Goal: Task Accomplishment & Management: Use online tool/utility

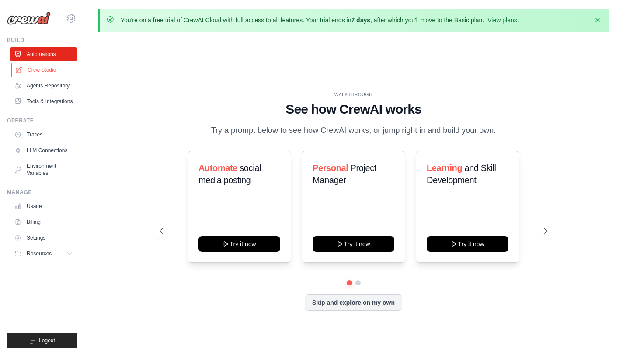
click at [58, 69] on link "Crew Studio" at bounding box center [44, 70] width 66 height 14
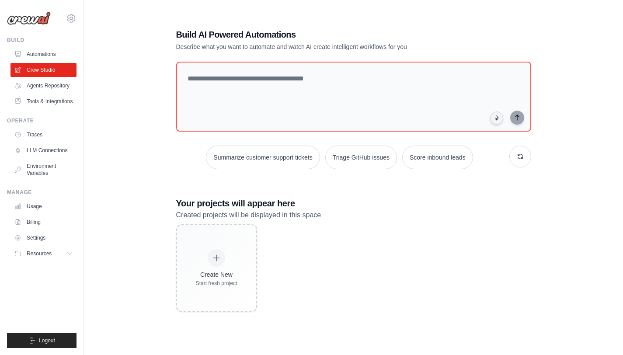
scroll to position [48, 0]
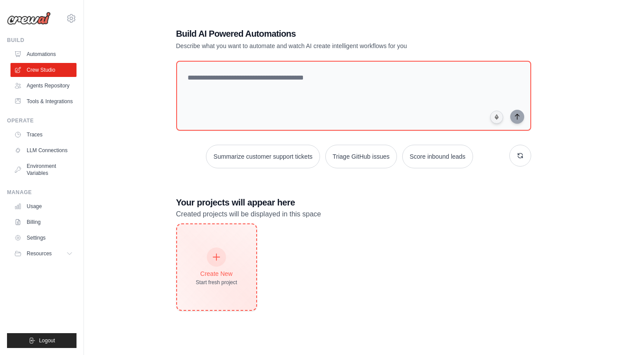
click at [208, 247] on div "Create New Start fresh project" at bounding box center [216, 267] width 79 height 86
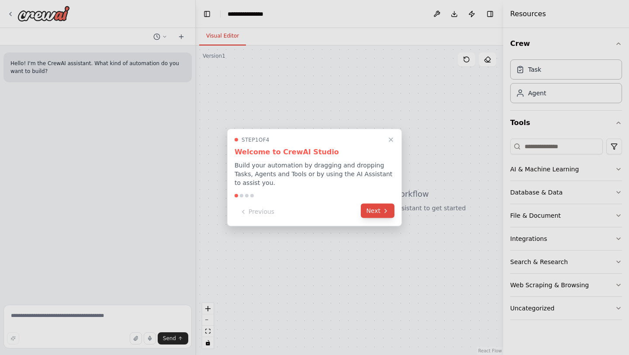
click at [383, 207] on icon at bounding box center [385, 210] width 7 height 7
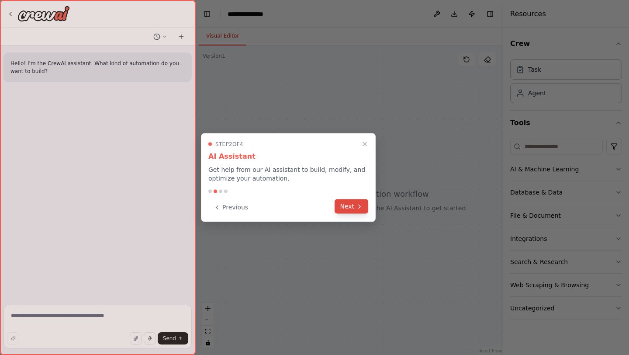
click at [359, 207] on icon at bounding box center [359, 206] width 7 height 7
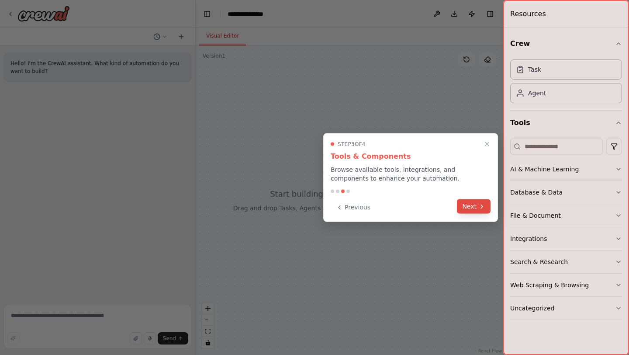
click at [468, 201] on button "Next" at bounding box center [474, 206] width 34 height 14
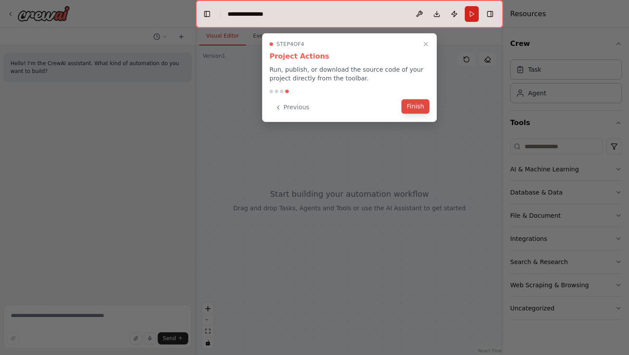
click at [414, 107] on button "Finish" at bounding box center [416, 106] width 28 height 14
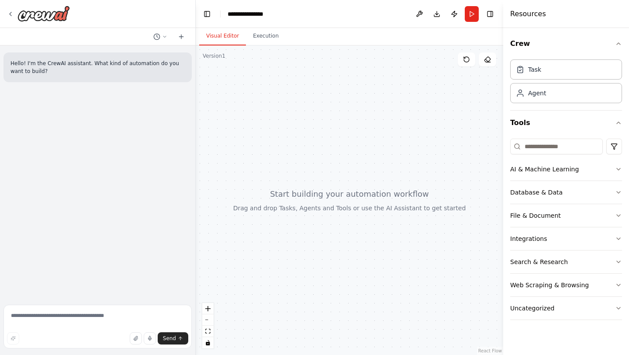
click at [355, 13] on header "**********" at bounding box center [350, 14] width 308 height 28
click at [137, 337] on icon "button" at bounding box center [135, 338] width 3 height 4
click at [586, 174] on button "AI & Machine Learning" at bounding box center [566, 169] width 112 height 23
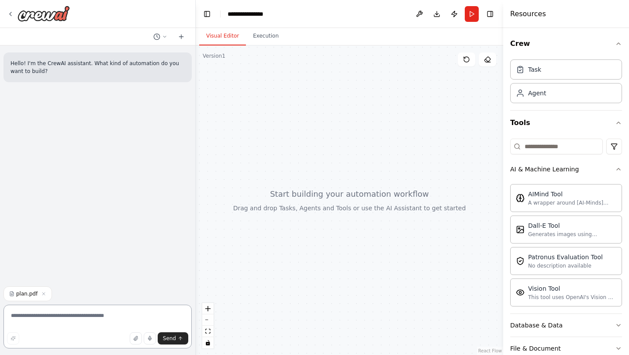
click at [105, 319] on textarea at bounding box center [97, 327] width 188 height 44
type textarea "**********"
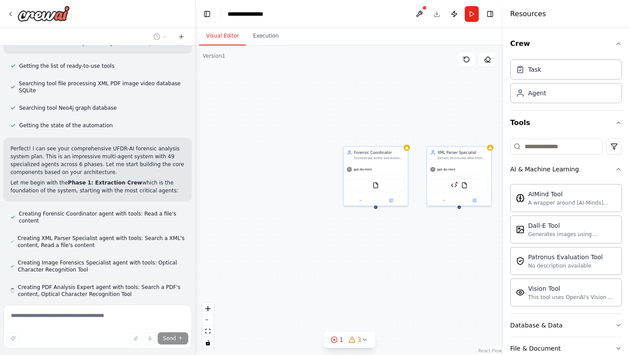
scroll to position [211, 0]
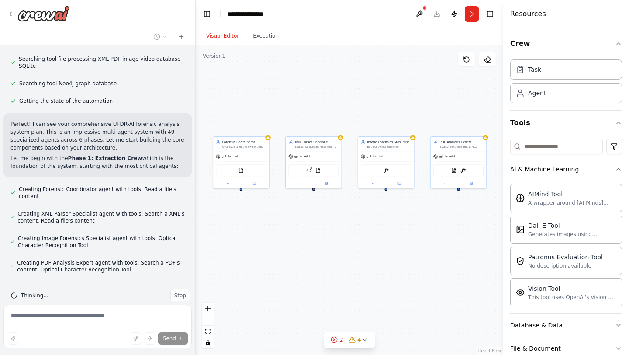
drag, startPoint x: 335, startPoint y: 285, endPoint x: 208, endPoint y: 263, distance: 128.7
click at [208, 263] on div "Forensic Coordinator Orchestrate entire extraction process for UFDR forensic da…" at bounding box center [350, 199] width 308 height 309
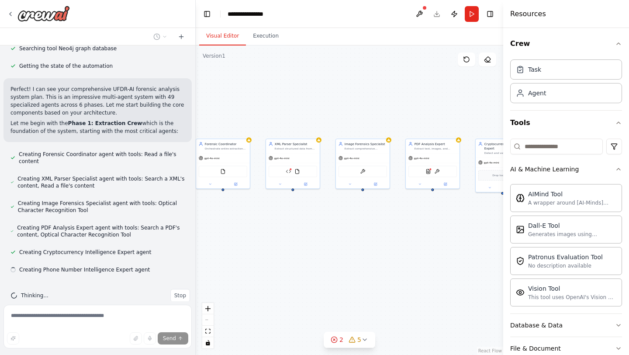
scroll to position [246, 0]
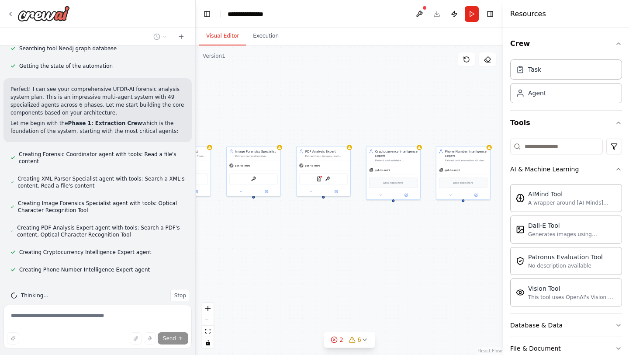
click at [167, 308] on div "Hello! I'm the CrewAI assistant. What kind of automation do you want to build? …" at bounding box center [314, 177] width 629 height 355
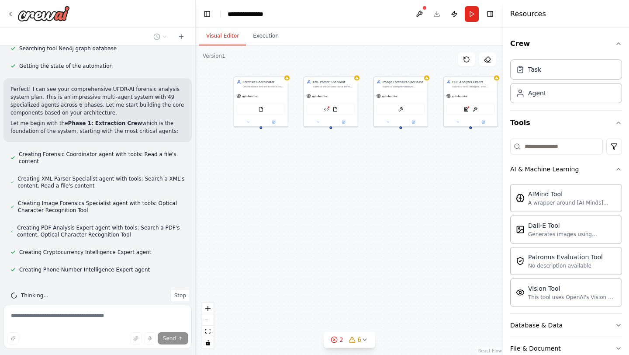
click at [345, 229] on div "Forensic Coordinator Orchestrate entire extraction process for UFDR forensic da…" at bounding box center [350, 199] width 308 height 309
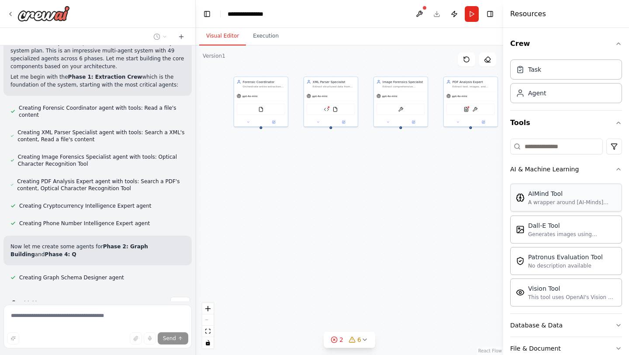
scroll to position [300, 0]
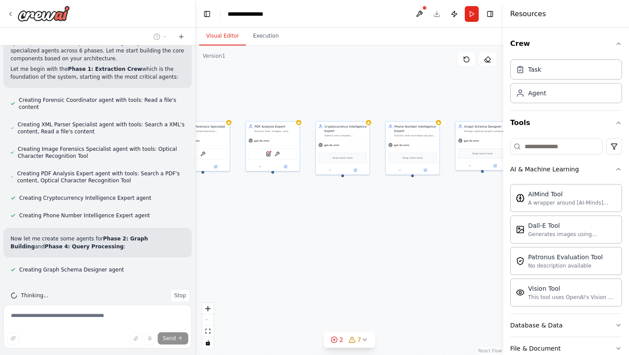
drag, startPoint x: 361, startPoint y: 162, endPoint x: 163, endPoint y: 206, distance: 202.9
click at [163, 206] on div "Hello! I'm the CrewAI assistant. What kind of automation do you want to build? …" at bounding box center [314, 177] width 629 height 355
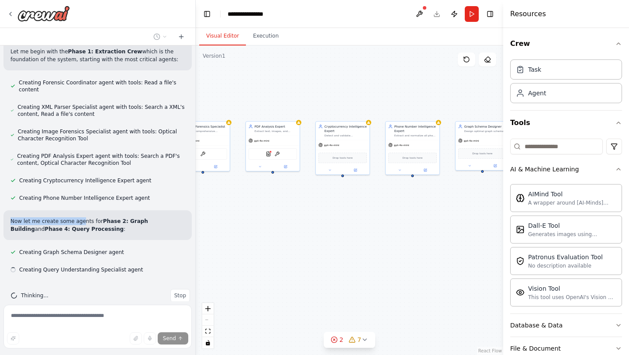
scroll to position [318, 0]
drag, startPoint x: 163, startPoint y: 206, endPoint x: 117, endPoint y: 219, distance: 47.9
click at [117, 219] on div "Hello! I'm the CrewAI assistant. What kind of automation do you want to build? …" at bounding box center [97, 173] width 195 height 256
click at [307, 217] on div "Forensic Coordinator Orchestrate entire extraction process for UFDR forensic da…" at bounding box center [350, 199] width 308 height 309
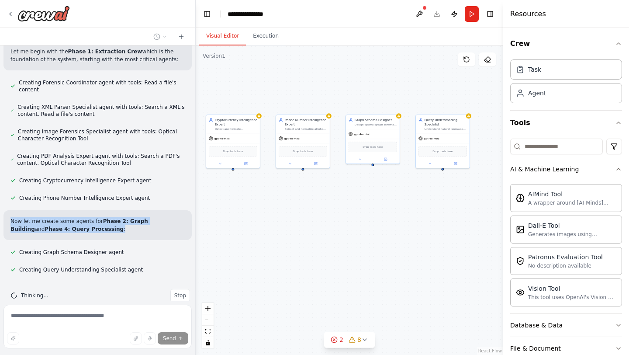
drag, startPoint x: 362, startPoint y: 203, endPoint x: 227, endPoint y: 212, distance: 135.3
click at [227, 212] on div "Forensic Coordinator Orchestrate entire extraction process for UFDR forensic da…" at bounding box center [350, 199] width 308 height 309
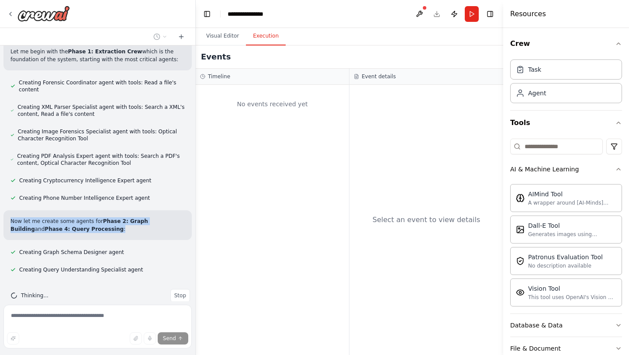
click at [259, 36] on button "Execution" at bounding box center [266, 36] width 40 height 18
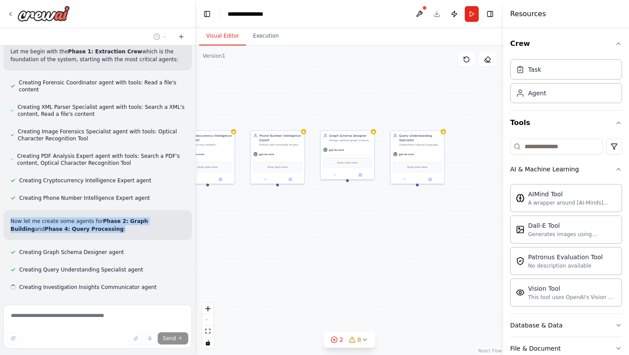
scroll to position [335, 0]
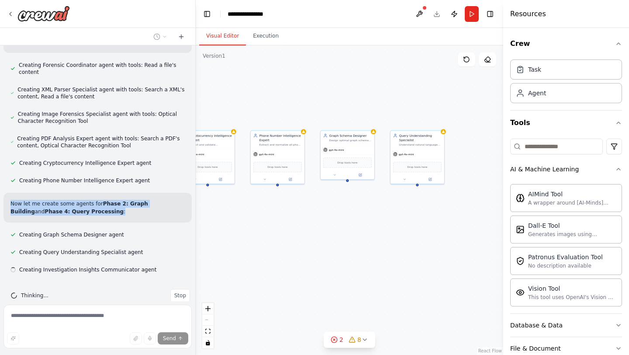
click at [219, 32] on button "Visual Editor" at bounding box center [222, 36] width 47 height 18
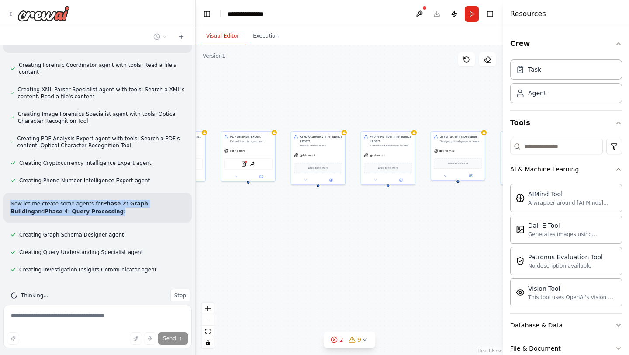
drag, startPoint x: 346, startPoint y: 247, endPoint x: 473, endPoint y: 248, distance: 127.2
click at [473, 248] on div "Forensic Coordinator Orchestrate entire extraction process for UFDR forensic da…" at bounding box center [350, 199] width 308 height 309
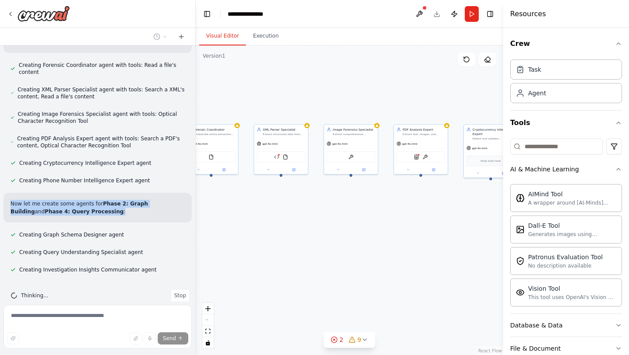
drag, startPoint x: 473, startPoint y: 248, endPoint x: 629, endPoint y: 242, distance: 156.1
click at [629, 242] on div "Hello! I'm the CrewAI assistant. What kind of automation do you want to build? …" at bounding box center [314, 177] width 629 height 355
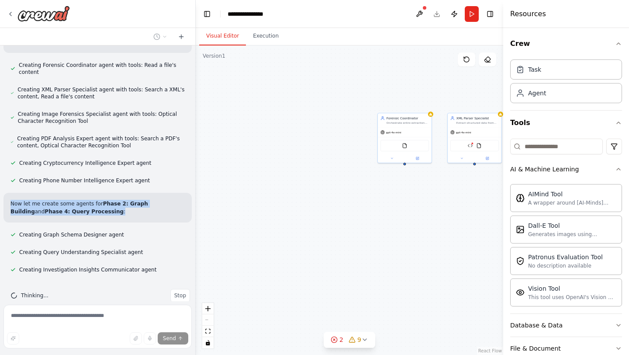
drag, startPoint x: 435, startPoint y: 222, endPoint x: 627, endPoint y: 209, distance: 192.3
click at [627, 209] on div "Hello! I'm the CrewAI assistant. What kind of automation do you want to build? …" at bounding box center [314, 177] width 629 height 355
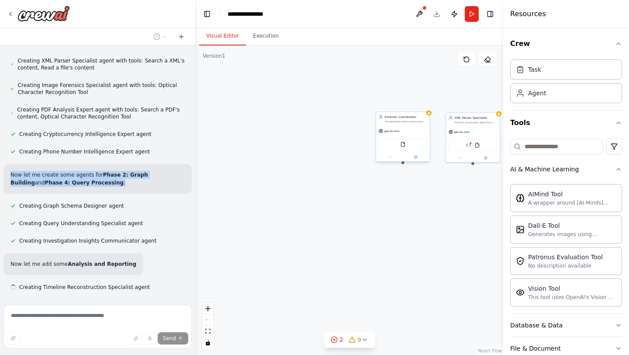
scroll to position [382, 0]
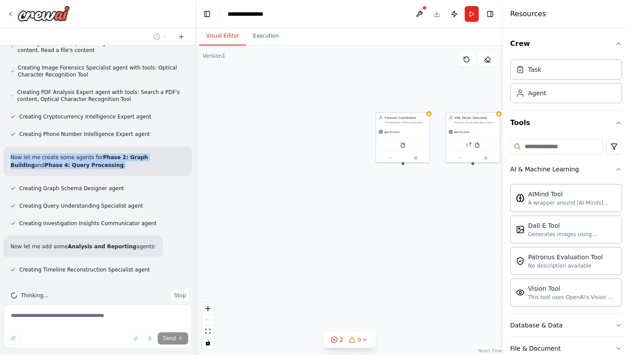
click at [431, 118] on div "Forensic Coordinator Orchestrate entire extraction process for UFDR forensic da…" at bounding box center [350, 199] width 308 height 309
click at [406, 145] on div "FileReadTool" at bounding box center [403, 144] width 49 height 11
click at [391, 158] on icon at bounding box center [390, 156] width 3 height 3
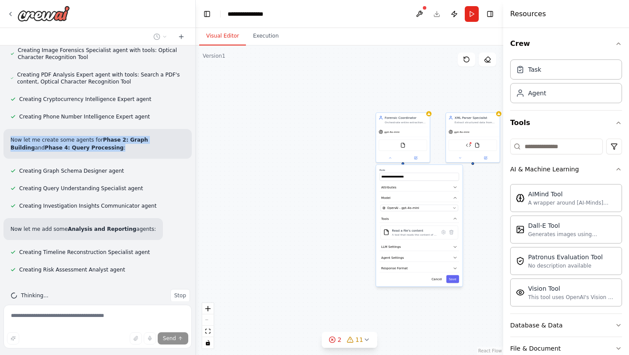
click at [349, 194] on div "**********" at bounding box center [350, 199] width 308 height 309
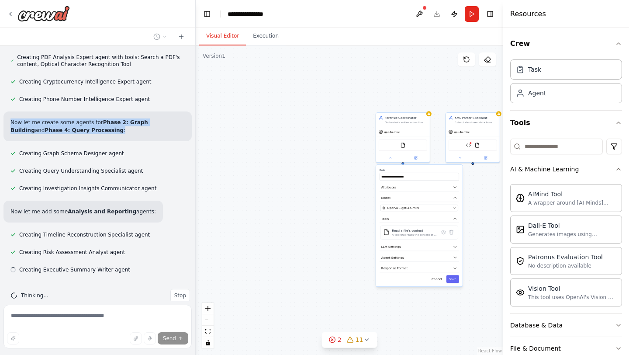
scroll to position [416, 0]
click at [373, 298] on div "**********" at bounding box center [350, 199] width 308 height 309
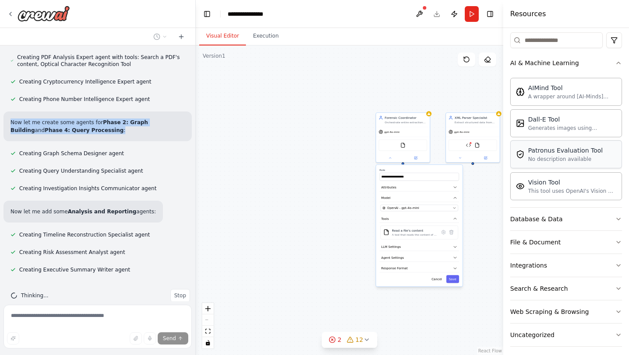
scroll to position [112, 0]
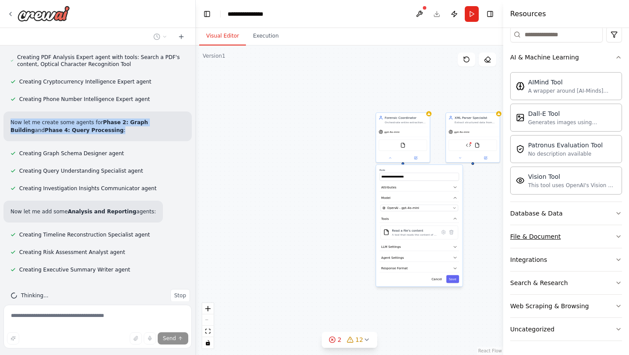
click at [545, 236] on div "File & Document" at bounding box center [535, 236] width 51 height 9
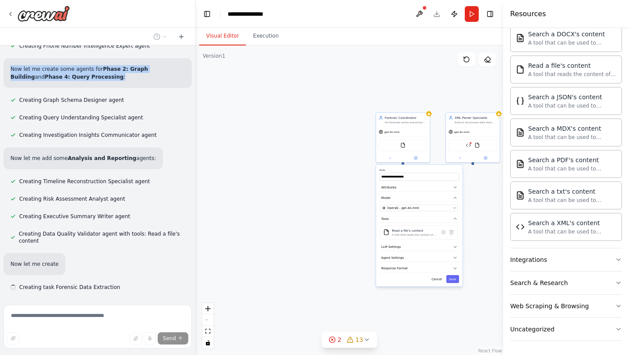
scroll to position [487, 0]
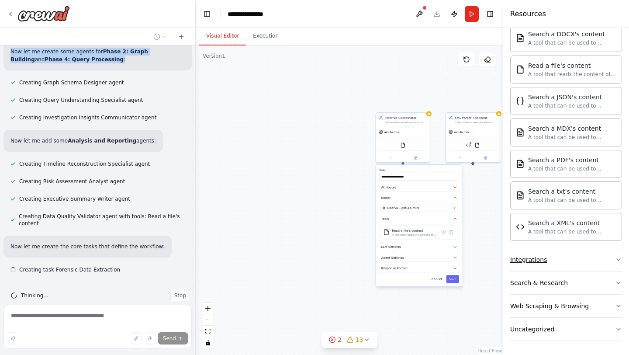
click at [548, 261] on button "Integrations" at bounding box center [566, 259] width 112 height 23
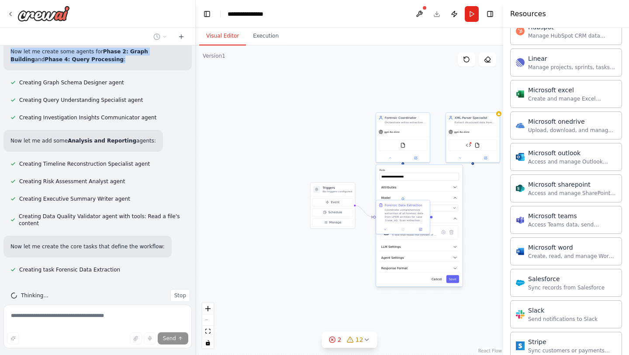
scroll to position [912, 0]
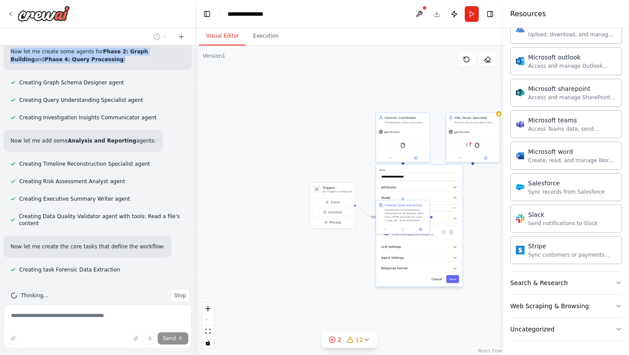
click at [496, 330] on div ".deletable-edge-delete-btn { width: 20px; height: 20px; border: 0px solid #ffff…" at bounding box center [350, 199] width 308 height 309
click at [454, 320] on div ".deletable-edge-delete-btn { width: 20px; height: 20px; border: 0px solid #ffff…" at bounding box center [350, 199] width 308 height 309
click at [437, 279] on button "Cancel" at bounding box center [437, 279] width 16 height 8
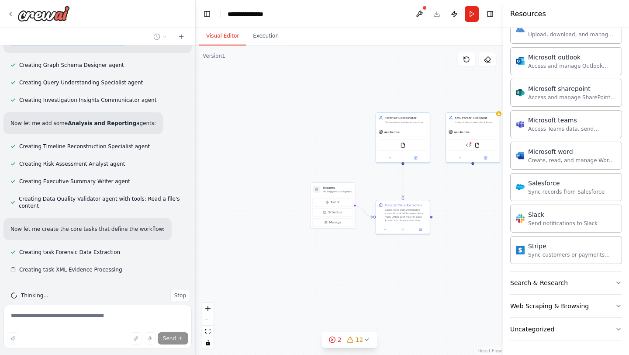
scroll to position [505, 0]
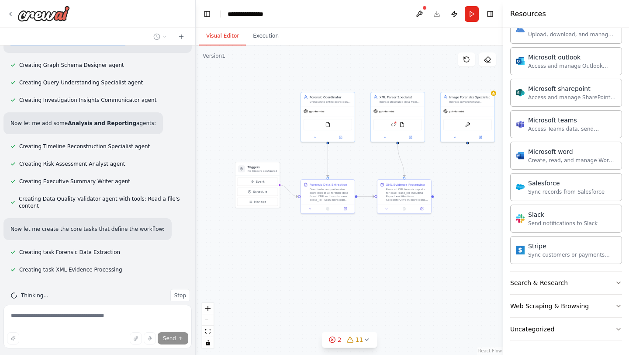
drag, startPoint x: 441, startPoint y: 325, endPoint x: 365, endPoint y: 303, distance: 78.2
click at [365, 303] on div ".deletable-edge-delete-btn { width: 20px; height: 20px; border: 0px solid #ffff…" at bounding box center [350, 199] width 308 height 309
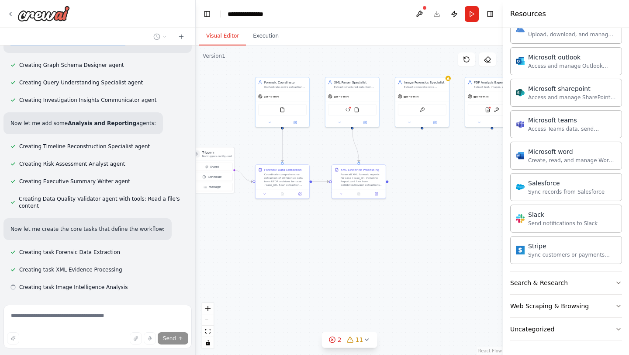
scroll to position [522, 0]
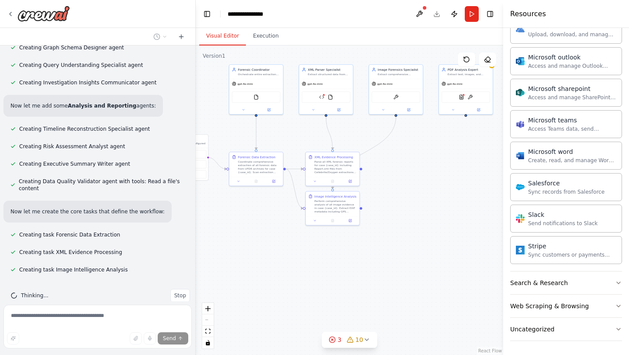
drag, startPoint x: 385, startPoint y: 284, endPoint x: 312, endPoint y: 257, distance: 77.8
click at [312, 257] on div ".deletable-edge-delete-btn { width: 20px; height: 20px; border: 0px solid #ffff…" at bounding box center [350, 199] width 308 height 309
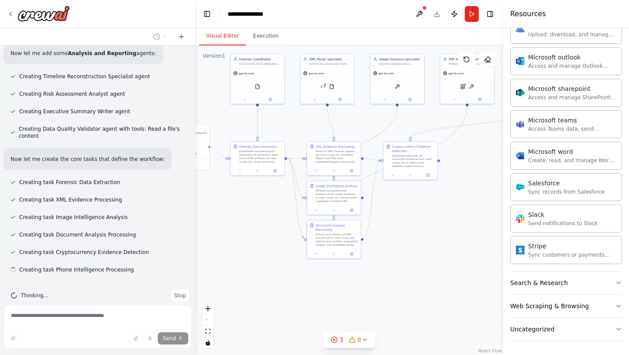
scroll to position [575, 0]
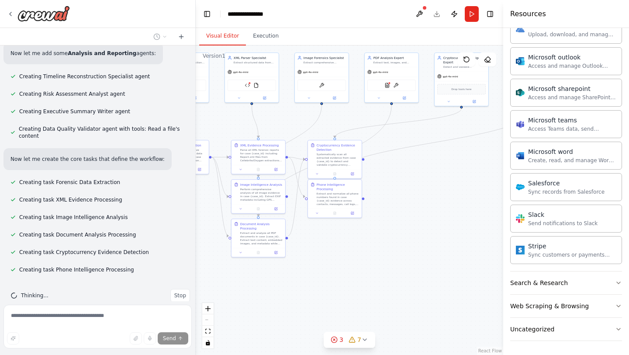
click at [133, 315] on div "Hello! I'm the CrewAI assistant. What kind of automation do you want to build? …" at bounding box center [314, 177] width 629 height 355
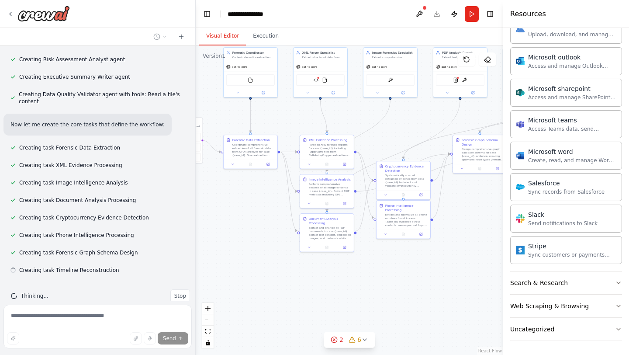
scroll to position [610, 0]
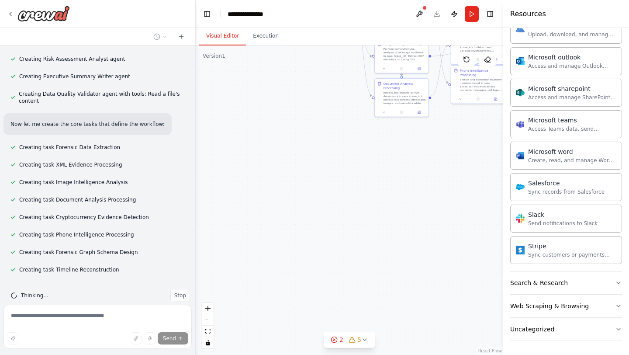
click at [389, 142] on div ".deletable-edge-delete-btn { width: 20px; height: 20px; border: 0px solid #ffff…" at bounding box center [350, 199] width 308 height 309
click at [421, 13] on button at bounding box center [420, 14] width 14 height 16
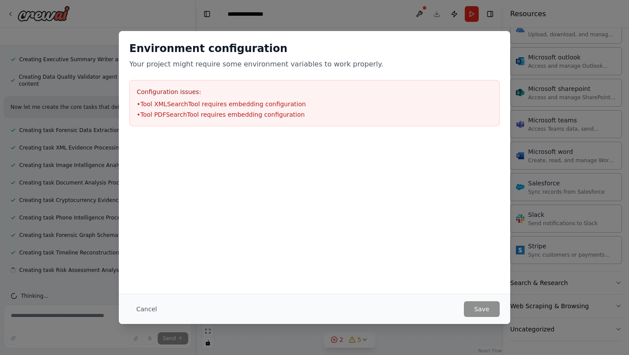
scroll to position [627, 0]
click at [153, 302] on button "Cancel" at bounding box center [146, 309] width 35 height 16
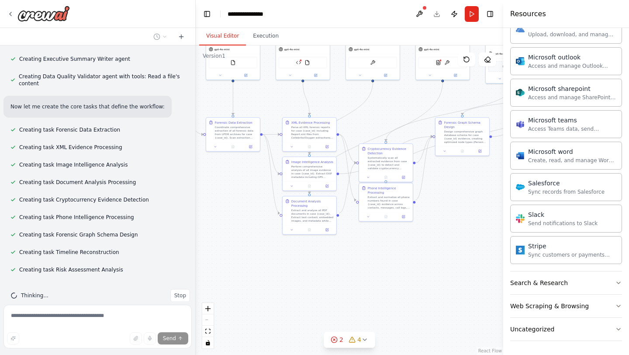
drag, startPoint x: 288, startPoint y: 230, endPoint x: 194, endPoint y: 349, distance: 150.6
click at [194, 349] on div "Hello! I'm the CrewAI assistant. What kind of automation do you want to build? …" at bounding box center [314, 177] width 629 height 355
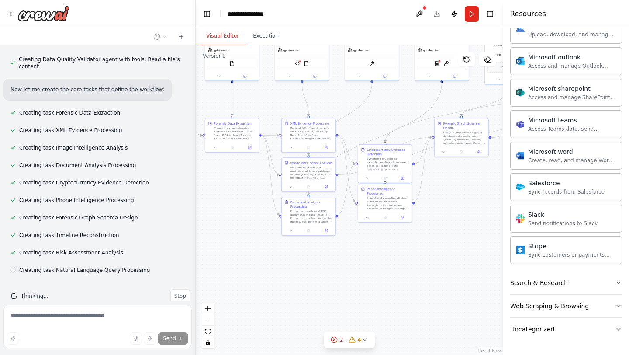
scroll to position [645, 0]
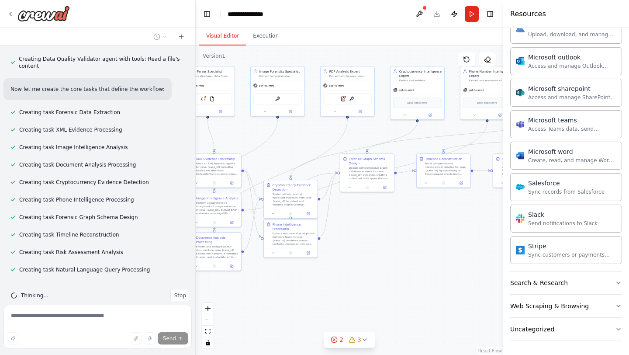
drag, startPoint x: 323, startPoint y: 296, endPoint x: 229, endPoint y: 332, distance: 100.8
click at [229, 332] on div ".deletable-edge-delete-btn { width: 20px; height: 20px; border: 0px solid #ffff…" at bounding box center [350, 199] width 308 height 309
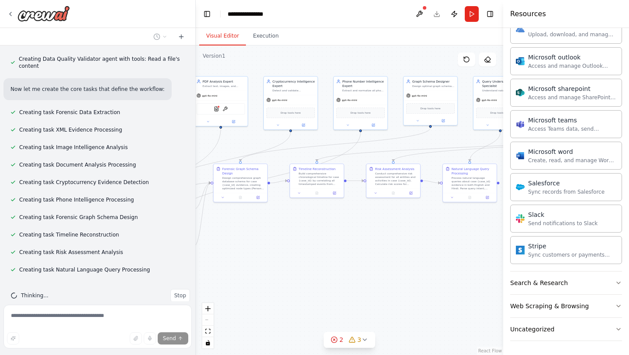
drag, startPoint x: 320, startPoint y: 280, endPoint x: 191, endPoint y: 292, distance: 129.1
click at [191, 292] on div "Hello! I'm the CrewAI assistant. What kind of automation do you want to build? …" at bounding box center [314, 177] width 629 height 355
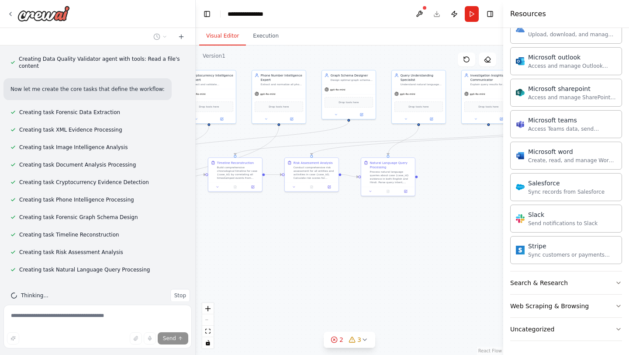
drag, startPoint x: 289, startPoint y: 271, endPoint x: 187, endPoint y: 268, distance: 101.4
click at [187, 268] on div "Hello! I'm the CrewAI assistant. What kind of automation do you want to build? …" at bounding box center [314, 177] width 629 height 355
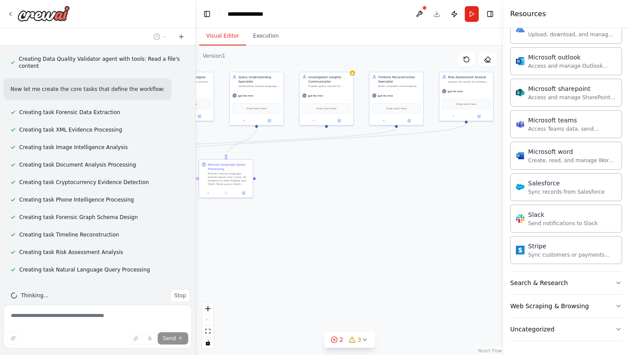
drag, startPoint x: 256, startPoint y: 268, endPoint x: 111, endPoint y: 263, distance: 145.2
click at [111, 263] on div "Hello! I'm the CrewAI assistant. What kind of automation do you want to build? …" at bounding box center [314, 177] width 629 height 355
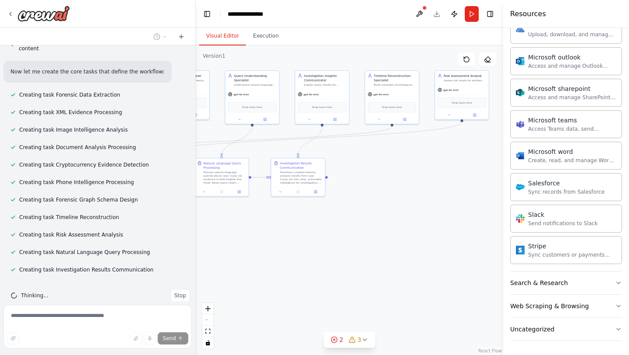
drag, startPoint x: 111, startPoint y: 263, endPoint x: 104, endPoint y: 285, distance: 23.4
click at [104, 285] on div "Hello! I'm the CrewAI assistant. What kind of automation do you want to build? …" at bounding box center [97, 173] width 195 height 256
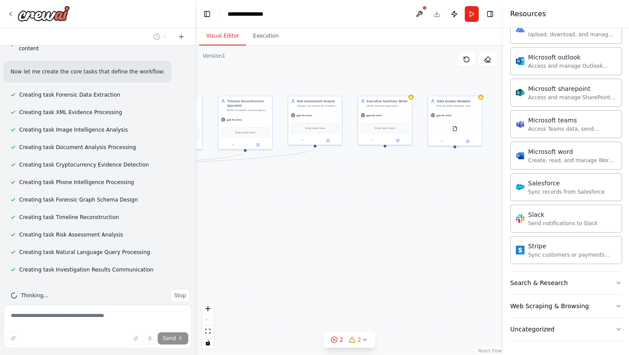
drag, startPoint x: 345, startPoint y: 252, endPoint x: 191, endPoint y: 286, distance: 158.0
click at [191, 286] on div "Hello! I'm the CrewAI assistant. What kind of automation do you want to build? …" at bounding box center [314, 177] width 629 height 355
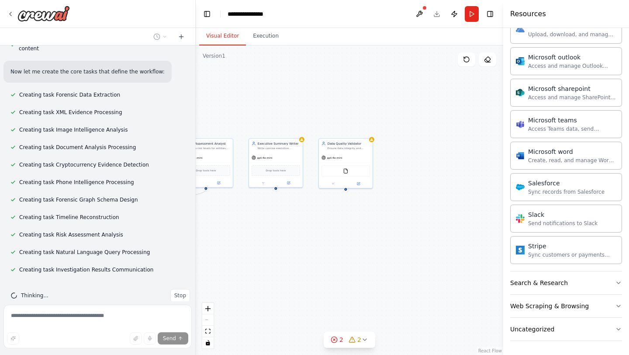
drag, startPoint x: 368, startPoint y: 248, endPoint x: 333, endPoint y: 279, distance: 46.5
click at [333, 279] on div ".deletable-edge-delete-btn { width: 20px; height: 20px; border: 0px solid #ffff…" at bounding box center [350, 199] width 308 height 309
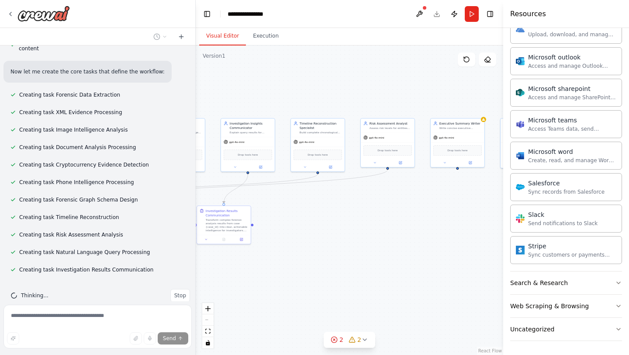
drag, startPoint x: 333, startPoint y: 279, endPoint x: 450, endPoint y: 261, distance: 118.5
click at [450, 261] on div ".deletable-edge-delete-btn { width: 20px; height: 20px; border: 0px solid #ffff…" at bounding box center [350, 199] width 308 height 309
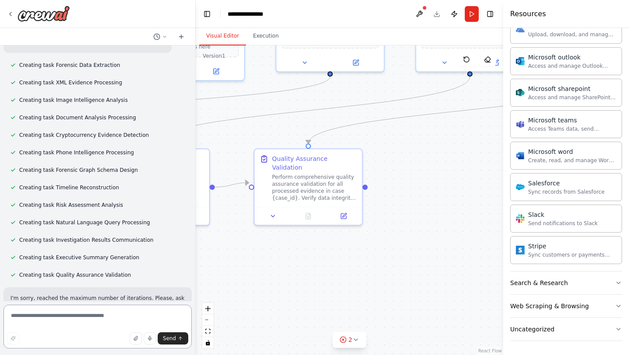
scroll to position [700, 0]
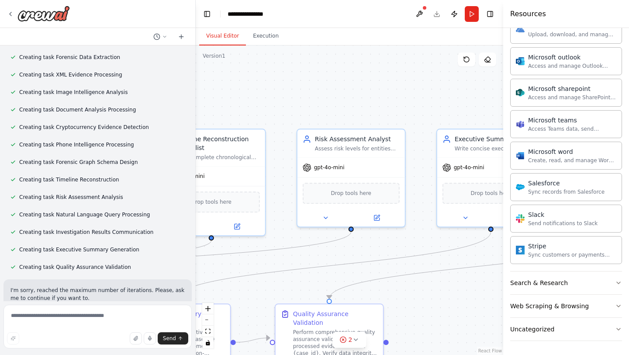
drag, startPoint x: 434, startPoint y: 191, endPoint x: 454, endPoint y: 346, distance: 156.0
click at [454, 346] on div ".deletable-edge-delete-btn { width: 20px; height: 20px; border: 0px solid #ffff…" at bounding box center [350, 199] width 308 height 309
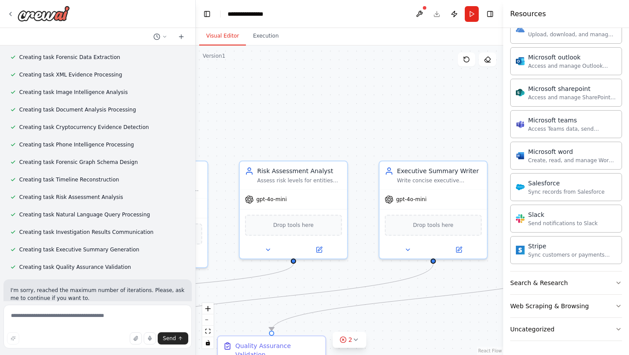
drag, startPoint x: 467, startPoint y: 323, endPoint x: 409, endPoint y: 355, distance: 66.1
click at [409, 354] on html "Hello! I'm the CrewAI assistant. What kind of automation do you want to build? …" at bounding box center [314, 177] width 629 height 355
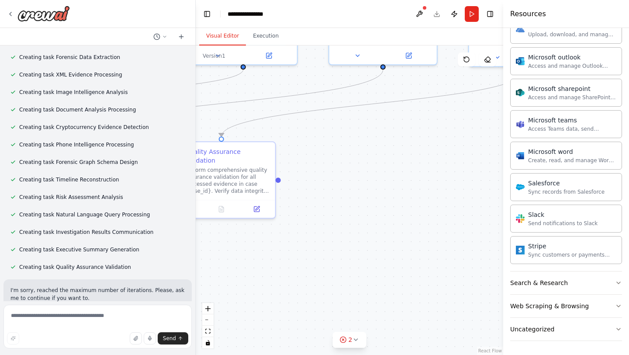
drag, startPoint x: 437, startPoint y: 324, endPoint x: 389, endPoint y: 129, distance: 201.0
click at [389, 129] on div ".deletable-edge-delete-btn { width: 20px; height: 20px; border: 0px solid #ffff…" at bounding box center [350, 199] width 308 height 309
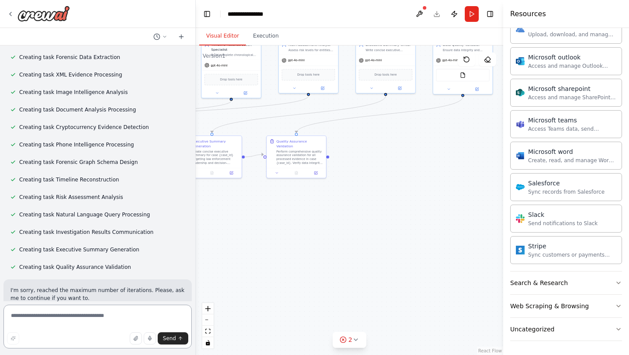
click at [87, 311] on textarea at bounding box center [97, 327] width 188 height 44
type textarea "********"
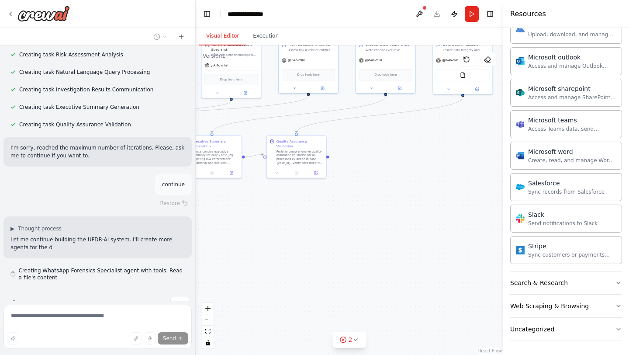
scroll to position [850, 0]
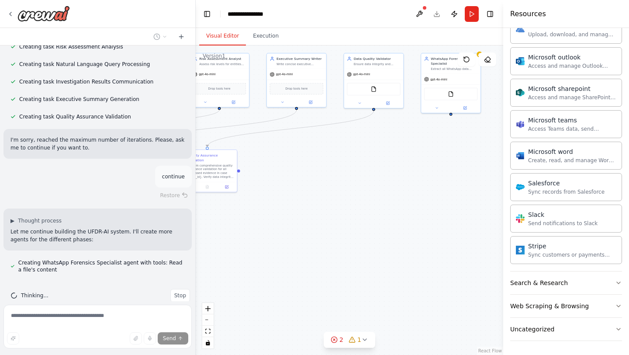
drag, startPoint x: 409, startPoint y: 250, endPoint x: 291, endPoint y: 328, distance: 141.6
click at [291, 328] on div ".deletable-edge-delete-btn { width: 20px; height: 20px; border: 0px solid #ffff…" at bounding box center [350, 199] width 308 height 309
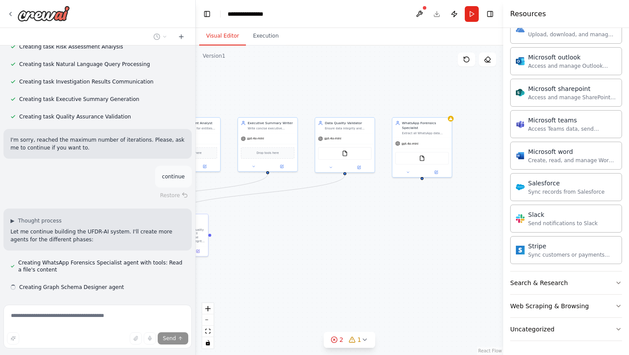
scroll to position [867, 0]
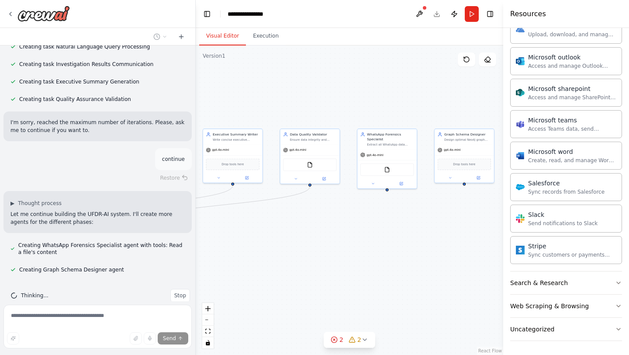
drag, startPoint x: 350, startPoint y: 298, endPoint x: 304, endPoint y: 316, distance: 49.3
click at [304, 316] on div ".deletable-edge-delete-btn { width: 20px; height: 20px; border: 0px solid #ffff…" at bounding box center [350, 199] width 308 height 309
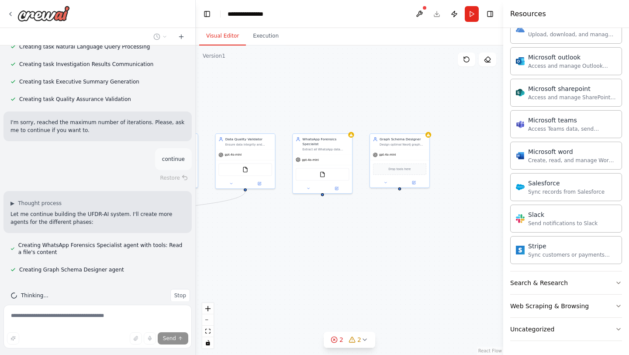
drag, startPoint x: 304, startPoint y: 316, endPoint x: 249, endPoint y: 313, distance: 55.1
click at [249, 313] on div ".deletable-edge-delete-btn { width: 20px; height: 20px; border: 0px solid #ffff…" at bounding box center [350, 199] width 308 height 309
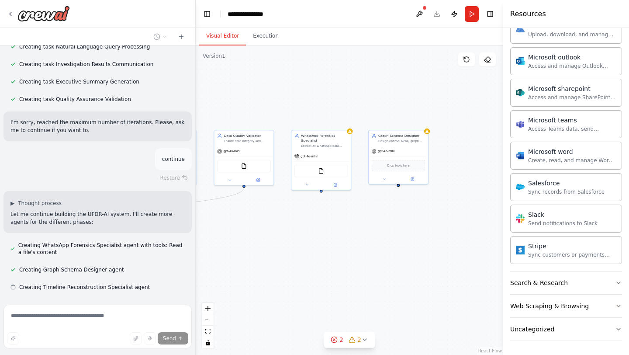
scroll to position [885, 0]
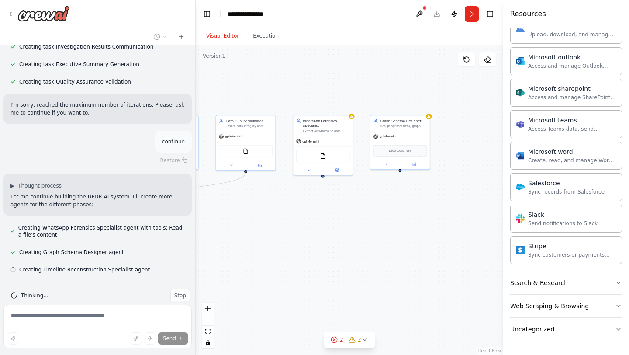
drag, startPoint x: 249, startPoint y: 313, endPoint x: 250, endPoint y: 293, distance: 19.7
click at [250, 293] on div ".deletable-edge-delete-btn { width: 20px; height: 20px; border: 0px solid #ffff…" at bounding box center [350, 199] width 308 height 309
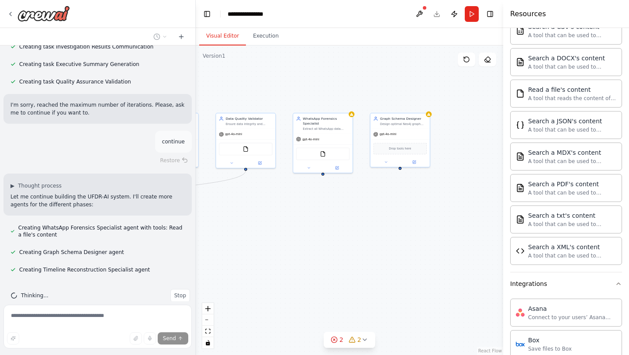
scroll to position [346, 0]
click at [555, 280] on button "Integrations" at bounding box center [566, 284] width 112 height 23
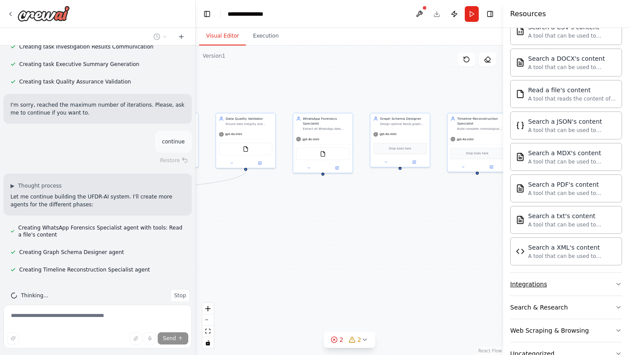
scroll to position [371, 0]
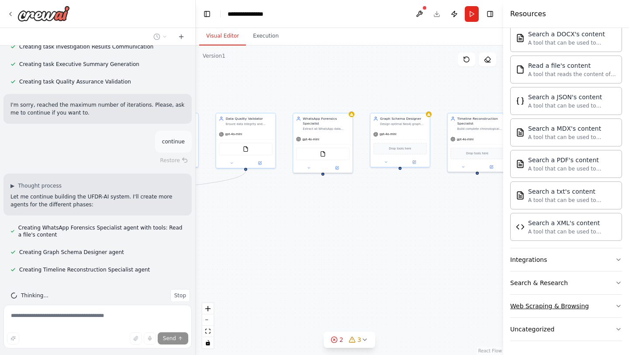
click at [563, 309] on div "Web Scraping & Browsing" at bounding box center [549, 306] width 79 height 9
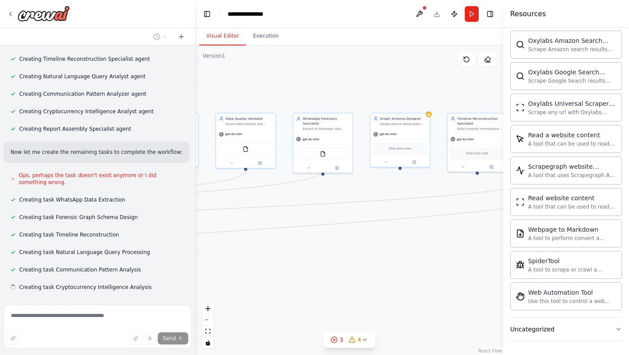
scroll to position [1113, 0]
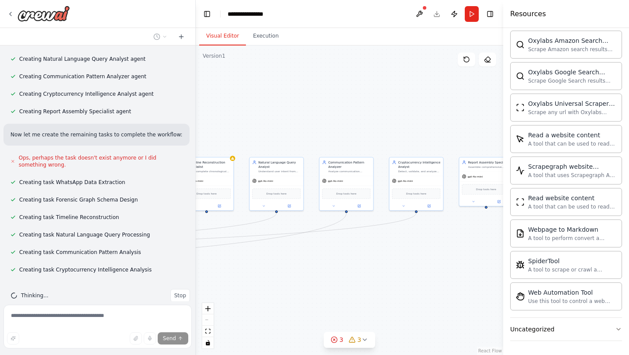
drag, startPoint x: 446, startPoint y: 233, endPoint x: 187, endPoint y: 261, distance: 261.1
click at [187, 261] on div "Hello! I'm the CrewAI assistant. What kind of automation do you want to build? …" at bounding box center [314, 177] width 629 height 355
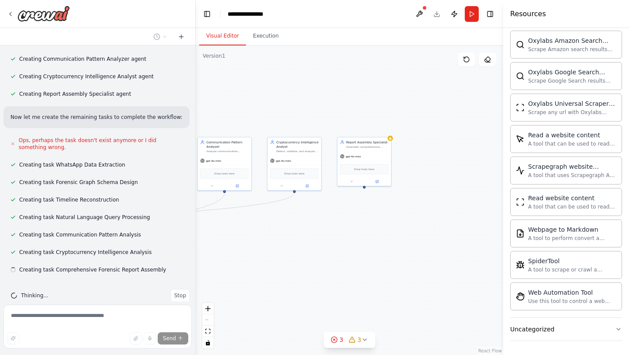
drag, startPoint x: 334, startPoint y: 262, endPoint x: 177, endPoint y: 242, distance: 158.1
click at [177, 242] on div "Hello! I'm the CrewAI assistant. What kind of automation do you want to build? …" at bounding box center [314, 177] width 629 height 355
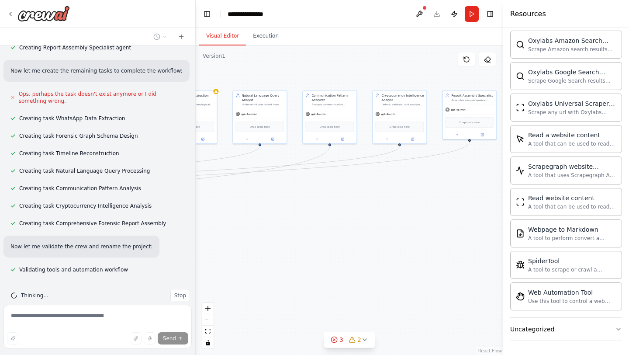
drag, startPoint x: 275, startPoint y: 244, endPoint x: 428, endPoint y: 197, distance: 160.2
click at [428, 197] on div ".deletable-edge-delete-btn { width: 20px; height: 20px; border: 0px solid #ffff…" at bounding box center [350, 199] width 308 height 309
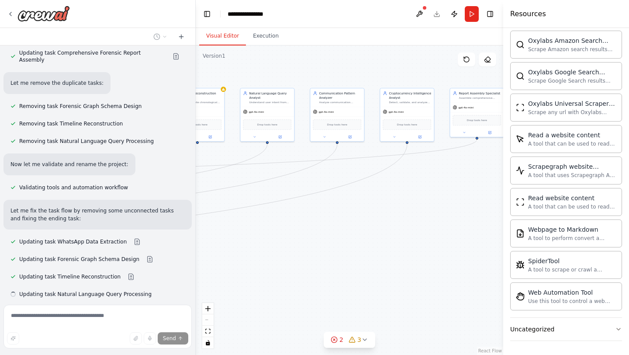
scroll to position [1608, 0]
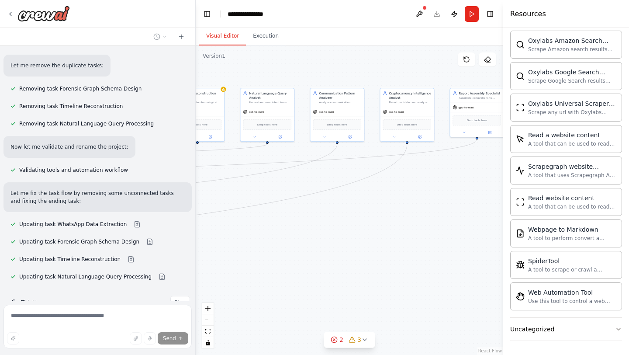
click at [528, 334] on button "Uncategorized" at bounding box center [566, 329] width 112 height 23
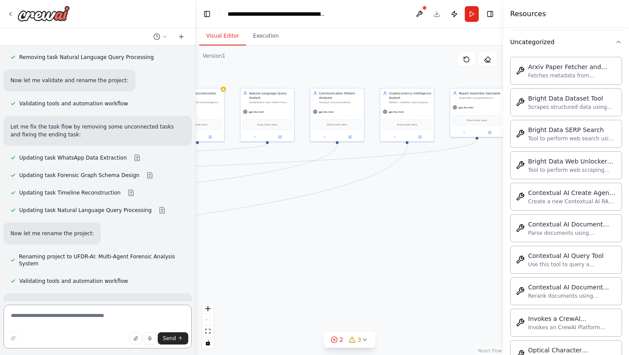
scroll to position [1136, 0]
click at [118, 318] on textarea at bounding box center [97, 327] width 188 height 44
type textarea "********"
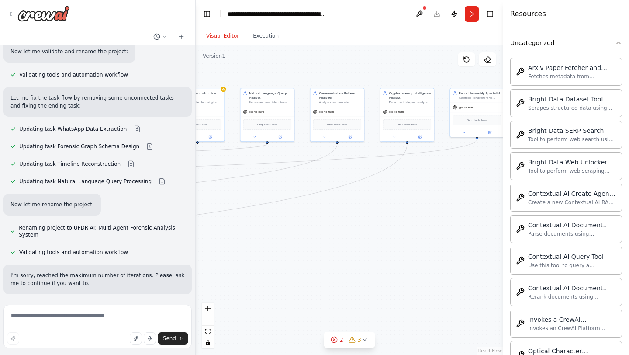
scroll to position [1717, 0]
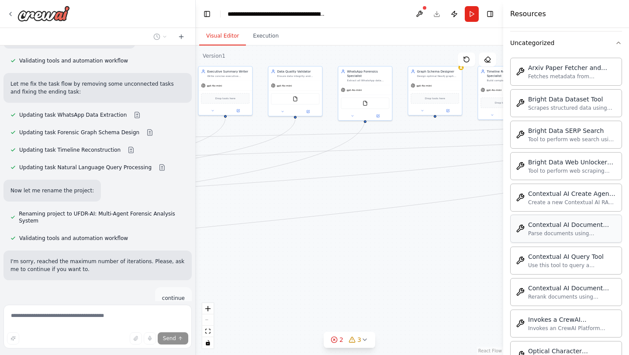
drag, startPoint x: 227, startPoint y: 270, endPoint x: 559, endPoint y: 235, distance: 333.5
click at [559, 235] on div "Hello! I'm the CrewAI assistant. What kind of automation do you want to build? …" at bounding box center [314, 177] width 629 height 355
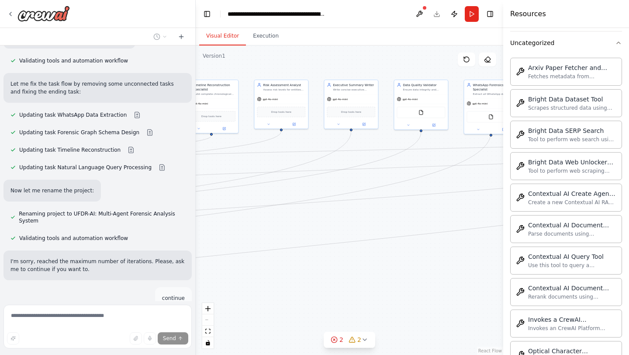
drag, startPoint x: 445, startPoint y: 231, endPoint x: 623, endPoint y: 254, distance: 178.9
click at [623, 254] on div "Hello! I'm the CrewAI assistant. What kind of automation do you want to build? …" at bounding box center [314, 177] width 629 height 355
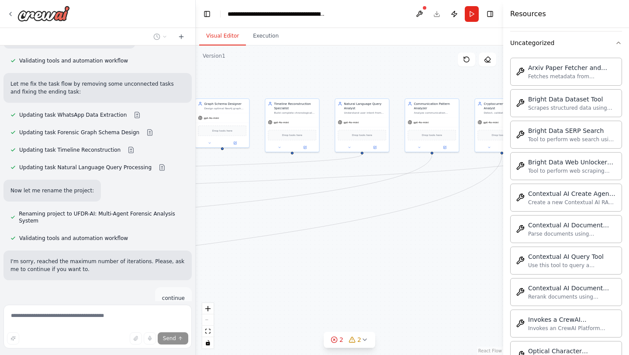
drag, startPoint x: 487, startPoint y: 239, endPoint x: 286, endPoint y: 261, distance: 202.6
click at [286, 261] on div ".deletable-edge-delete-btn { width: 20px; height: 20px; border: 0px solid #ffff…" at bounding box center [350, 199] width 308 height 309
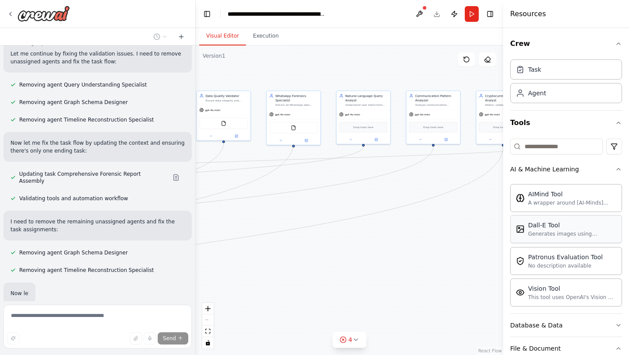
scroll to position [2017, 0]
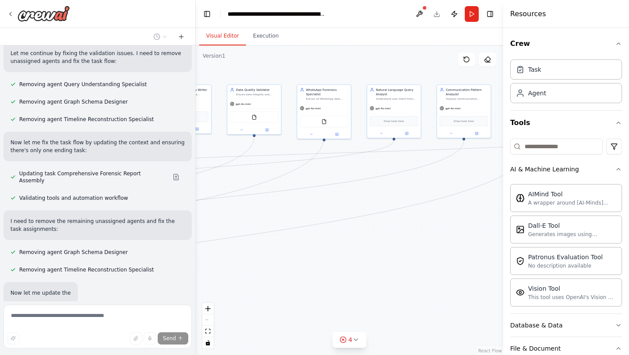
drag, startPoint x: 356, startPoint y: 231, endPoint x: 531, endPoint y: 215, distance: 175.6
click at [531, 215] on div "Hello! I'm the CrewAI assistant. What kind of automation do you want to build? …" at bounding box center [314, 177] width 629 height 355
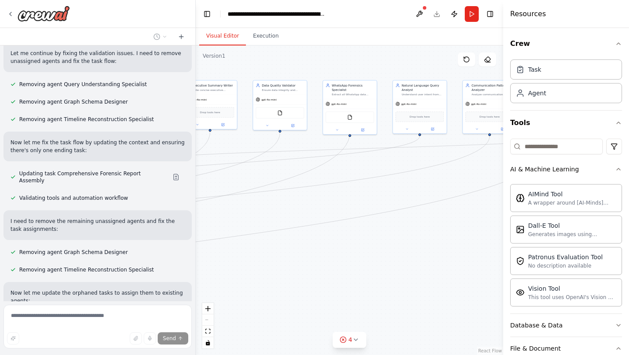
drag, startPoint x: 444, startPoint y: 243, endPoint x: 629, endPoint y: 232, distance: 185.2
click at [629, 232] on div "Hello! I'm the CrewAI assistant. What kind of automation do you want to build? …" at bounding box center [314, 177] width 629 height 355
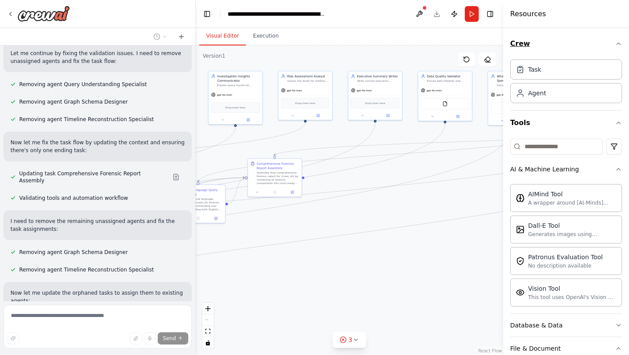
click at [615, 44] on icon "button" at bounding box center [618, 43] width 7 height 7
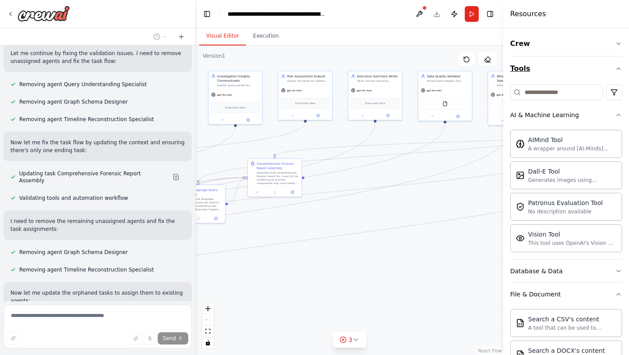
click at [615, 66] on icon "button" at bounding box center [618, 68] width 7 height 7
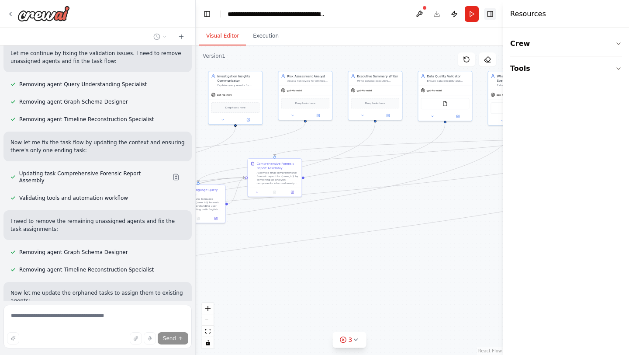
click at [490, 10] on button "Toggle Right Sidebar" at bounding box center [490, 14] width 12 height 12
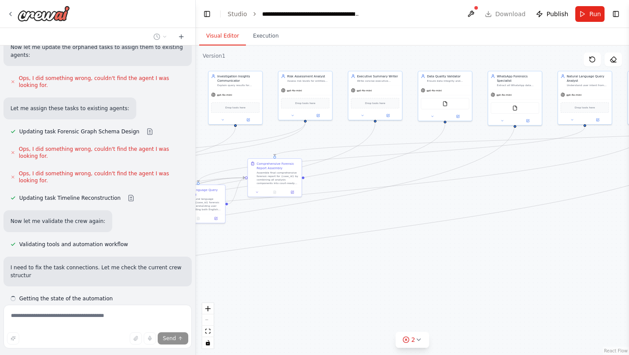
scroll to position [2270, 0]
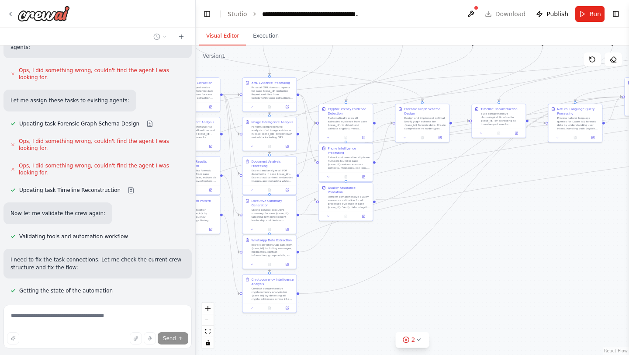
drag, startPoint x: 252, startPoint y: 293, endPoint x: 629, endPoint y: 216, distance: 385.0
click at [629, 216] on div "Hello! I'm the CrewAI assistant. What kind of automation do you want to build? …" at bounding box center [314, 177] width 629 height 355
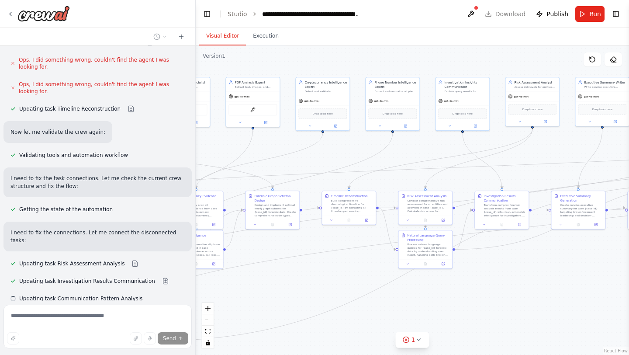
scroll to position [2352, 0]
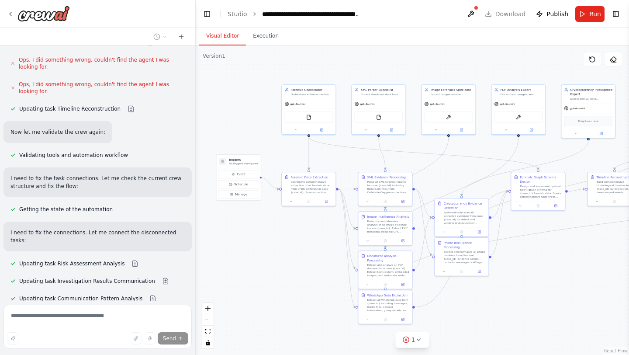
drag, startPoint x: 471, startPoint y: 252, endPoint x: 586, endPoint y: 342, distance: 146.3
click at [586, 342] on div ".deletable-edge-delete-btn { width: 20px; height: 20px; border: 0px solid #ffff…" at bounding box center [413, 199] width 434 height 309
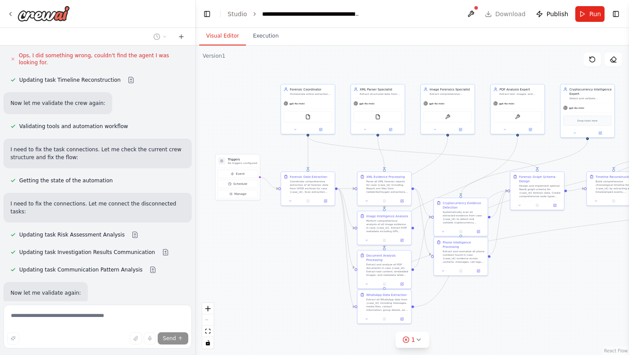
scroll to position [2398, 0]
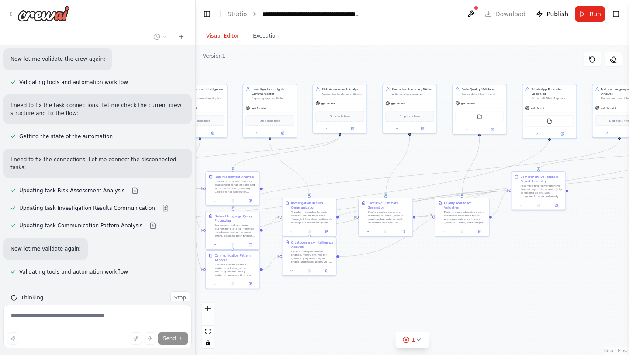
drag, startPoint x: 517, startPoint y: 290, endPoint x: 42, endPoint y: 291, distance: 475.9
click at [42, 291] on div "Hello! I'm the CrewAI assistant. What kind of automation do you want to build? …" at bounding box center [314, 177] width 629 height 355
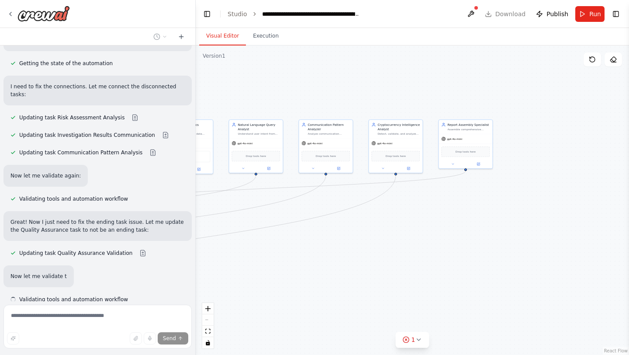
scroll to position [2498, 0]
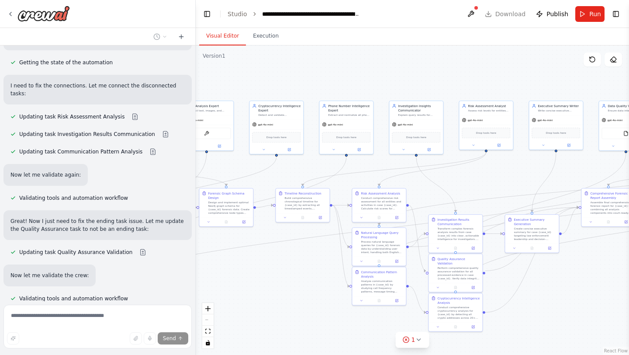
drag, startPoint x: 464, startPoint y: 258, endPoint x: 629, endPoint y: 269, distance: 165.1
click at [629, 269] on div "Hello! I'm the CrewAI assistant. What kind of automation do you want to build? …" at bounding box center [314, 177] width 629 height 355
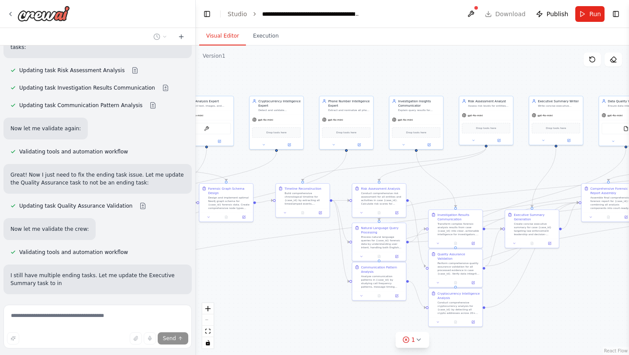
scroll to position [2553, 0]
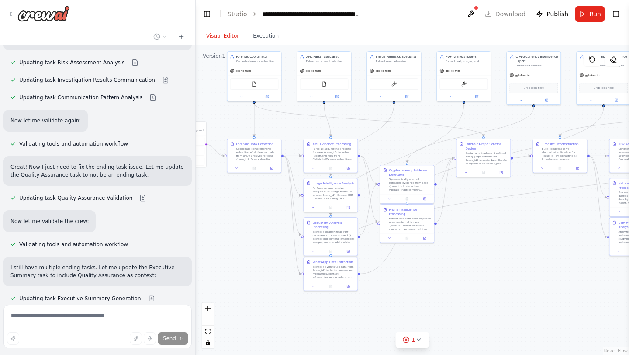
drag, startPoint x: 282, startPoint y: 295, endPoint x: 543, endPoint y: 250, distance: 264.4
click at [543, 250] on div ".deletable-edge-delete-btn { width: 20px; height: 20px; border: 0px solid #ffff…" at bounding box center [413, 199] width 434 height 309
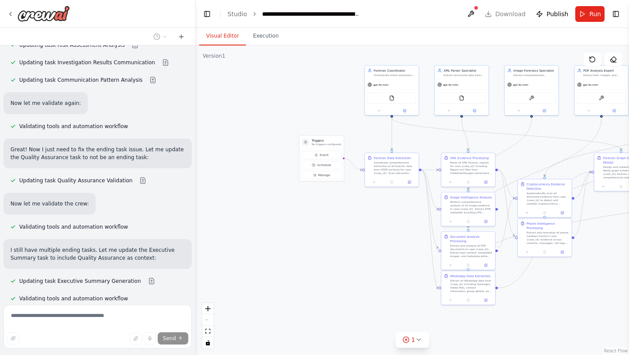
drag, startPoint x: 283, startPoint y: 253, endPoint x: 384, endPoint y: 263, distance: 101.9
click at [384, 263] on div ".deletable-edge-delete-btn { width: 20px; height: 20px; border: 0px solid #ffff…" at bounding box center [413, 199] width 434 height 309
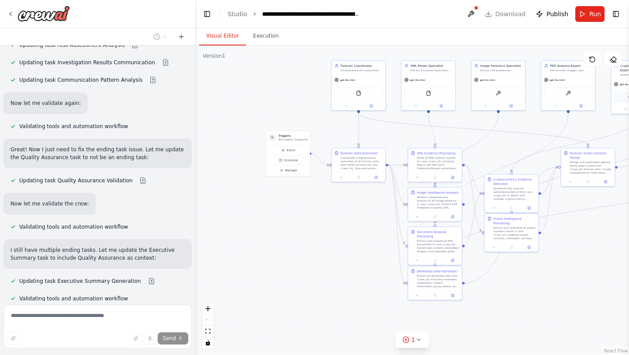
scroll to position [2591, 0]
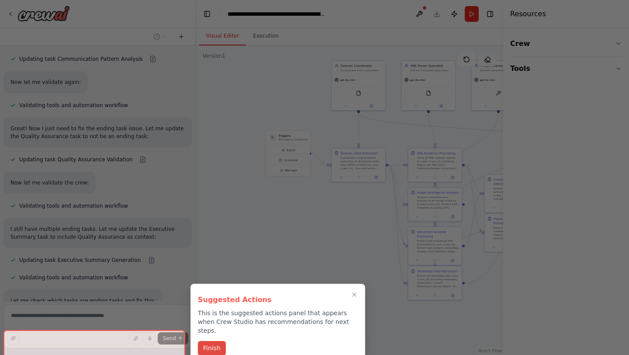
click at [215, 341] on button "Finish" at bounding box center [212, 348] width 28 height 14
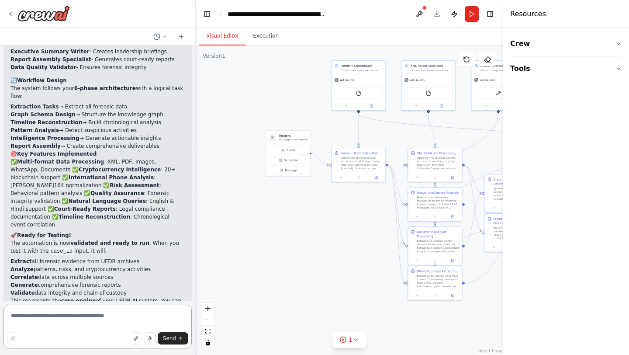
scroll to position [3244, 0]
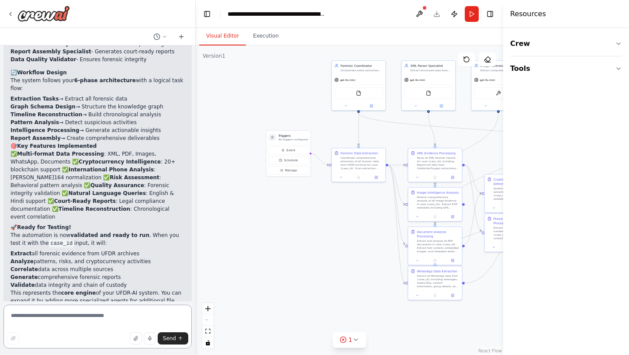
click at [129, 321] on textarea at bounding box center [97, 327] width 188 height 44
type textarea "**********"
click at [169, 339] on span "Send" at bounding box center [169, 338] width 13 height 7
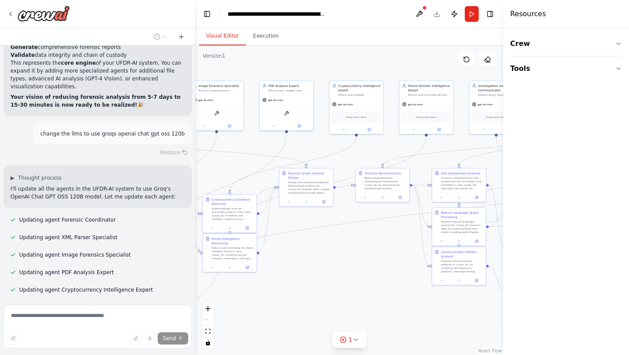
scroll to position [3474, 0]
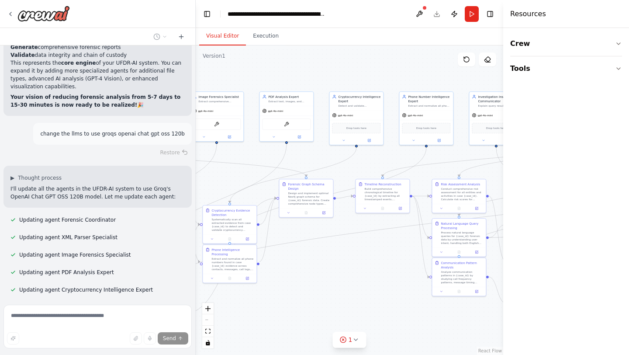
drag, startPoint x: 282, startPoint y: 252, endPoint x: 0, endPoint y: 282, distance: 283.5
click at [0, 282] on div "Hello! I'm the CrewAI assistant. What kind of automation do you want to build? …" at bounding box center [314, 177] width 629 height 355
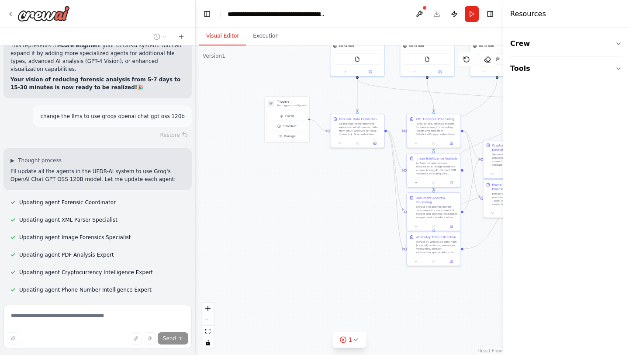
scroll to position [3491, 0]
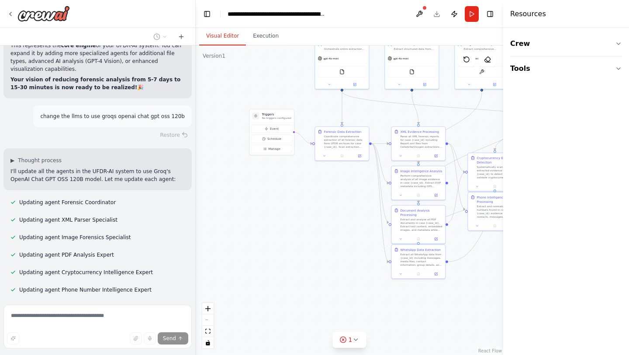
drag, startPoint x: 348, startPoint y: 288, endPoint x: 612, endPoint y: 236, distance: 268.9
click at [612, 236] on div "Hello! I'm the CrewAI assistant. What kind of automation do you want to build? …" at bounding box center [314, 177] width 629 height 355
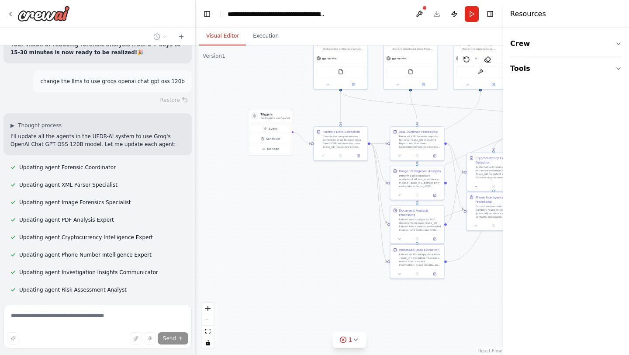
scroll to position [3526, 0]
click at [285, 257] on div ".deletable-edge-delete-btn { width: 20px; height: 20px; border: 0px solid #ffff…" at bounding box center [350, 199] width 308 height 309
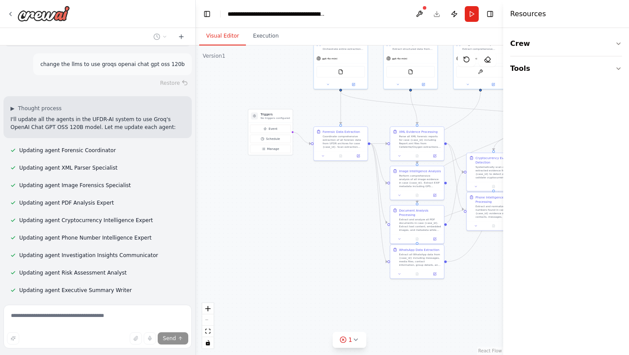
scroll to position [3544, 0]
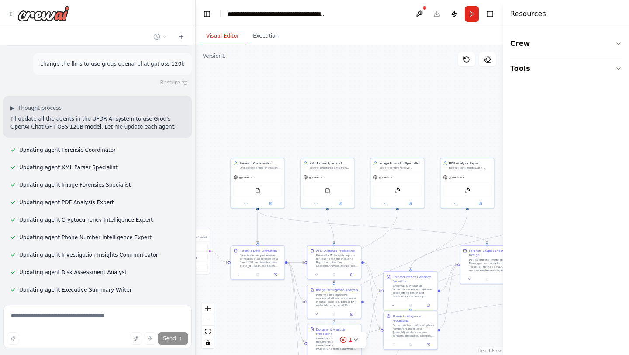
drag, startPoint x: 298, startPoint y: 225, endPoint x: 215, endPoint y: 344, distance: 145.0
click at [215, 344] on div ".deletable-edge-delete-btn { width: 20px; height: 20px; border: 0px solid #ffff…" at bounding box center [350, 199] width 308 height 309
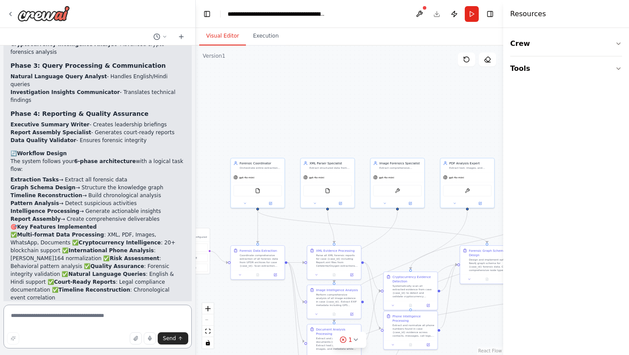
scroll to position [3163, 0]
click at [268, 202] on button at bounding box center [270, 202] width 25 height 5
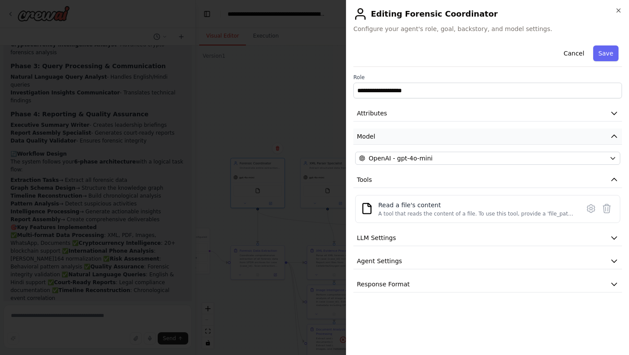
click at [567, 134] on button "Model" at bounding box center [488, 136] width 269 height 16
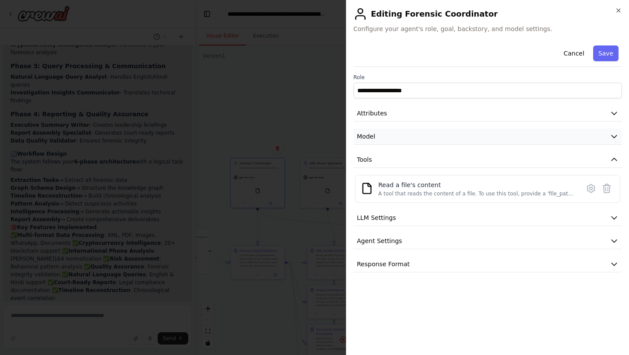
click at [567, 134] on button "Model" at bounding box center [488, 136] width 269 height 16
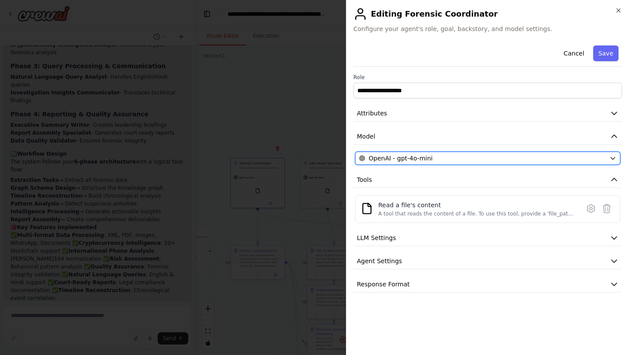
click at [589, 155] on div "OpenAI - gpt-4o-mini" at bounding box center [482, 158] width 247 height 9
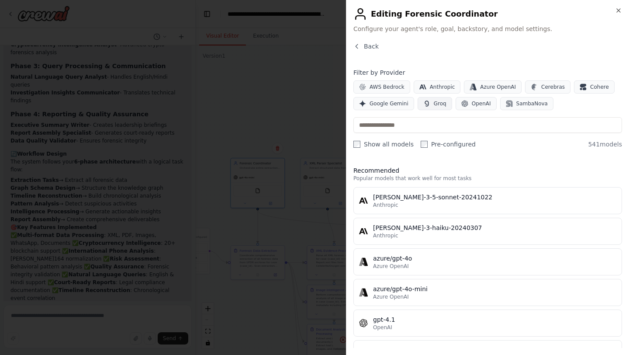
click at [424, 103] on icon "button" at bounding box center [426, 103] width 7 height 7
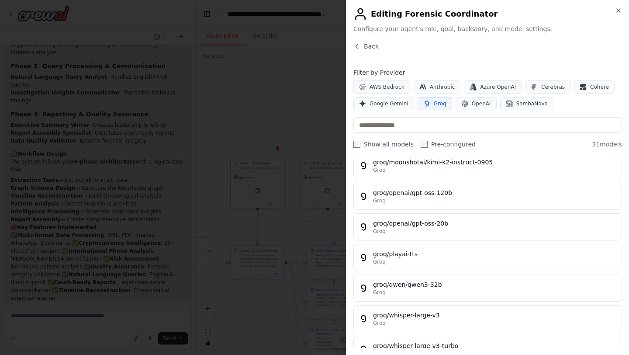
scroll to position [769, 0]
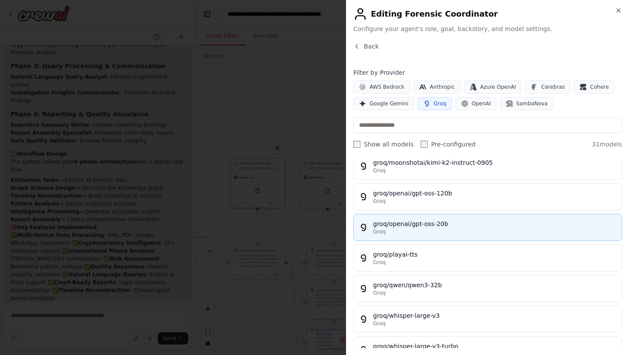
click at [434, 225] on div "groq/openai/gpt-oss-20b" at bounding box center [494, 223] width 243 height 9
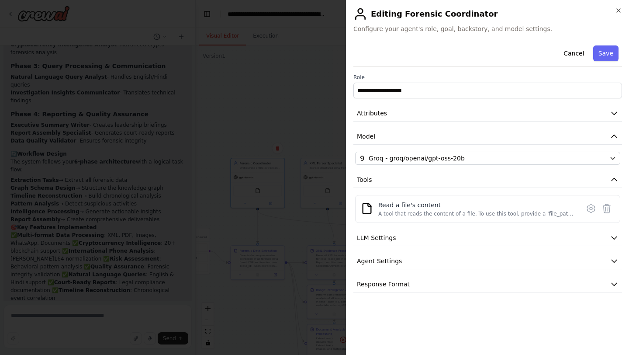
click at [573, 167] on div "**********" at bounding box center [488, 167] width 269 height 250
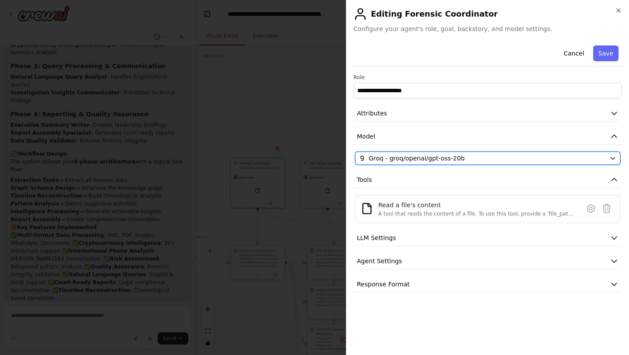
click at [568, 159] on div "Groq - groq/openai/gpt-oss-20b" at bounding box center [482, 158] width 247 height 9
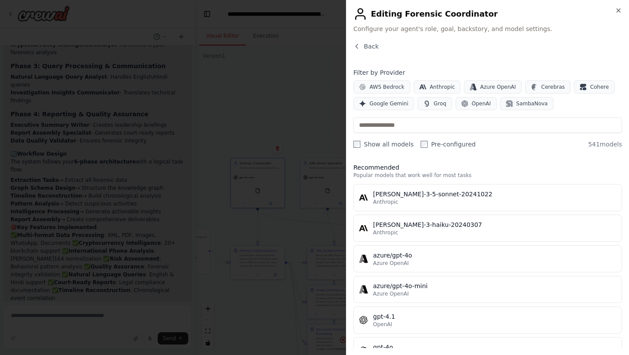
scroll to position [0, 0]
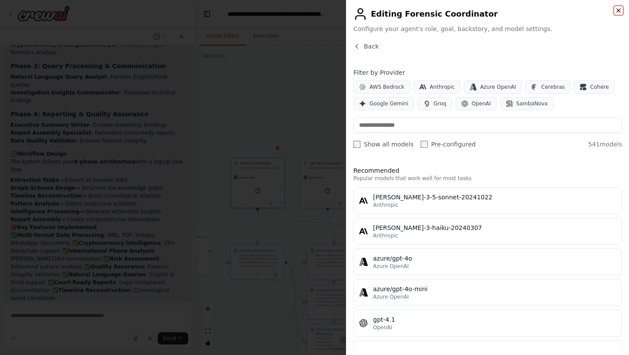
click at [619, 13] on icon "button" at bounding box center [618, 10] width 7 height 7
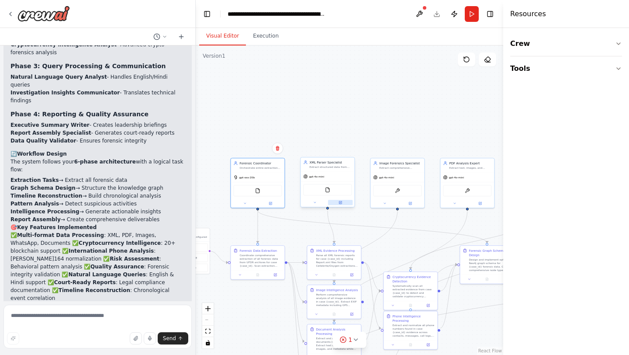
click at [344, 202] on button at bounding box center [340, 202] width 25 height 5
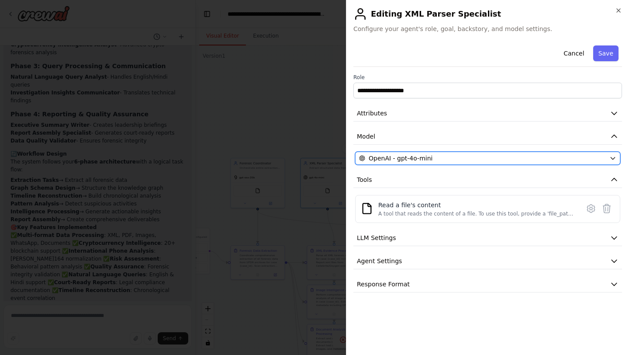
click at [417, 158] on span "OpenAI - gpt-4o-mini" at bounding box center [401, 158] width 64 height 9
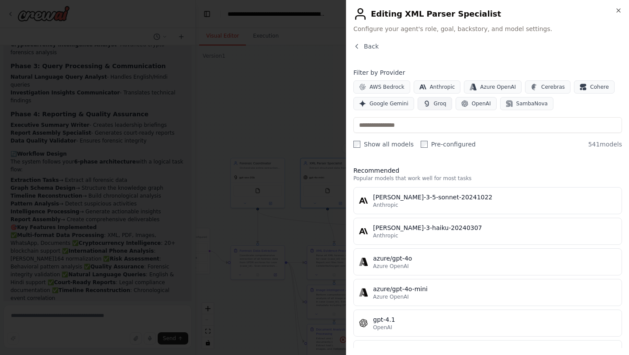
click at [434, 103] on span "Groq" at bounding box center [440, 103] width 13 height 7
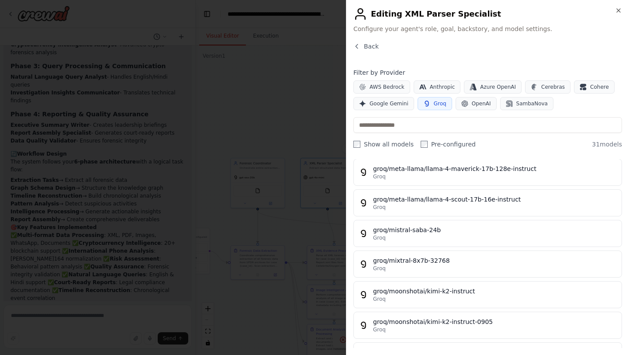
scroll to position [791, 0]
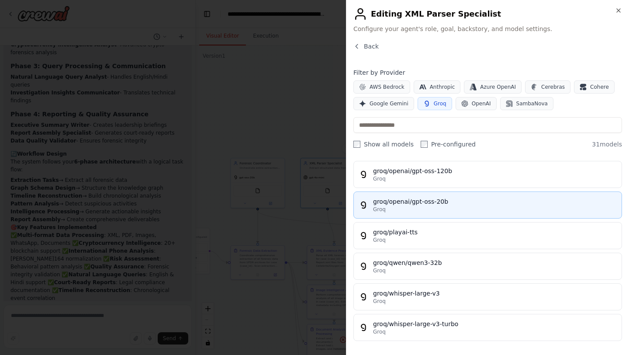
click at [451, 207] on div "Groq" at bounding box center [494, 209] width 243 height 7
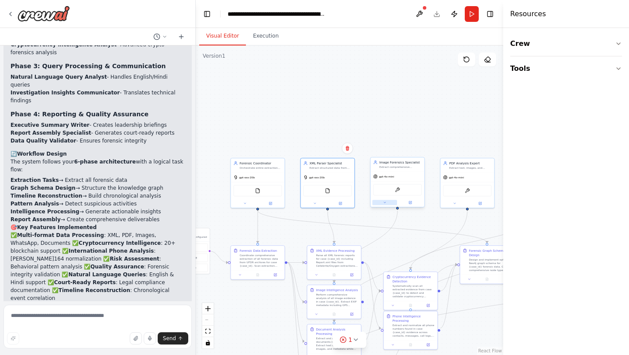
click at [380, 200] on button at bounding box center [384, 202] width 25 height 5
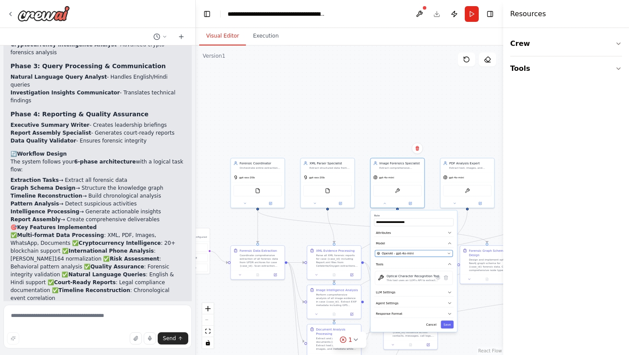
click at [414, 252] on div "OpenAI - gpt-4o-mini" at bounding box center [411, 253] width 69 height 4
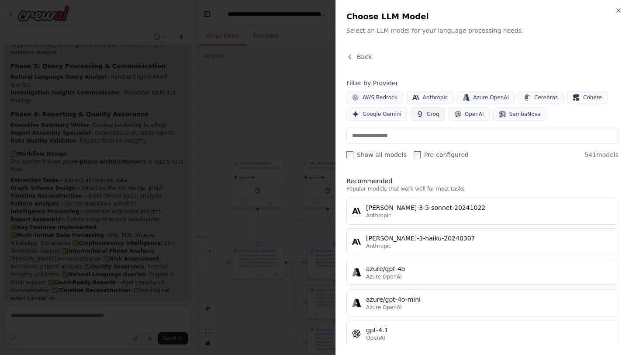
click at [432, 114] on span "Groq" at bounding box center [433, 114] width 13 height 7
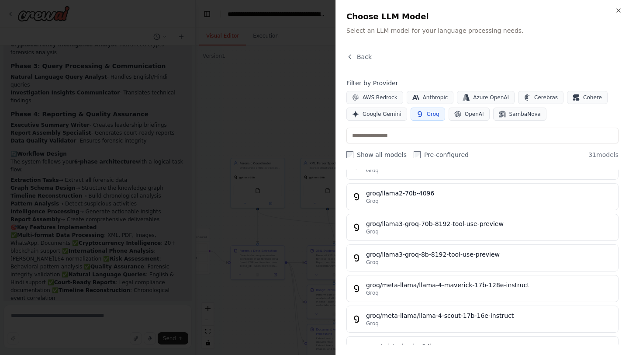
scroll to position [805, 0]
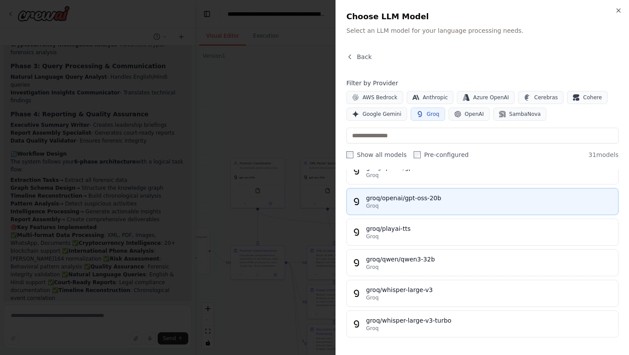
click at [445, 205] on div "Groq" at bounding box center [489, 205] width 247 height 7
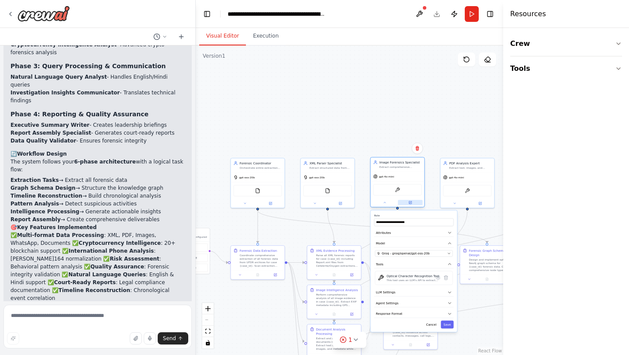
click at [409, 203] on icon at bounding box center [410, 202] width 3 height 3
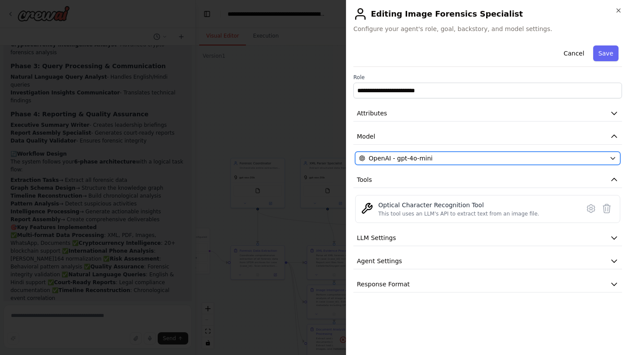
click at [427, 158] on span "OpenAI - gpt-4o-mini" at bounding box center [401, 158] width 64 height 9
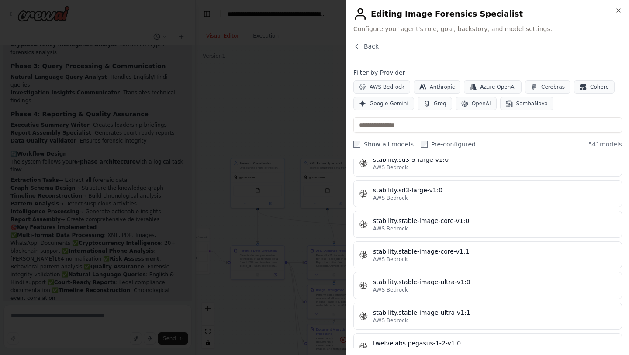
scroll to position [4648, 0]
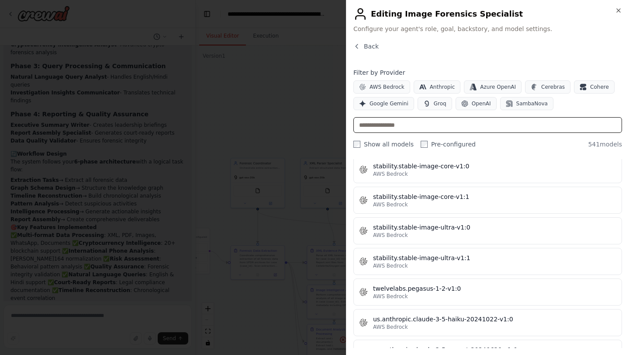
click at [429, 128] on input "text" at bounding box center [488, 125] width 269 height 16
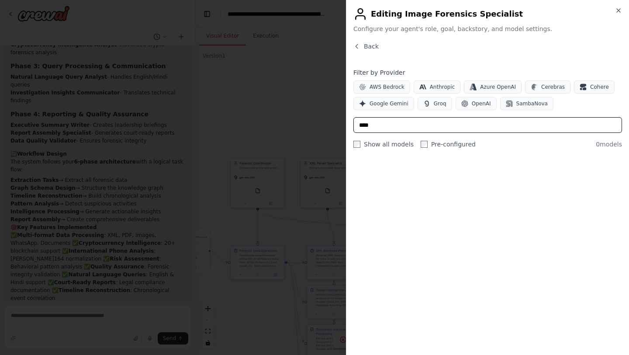
scroll to position [0, 0]
type input "*"
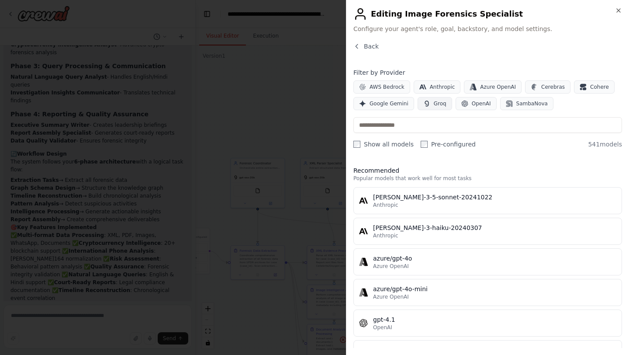
click at [429, 103] on button "Groq" at bounding box center [435, 103] width 35 height 13
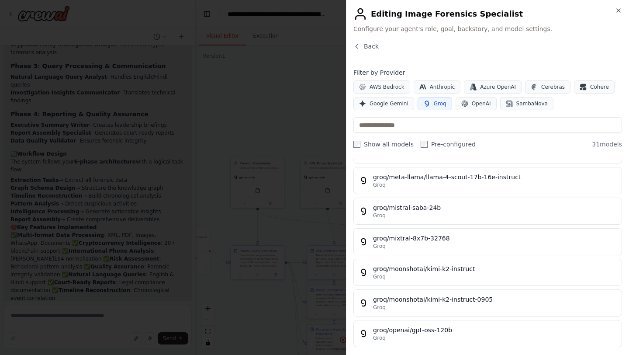
scroll to position [791, 0]
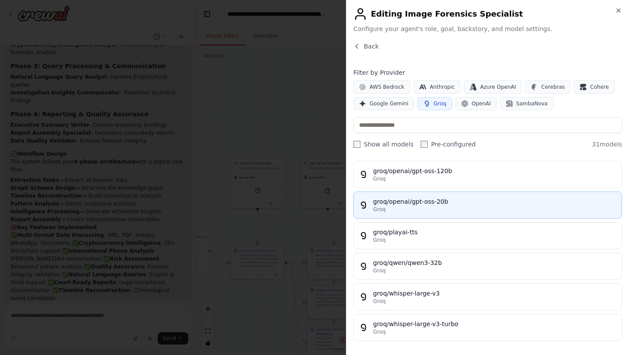
click at [448, 202] on div "groq/openai/gpt-oss-20b" at bounding box center [494, 201] width 243 height 9
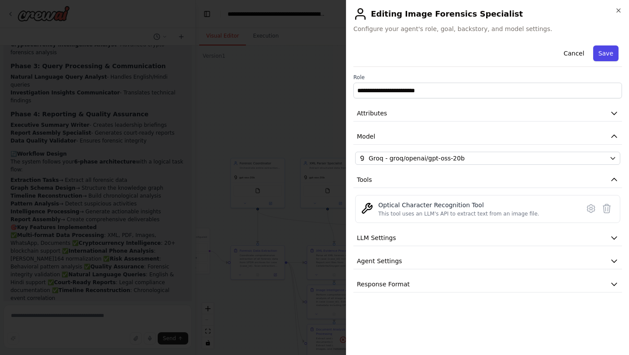
click at [609, 54] on button "Save" at bounding box center [605, 53] width 25 height 16
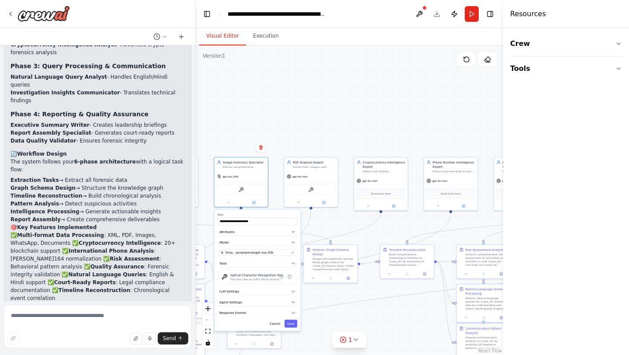
drag, startPoint x: 470, startPoint y: 118, endPoint x: 306, endPoint y: 109, distance: 163.7
click at [306, 109] on div ".deletable-edge-delete-btn { width: 20px; height: 20px; border: 0px solid #ffff…" at bounding box center [350, 199] width 308 height 309
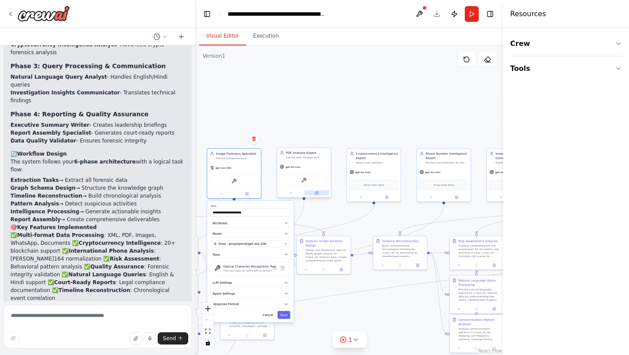
click at [319, 194] on button at bounding box center [317, 192] width 25 height 5
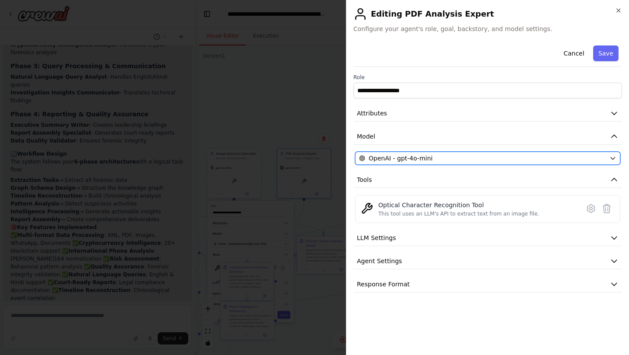
click at [416, 160] on span "OpenAI - gpt-4o-mini" at bounding box center [401, 158] width 64 height 9
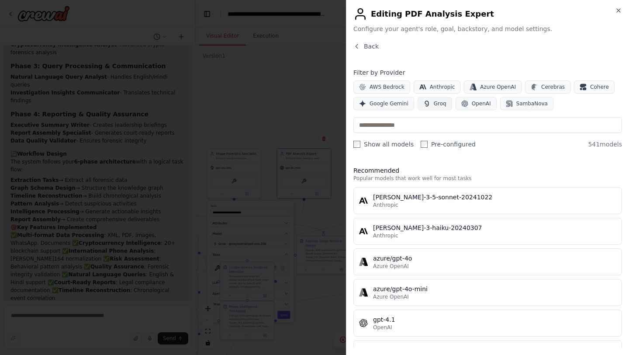
click at [426, 105] on icon "button" at bounding box center [426, 103] width 7 height 7
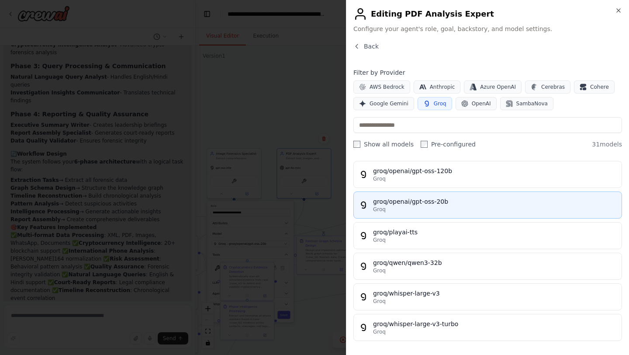
click at [423, 202] on div "groq/openai/gpt-oss-20b" at bounding box center [494, 201] width 243 height 9
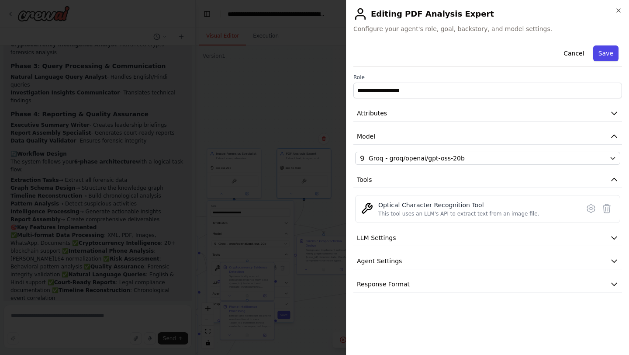
click at [608, 53] on button "Save" at bounding box center [605, 53] width 25 height 16
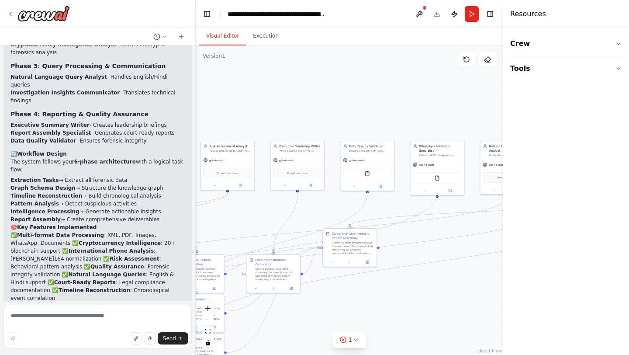
drag, startPoint x: 407, startPoint y: 120, endPoint x: 0, endPoint y: 103, distance: 407.7
click at [0, 103] on div "Hello! I'm the CrewAI assistant. What kind of automation do you want to build? …" at bounding box center [314, 177] width 629 height 355
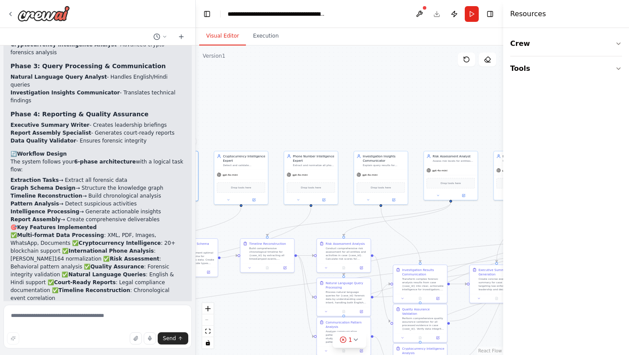
drag, startPoint x: 239, startPoint y: 108, endPoint x: 546, endPoint y: 137, distance: 309.0
click at [546, 137] on div "Hello! I'm the CrewAI assistant. What kind of automation do you want to build? …" at bounding box center [314, 177] width 629 height 355
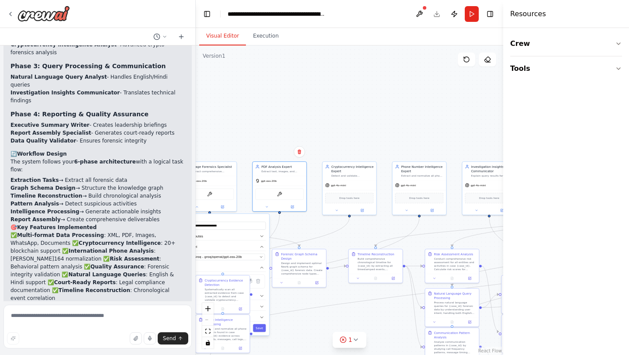
drag, startPoint x: 315, startPoint y: 100, endPoint x: 390, endPoint y: 101, distance: 75.2
click at [390, 101] on div ".deletable-edge-delete-btn { width: 20px; height: 20px; border: 0px solid #ffff…" at bounding box center [350, 199] width 308 height 309
click at [144, 319] on textarea at bounding box center [97, 327] width 188 height 44
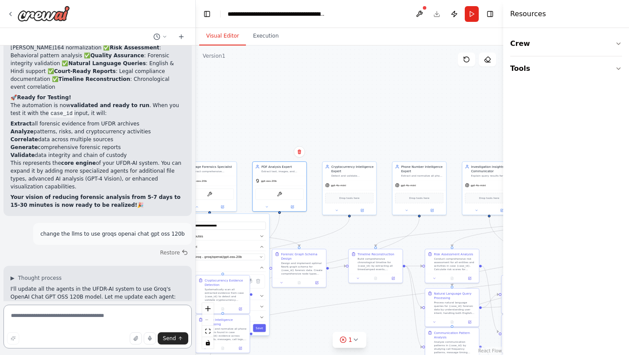
scroll to position [3375, 0]
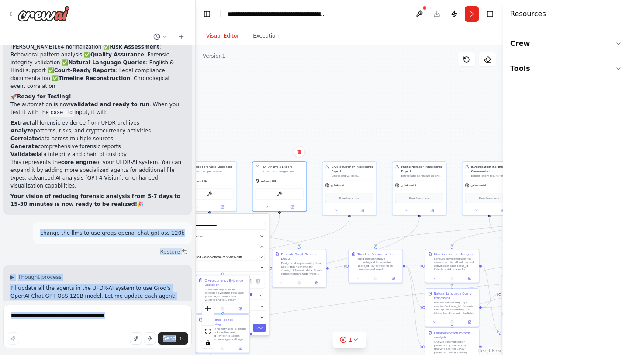
drag, startPoint x: 52, startPoint y: 111, endPoint x: 192, endPoint y: 108, distance: 140.7
click at [192, 108] on div "Hello! I'm the CrewAI assistant. What kind of automation do you want to build? …" at bounding box center [98, 177] width 196 height 355
copy div "loremi dol sita co adi elits doeius temp inc utl 048e Dolorem ▶ Aliquae adminim…"
click at [91, 328] on textarea at bounding box center [97, 327] width 188 height 44
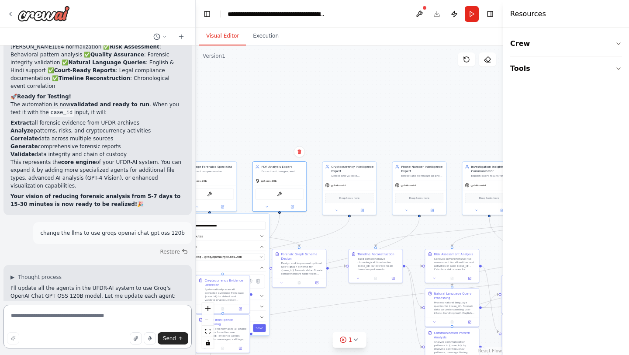
paste textarea "**********"
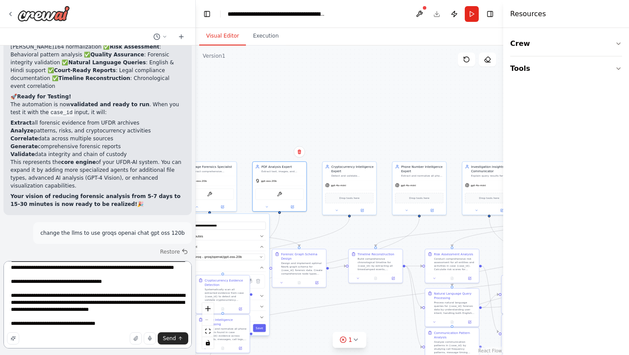
scroll to position [284, 0]
type textarea "**********"
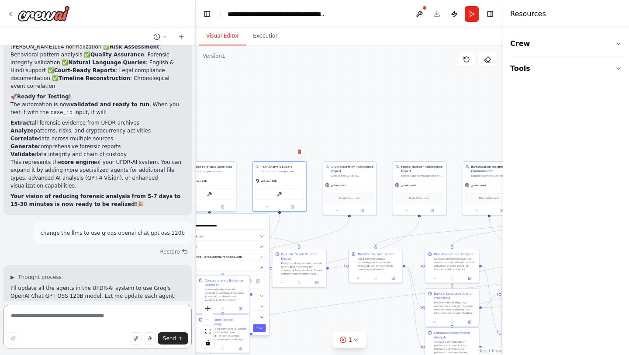
scroll to position [0, 0]
drag, startPoint x: 51, startPoint y: 112, endPoint x: 189, endPoint y: 114, distance: 138.6
click at [189, 114] on div "Hello! I'm the CrewAI assistant. What kind of automation do you want to build? …" at bounding box center [97, 173] width 195 height 256
copy p "change the llms to use groqs openai chat gpt oss 120b"
click at [77, 313] on textarea at bounding box center [97, 327] width 188 height 44
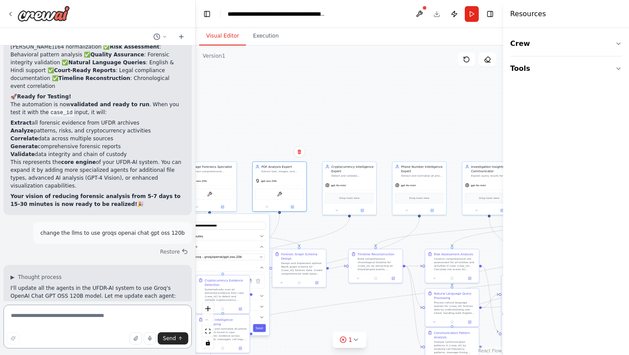
paste textarea "**********"
click at [130, 316] on textarea "**********" at bounding box center [97, 327] width 188 height 44
type textarea "**********"
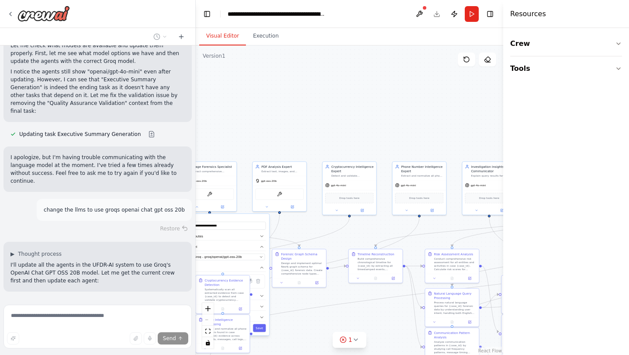
scroll to position [4050, 0]
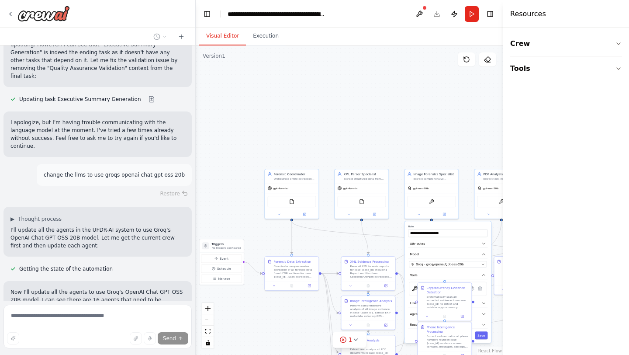
drag, startPoint x: 276, startPoint y: 114, endPoint x: 498, endPoint y: 121, distance: 222.1
click at [498, 121] on div ".deletable-edge-delete-btn { width: 20px; height: 20px; border: 0px solid #ffff…" at bounding box center [350, 199] width 308 height 309
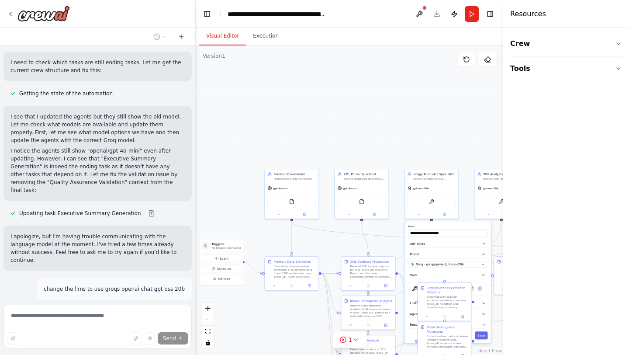
scroll to position [3948, 0]
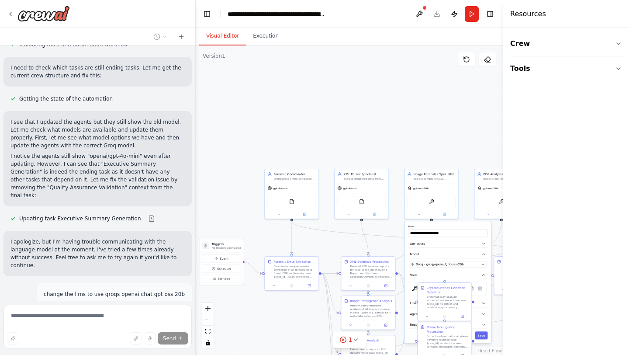
click at [167, 307] on div "Restore" at bounding box center [97, 313] width 188 height 12
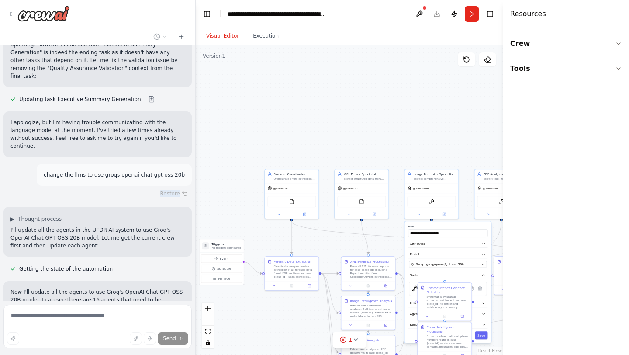
type textarea "**********"
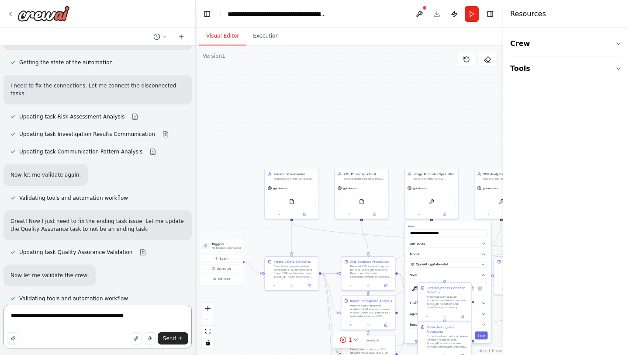
scroll to position [2496, 0]
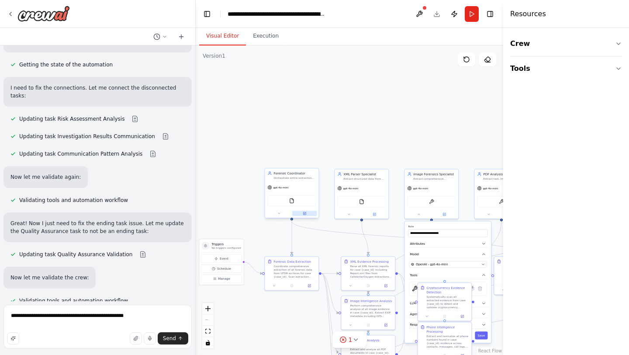
click at [302, 215] on button at bounding box center [304, 213] width 25 height 5
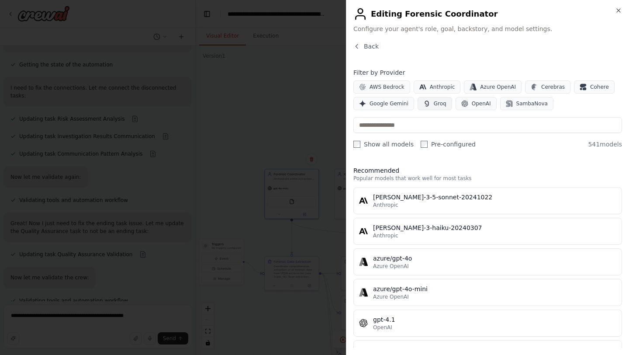
click at [426, 103] on icon "button" at bounding box center [426, 103] width 7 height 7
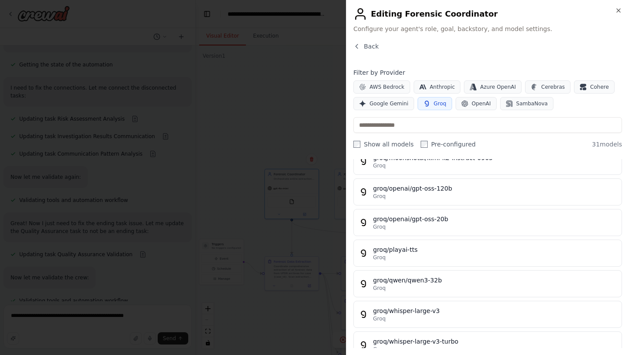
scroll to position [791, 0]
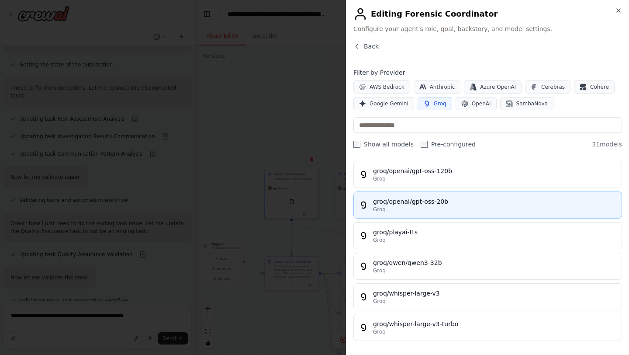
click at [438, 202] on div "groq/openai/gpt-oss-20b" at bounding box center [494, 201] width 243 height 9
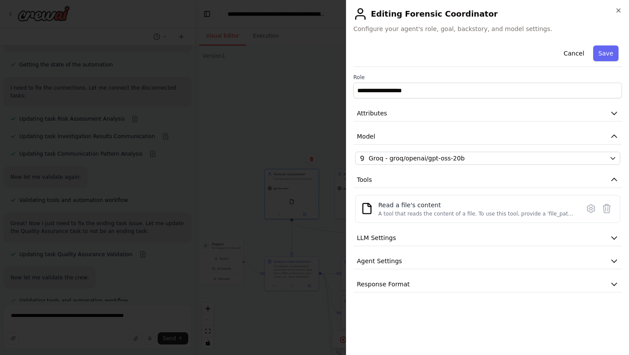
click at [609, 51] on button "Save" at bounding box center [605, 53] width 25 height 16
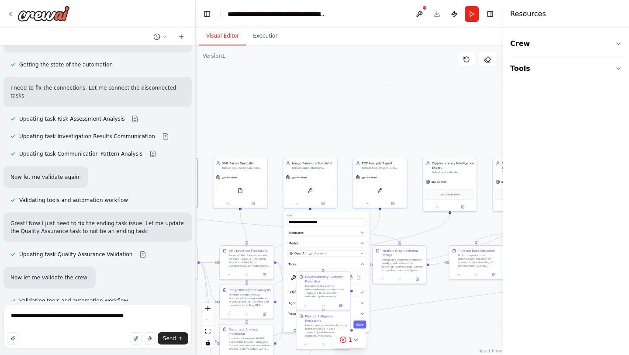
drag, startPoint x: 433, startPoint y: 114, endPoint x: 312, endPoint y: 103, distance: 122.0
click at [312, 103] on div ".deletable-edge-delete-btn { width: 20px; height: 20px; border: 0px solid #ffff…" at bounding box center [350, 199] width 308 height 309
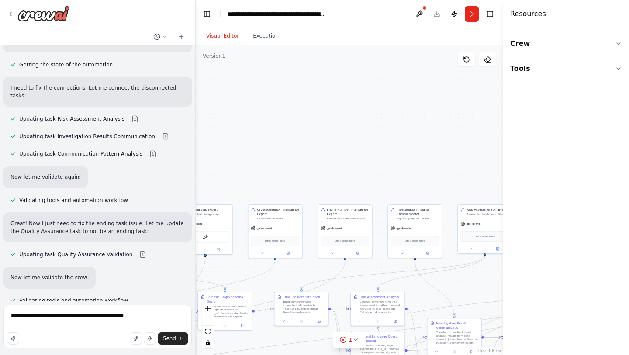
drag, startPoint x: 312, startPoint y: 103, endPoint x: 137, endPoint y: 149, distance: 180.5
click at [137, 149] on div "Hello! I'm the CrewAI assistant. What kind of automation do you want to build? …" at bounding box center [314, 177] width 629 height 355
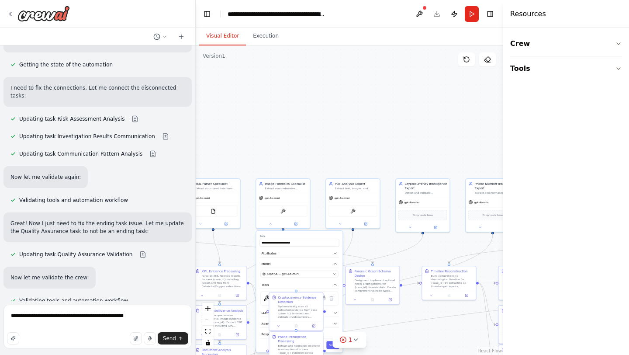
drag, startPoint x: 338, startPoint y: 135, endPoint x: 516, endPoint y: 101, distance: 181.0
click at [516, 101] on div "Hello! I'm the CrewAI assistant. What kind of automation do you want to build? …" at bounding box center [314, 177] width 629 height 355
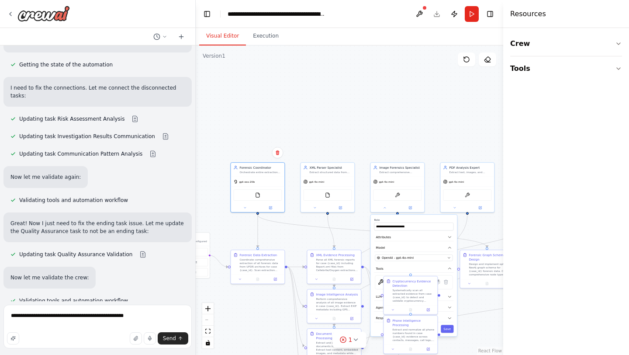
drag, startPoint x: 416, startPoint y: 130, endPoint x: 519, endPoint y: 117, distance: 103.5
click at [519, 117] on div "Hello! I'm the CrewAI assistant. What kind of automation do you want to build? …" at bounding box center [314, 177] width 629 height 355
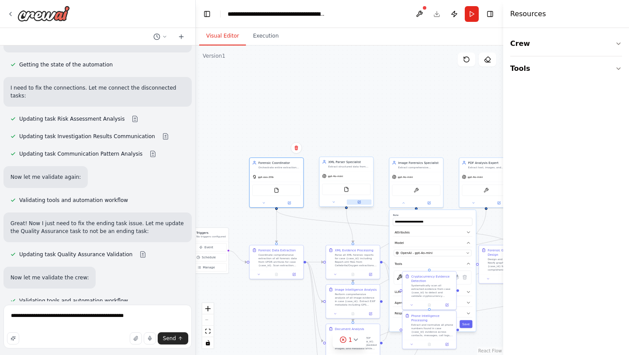
click at [362, 204] on button at bounding box center [359, 201] width 25 height 5
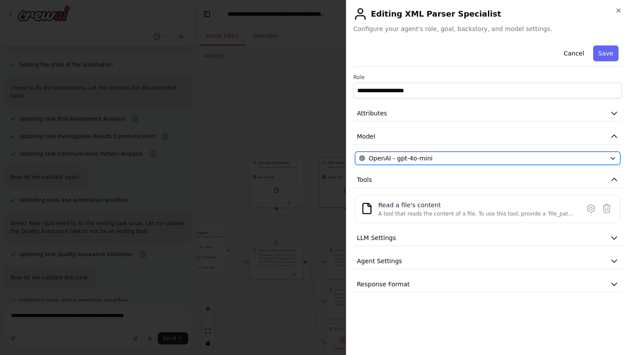
click at [501, 156] on div "OpenAI - gpt-4o-mini" at bounding box center [482, 158] width 247 height 9
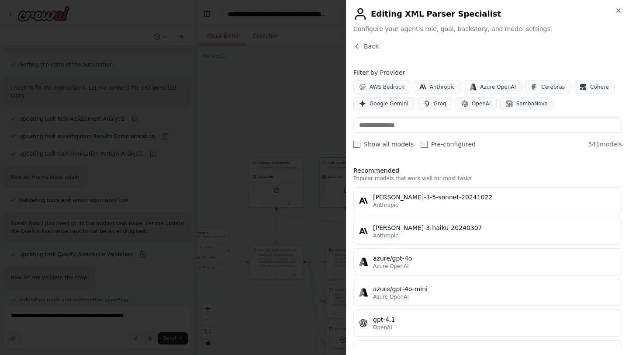
click at [434, 110] on div "Filter by Provider AWS Bedrock Anthropic Azure OpenAI Cerebras Cohere Google Ge…" at bounding box center [488, 108] width 269 height 80
click at [438, 106] on span "Groq" at bounding box center [440, 103] width 13 height 7
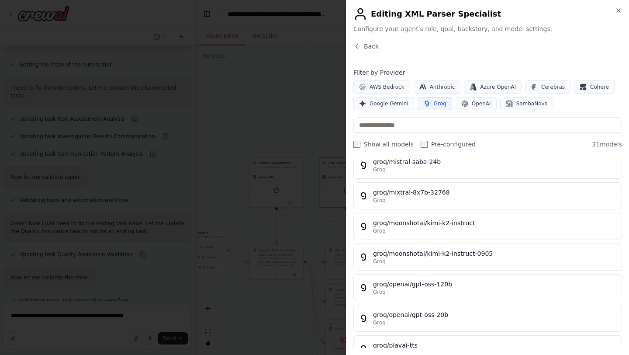
scroll to position [791, 0]
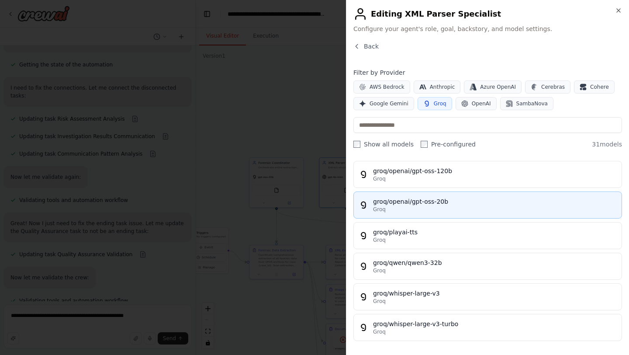
click at [454, 210] on div "Groq" at bounding box center [494, 209] width 243 height 7
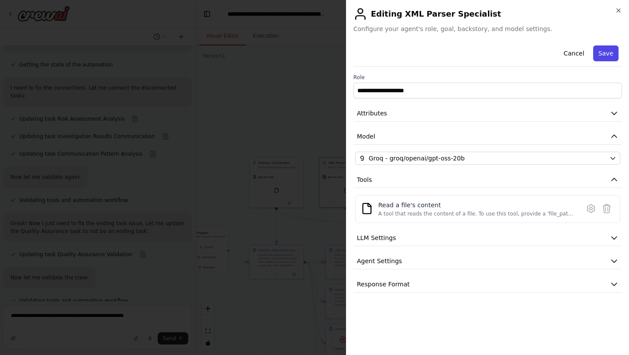
click at [605, 50] on button "Save" at bounding box center [605, 53] width 25 height 16
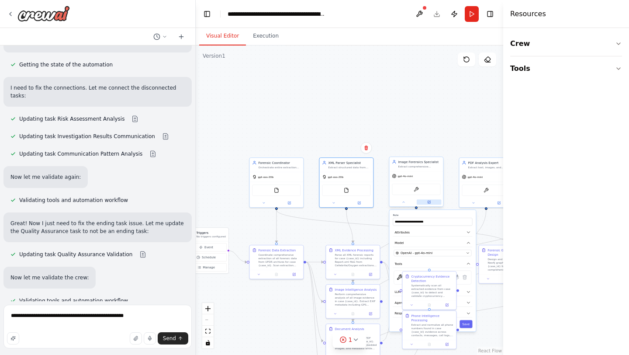
click at [433, 199] on button at bounding box center [429, 201] width 25 height 5
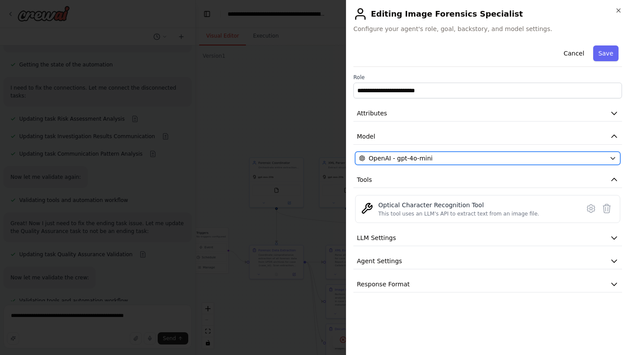
click at [441, 160] on div "OpenAI - gpt-4o-mini" at bounding box center [482, 158] width 247 height 9
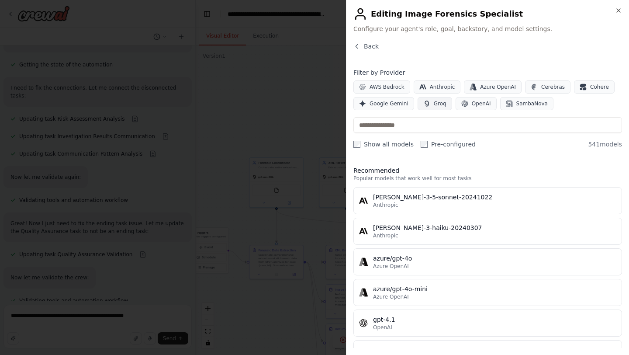
click at [435, 106] on span "Groq" at bounding box center [440, 103] width 13 height 7
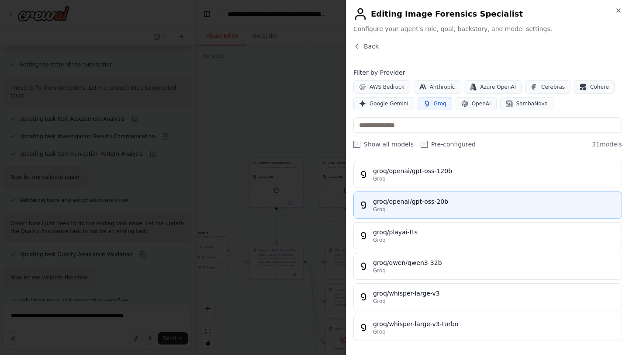
click at [464, 210] on div "Groq" at bounding box center [494, 209] width 243 height 7
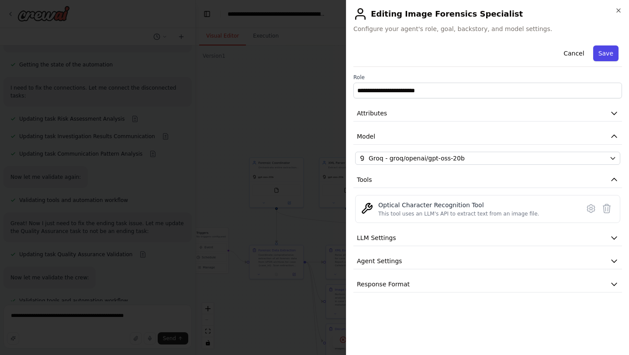
click at [605, 52] on button "Save" at bounding box center [605, 53] width 25 height 16
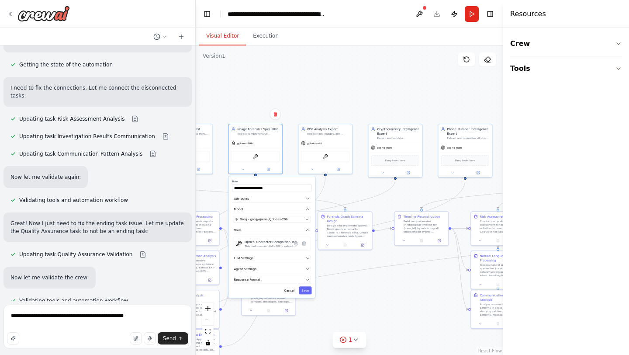
drag, startPoint x: 418, startPoint y: 110, endPoint x: 256, endPoint y: 76, distance: 165.8
click at [256, 76] on div ".deletable-edge-delete-btn { width: 20px; height: 20px; border: 0px solid #ffff…" at bounding box center [350, 199] width 308 height 309
click at [338, 167] on icon at bounding box center [336, 167] width 3 height 3
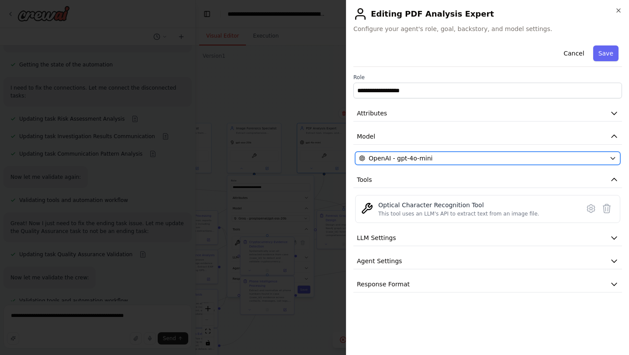
click at [410, 154] on span "OpenAI - gpt-4o-mini" at bounding box center [401, 158] width 64 height 9
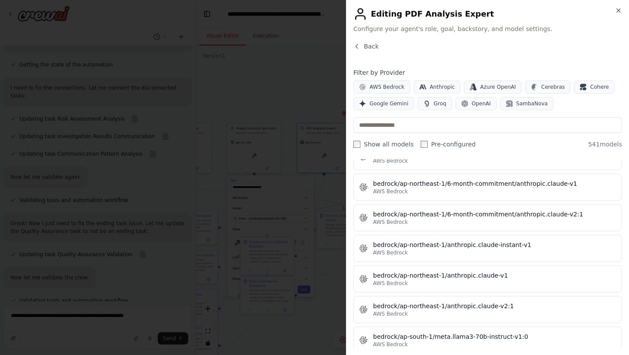
scroll to position [1338, 0]
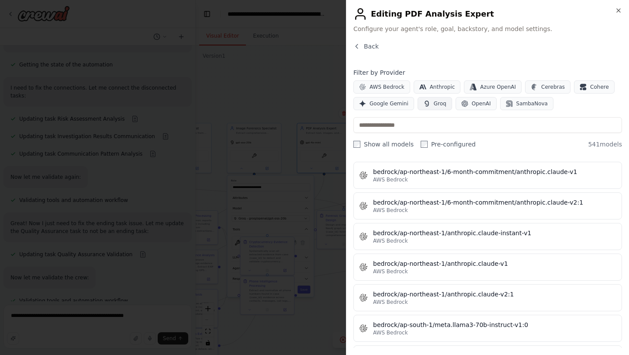
click at [436, 101] on span "Groq" at bounding box center [440, 103] width 13 height 7
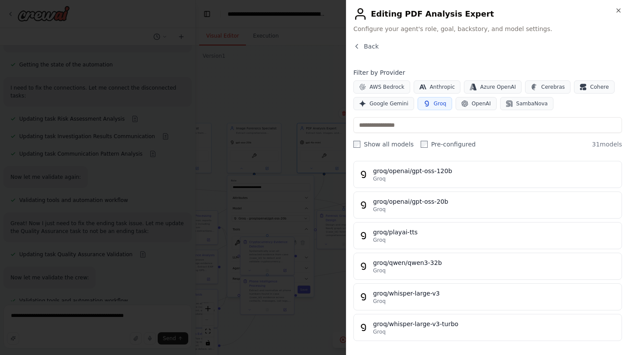
scroll to position [791, 0]
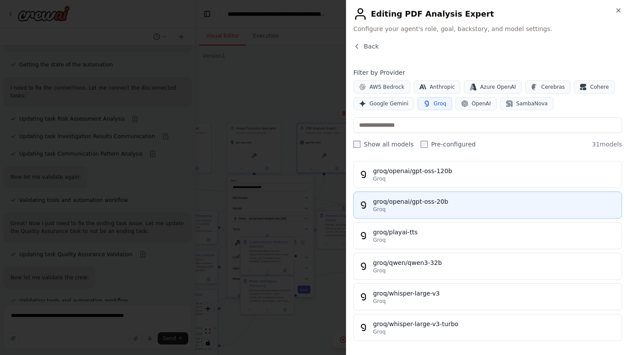
click at [462, 200] on div "groq/openai/gpt-oss-20b" at bounding box center [494, 201] width 243 height 9
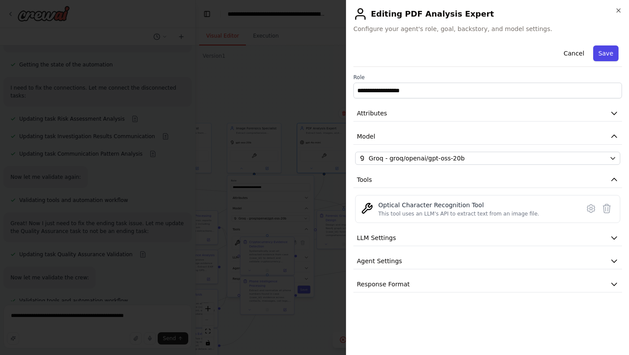
click at [609, 51] on button "Save" at bounding box center [605, 53] width 25 height 16
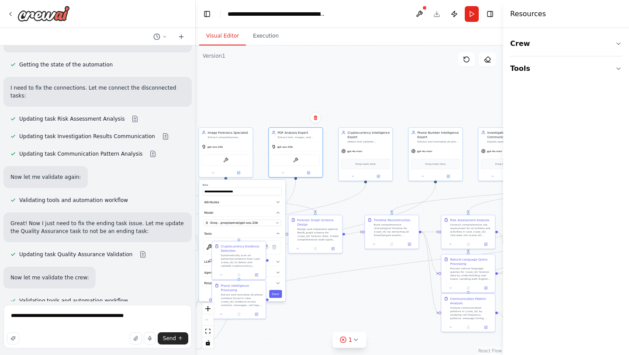
drag, startPoint x: 316, startPoint y: 79, endPoint x: 284, endPoint y: 83, distance: 32.6
click at [284, 83] on div ".deletable-edge-delete-btn { width: 20px; height: 20px; border: 0px solid #ffff…" at bounding box center [350, 199] width 308 height 309
click at [374, 177] on icon at bounding box center [374, 174] width 3 height 3
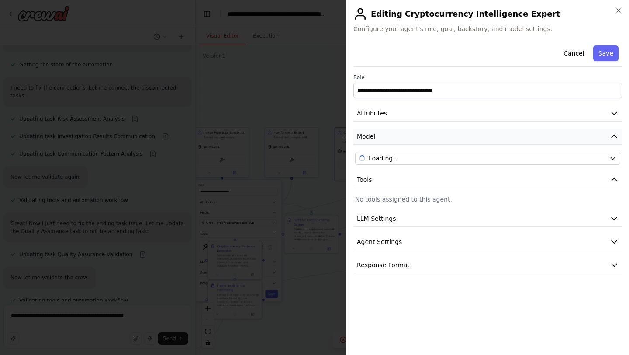
click at [429, 131] on button "Model" at bounding box center [488, 136] width 269 height 16
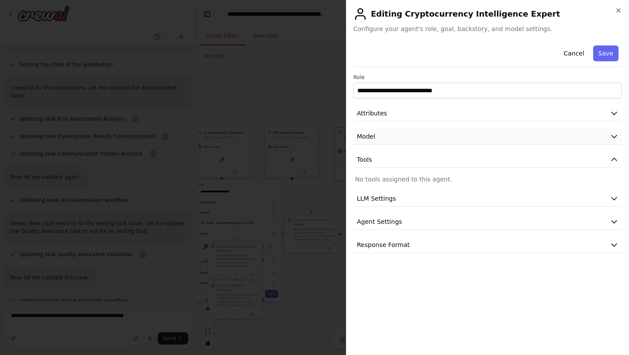
click at [427, 135] on button "Model" at bounding box center [488, 136] width 269 height 16
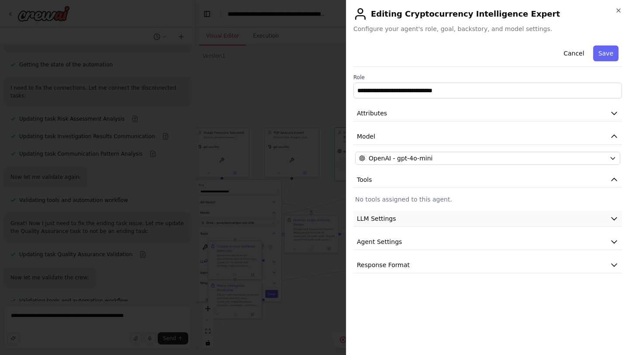
click at [451, 220] on button "LLM Settings" at bounding box center [488, 219] width 269 height 16
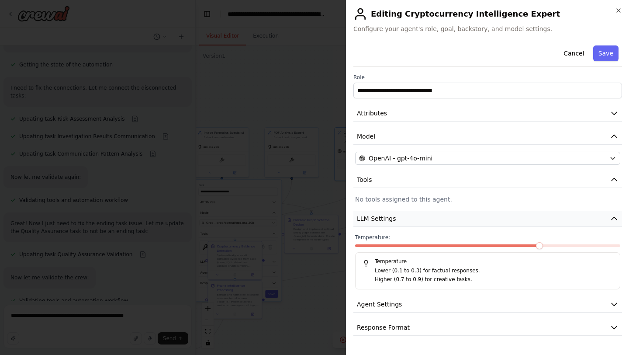
click at [451, 220] on button "LLM Settings" at bounding box center [488, 219] width 269 height 16
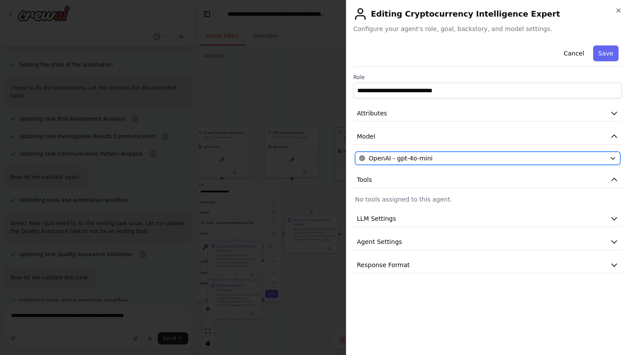
click at [455, 156] on div "OpenAI - gpt-4o-mini" at bounding box center [482, 158] width 247 height 9
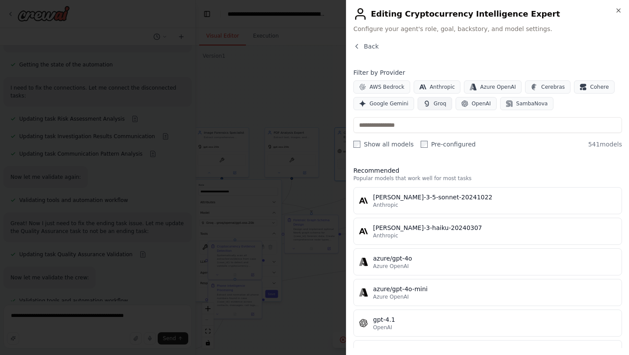
click at [438, 108] on button "Groq" at bounding box center [435, 103] width 35 height 13
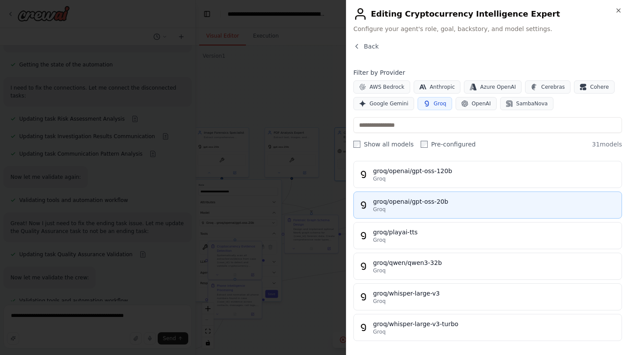
click at [448, 202] on div "groq/openai/gpt-oss-20b" at bounding box center [494, 201] width 243 height 9
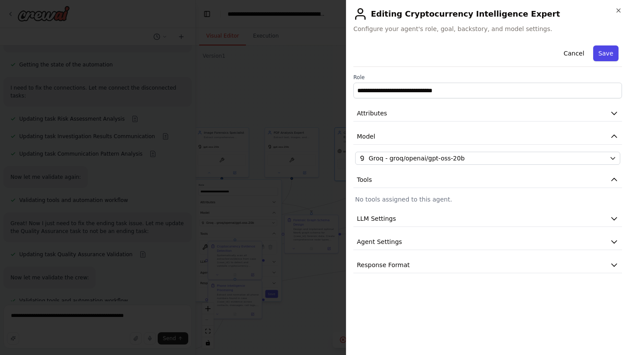
click at [610, 56] on button "Save" at bounding box center [605, 53] width 25 height 16
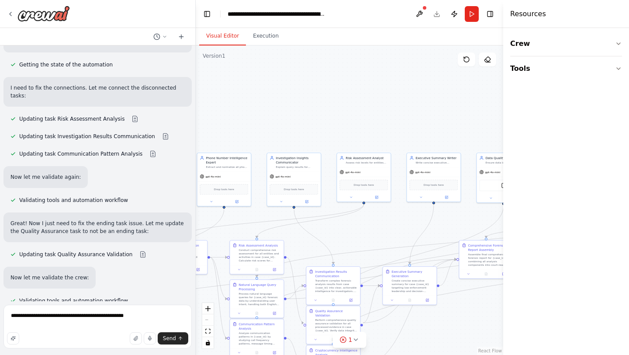
drag, startPoint x: 416, startPoint y: 95, endPoint x: 186, endPoint y: 125, distance: 231.8
click at [186, 125] on div "Hello! I'm the CrewAI assistant. What kind of automation do you want to build? …" at bounding box center [314, 177] width 629 height 355
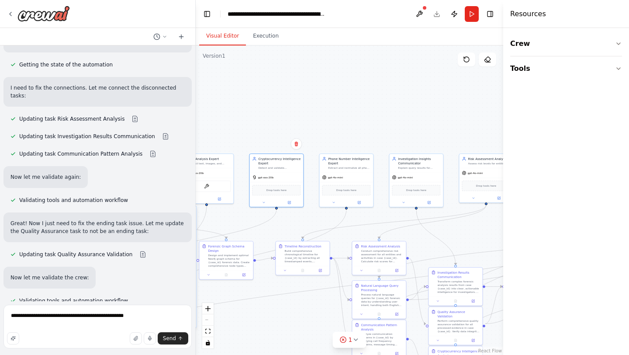
drag, startPoint x: 269, startPoint y: 118, endPoint x: 420, endPoint y: 115, distance: 151.2
click at [420, 115] on div ".deletable-edge-delete-btn { width: 20px; height: 20px; border: 0px solid #ffff…" at bounding box center [350, 199] width 308 height 309
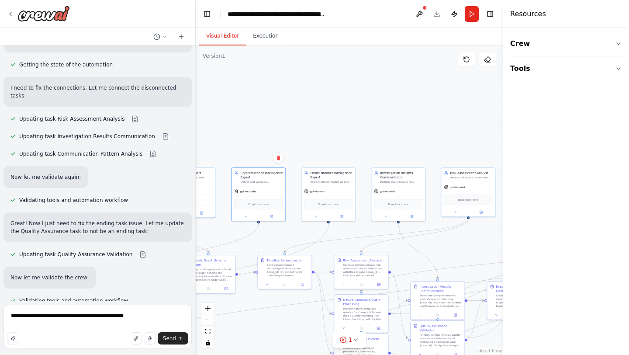
drag, startPoint x: 345, startPoint y: 97, endPoint x: 320, endPoint y: 111, distance: 28.4
click at [320, 111] on div ".deletable-edge-delete-btn { width: 20px; height: 20px; border: 0px solid #ffff…" at bounding box center [350, 199] width 308 height 309
click at [339, 217] on icon at bounding box center [340, 215] width 3 height 3
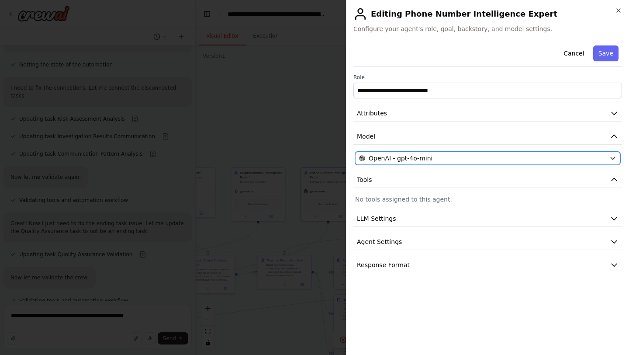
click at [402, 159] on span "OpenAI - gpt-4o-mini" at bounding box center [401, 158] width 64 height 9
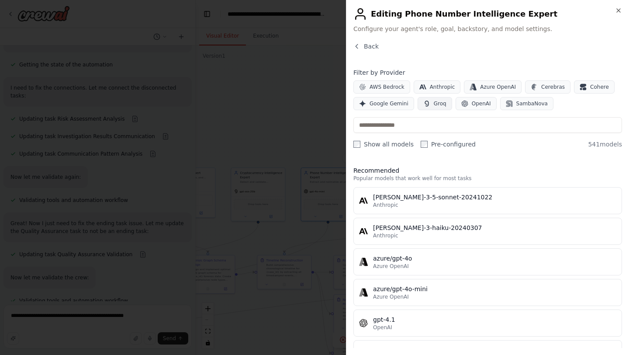
click at [434, 105] on span "Groq" at bounding box center [440, 103] width 13 height 7
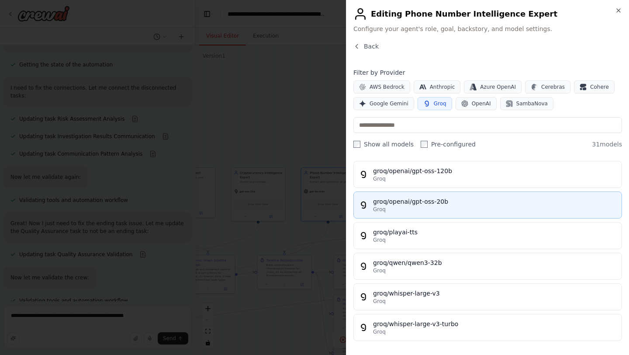
click at [463, 206] on div "Groq" at bounding box center [494, 209] width 243 height 7
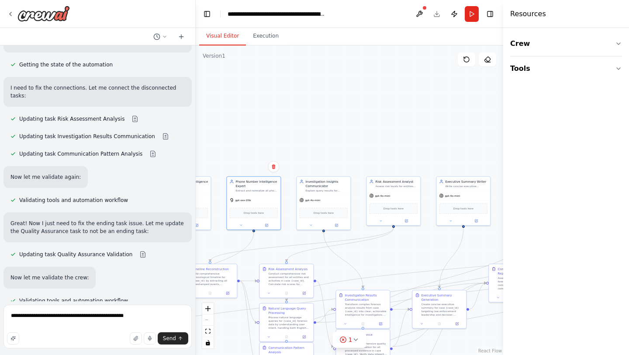
drag, startPoint x: 340, startPoint y: 107, endPoint x: 236, endPoint y: 115, distance: 104.4
click at [236, 115] on div ".deletable-edge-delete-btn { width: 20px; height: 20px; border: 0px solid #ffff…" at bounding box center [350, 199] width 308 height 309
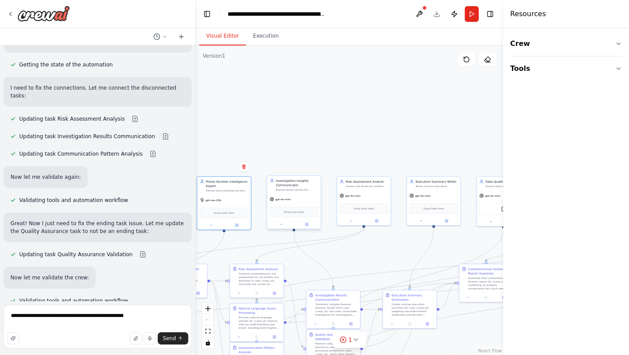
click at [306, 227] on div at bounding box center [294, 224] width 54 height 9
click at [309, 224] on icon at bounding box center [306, 223] width 3 height 3
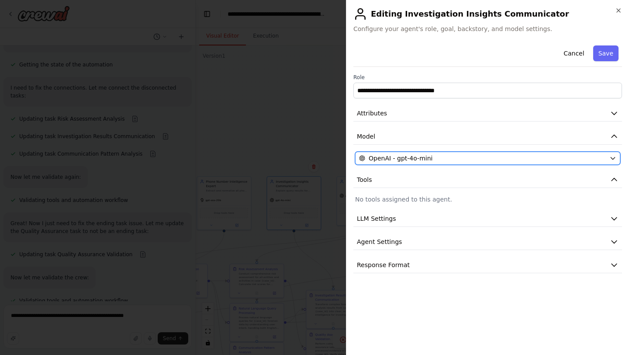
click at [424, 161] on span "OpenAI - gpt-4o-mini" at bounding box center [401, 158] width 64 height 9
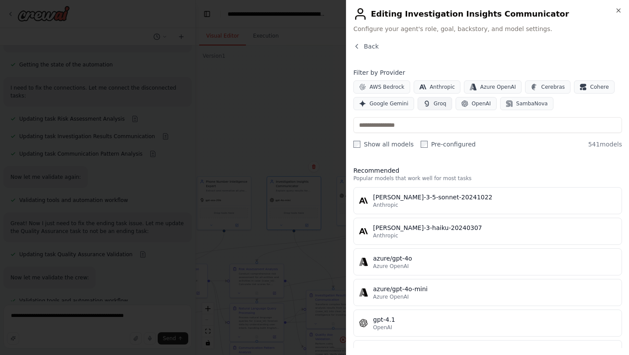
click at [430, 100] on button "Groq" at bounding box center [435, 103] width 35 height 13
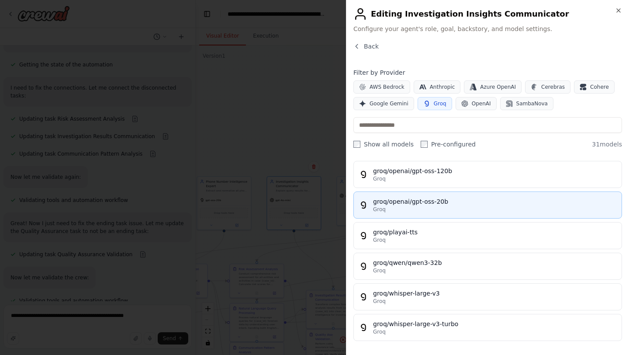
click at [437, 199] on div "groq/openai/gpt-oss-20b" at bounding box center [494, 201] width 243 height 9
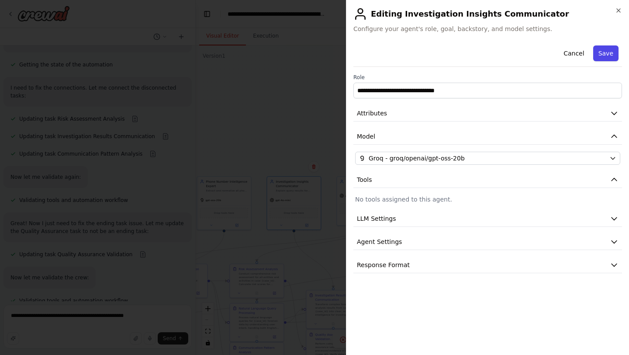
click at [607, 59] on button "Save" at bounding box center [605, 53] width 25 height 16
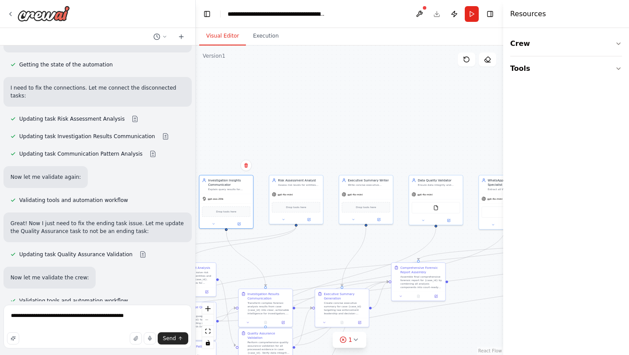
drag, startPoint x: 391, startPoint y: 91, endPoint x: 311, endPoint y: 87, distance: 79.7
click at [311, 87] on div ".deletable-edge-delete-btn { width: 20px; height: 20px; border: 0px solid #ffff…" at bounding box center [350, 199] width 308 height 309
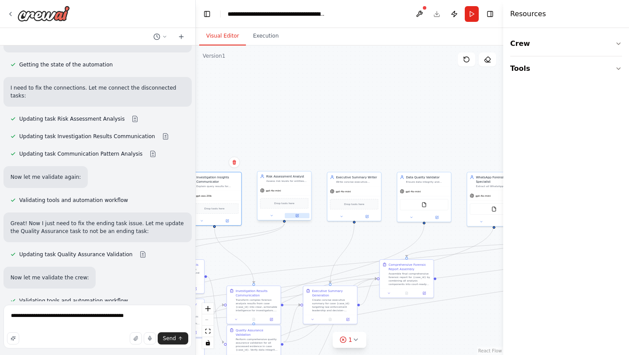
click at [300, 214] on button at bounding box center [297, 215] width 25 height 5
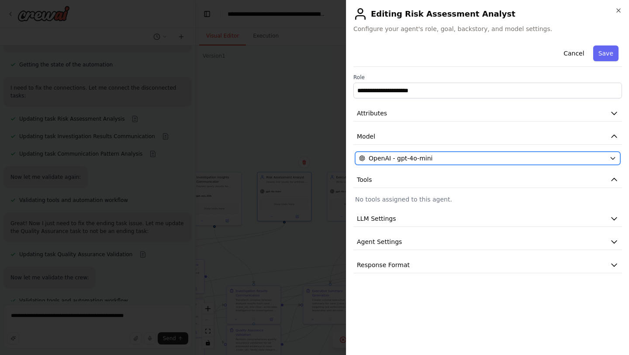
click at [414, 158] on span "OpenAI - gpt-4o-mini" at bounding box center [401, 158] width 64 height 9
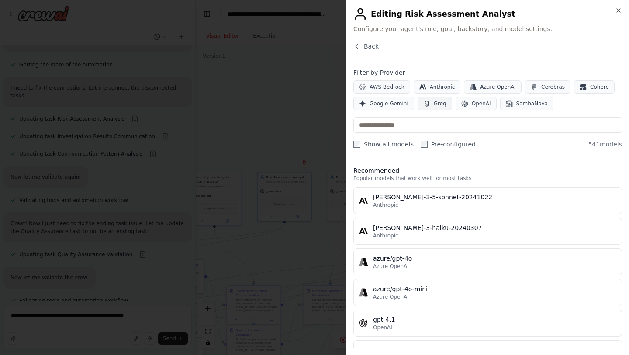
click at [442, 104] on button "Groq" at bounding box center [435, 103] width 35 height 13
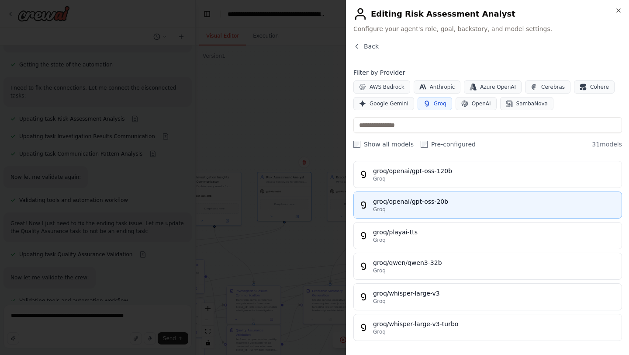
click at [443, 201] on div "groq/openai/gpt-oss-20b" at bounding box center [494, 201] width 243 height 9
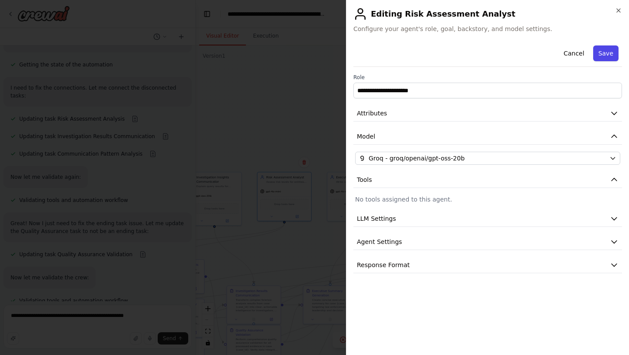
click at [608, 60] on button "Save" at bounding box center [605, 53] width 25 height 16
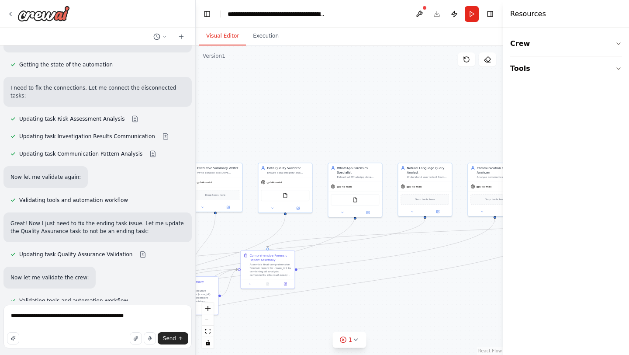
drag, startPoint x: 347, startPoint y: 126, endPoint x: 169, endPoint y: 130, distance: 178.4
click at [169, 130] on div "Hello! I'm the CrewAI assistant. What kind of automation do you want to build? …" at bounding box center [314, 177] width 629 height 355
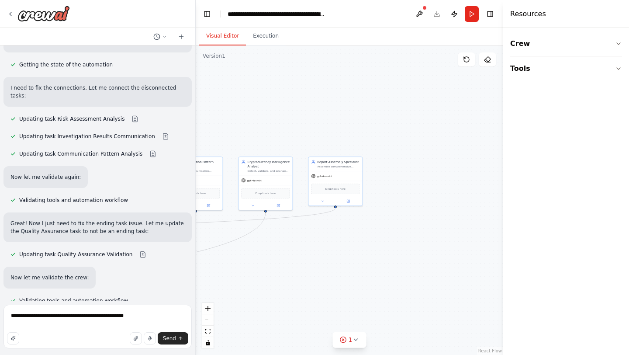
drag, startPoint x: 263, startPoint y: 120, endPoint x: 2, endPoint y: 98, distance: 261.8
click at [2, 98] on div "Hello! I'm the CrewAI assistant. What kind of automation do you want to build? …" at bounding box center [314, 177] width 629 height 355
click at [348, 198] on icon at bounding box center [348, 198] width 2 height 2
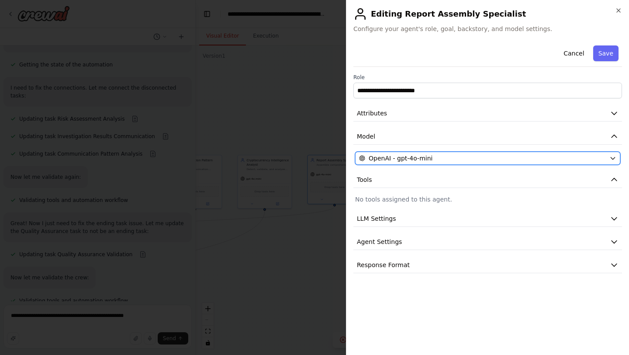
click at [402, 157] on span "OpenAI - gpt-4o-mini" at bounding box center [401, 158] width 64 height 9
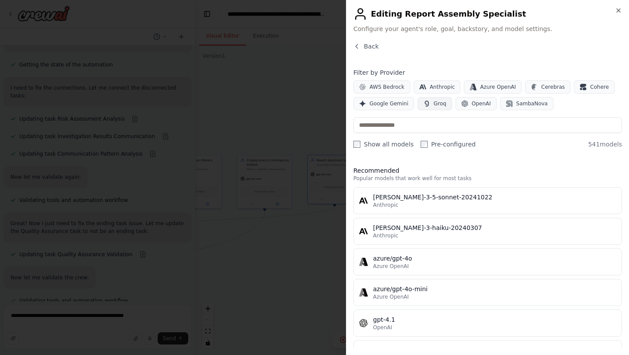
click at [434, 101] on span "Groq" at bounding box center [440, 103] width 13 height 7
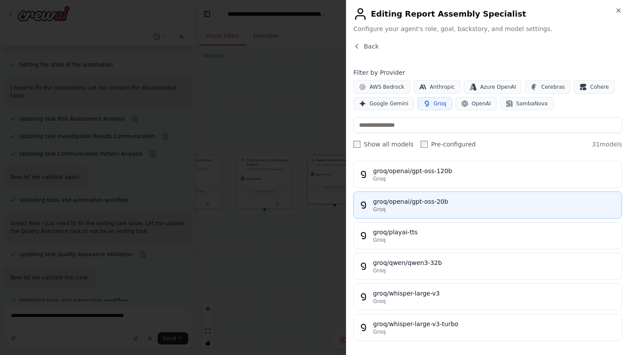
click at [431, 201] on div "groq/openai/gpt-oss-20b" at bounding box center [494, 201] width 243 height 9
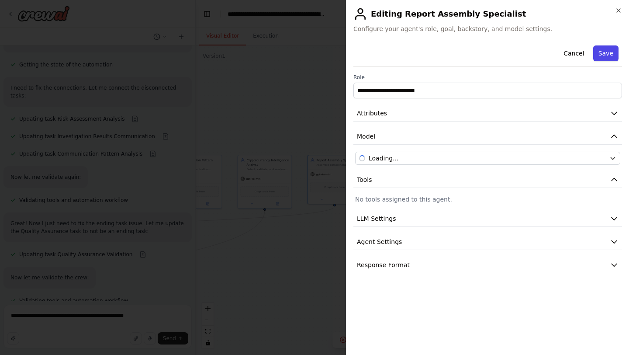
click at [600, 51] on button "Save" at bounding box center [605, 53] width 25 height 16
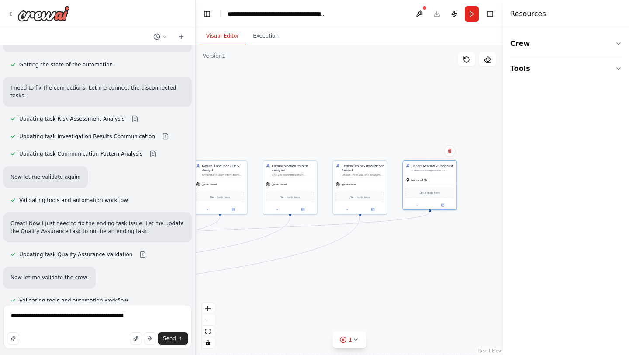
drag, startPoint x: 371, startPoint y: 264, endPoint x: 479, endPoint y: 271, distance: 108.6
click at [479, 271] on div ".deletable-edge-delete-btn { width: 20px; height: 20px; border: 0px solid #ffff…" at bounding box center [350, 199] width 308 height 309
click at [387, 210] on icon at bounding box center [385, 209] width 3 height 3
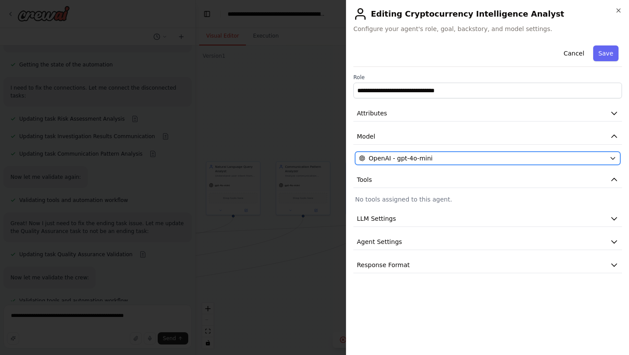
click at [399, 156] on span "OpenAI - gpt-4o-mini" at bounding box center [401, 158] width 64 height 9
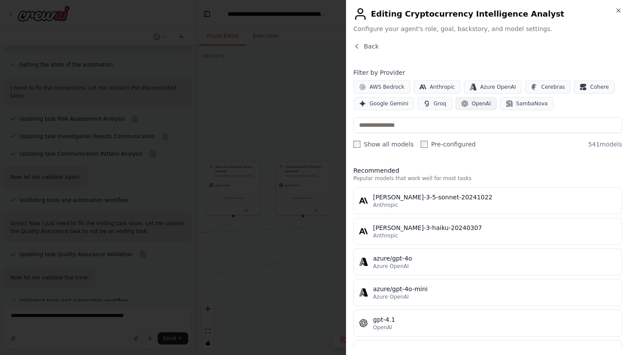
click at [458, 108] on button "OpenAI" at bounding box center [476, 103] width 41 height 13
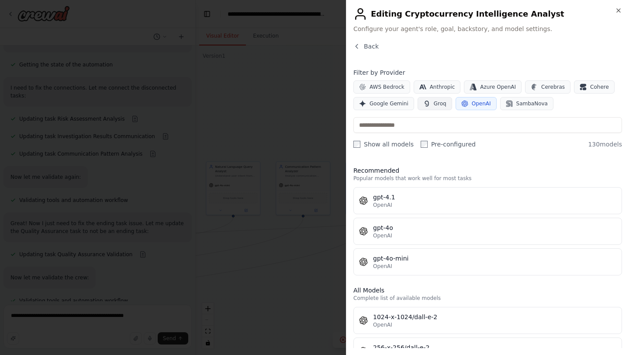
click at [435, 103] on span "Groq" at bounding box center [440, 103] width 13 height 7
click at [434, 105] on span "Groq" at bounding box center [440, 103] width 13 height 7
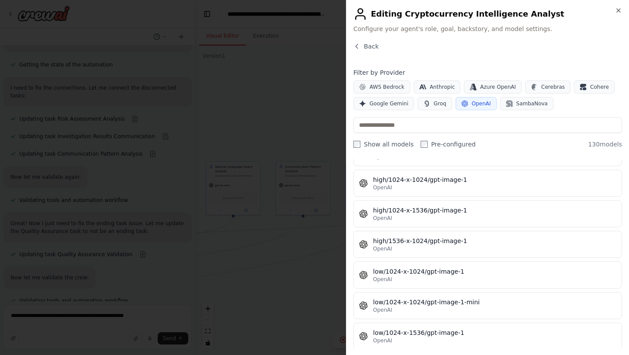
scroll to position [2585, 0]
click at [461, 106] on icon "button" at bounding box center [464, 104] width 7 height 7
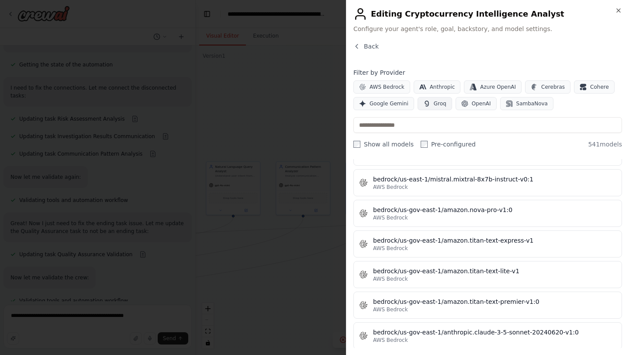
click at [436, 101] on span "Groq" at bounding box center [440, 103] width 13 height 7
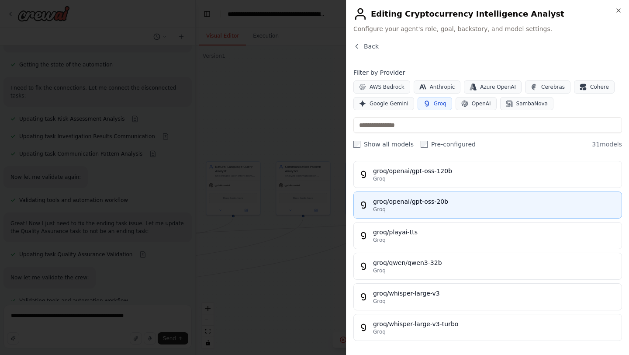
click at [444, 202] on div "groq/openai/gpt-oss-20b" at bounding box center [494, 201] width 243 height 9
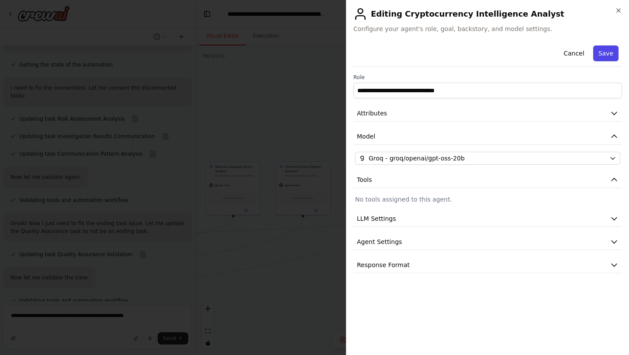
click at [603, 55] on button "Save" at bounding box center [605, 53] width 25 height 16
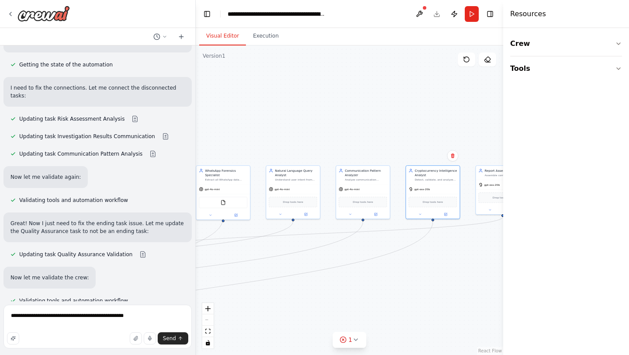
drag, startPoint x: 316, startPoint y: 119, endPoint x: 405, endPoint y: 129, distance: 89.3
click at [405, 129] on div ".deletable-edge-delete-btn { width: 20px; height: 20px; border: 0px solid #ffff…" at bounding box center [350, 199] width 308 height 309
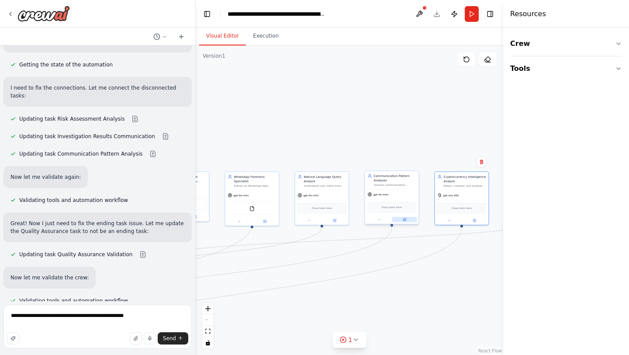
click at [404, 221] on icon at bounding box center [404, 219] width 3 height 3
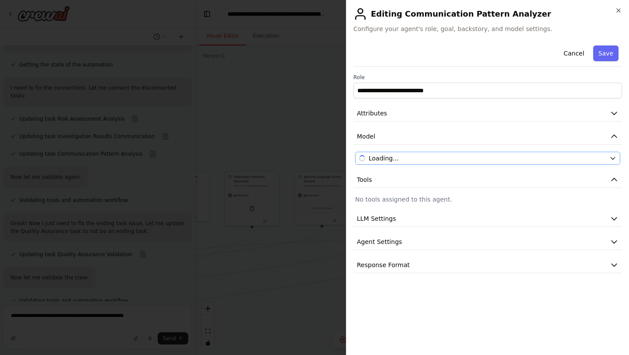
click at [413, 159] on div "Loading..." at bounding box center [482, 158] width 247 height 9
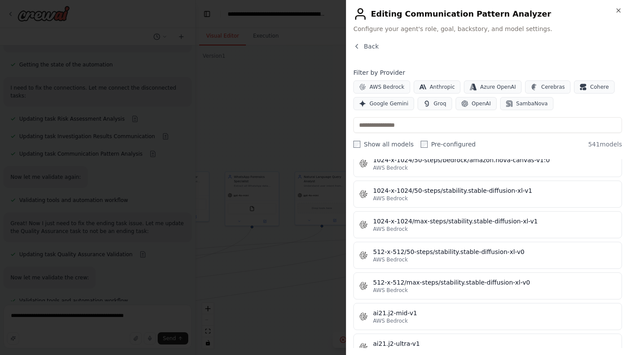
scroll to position [282, 0]
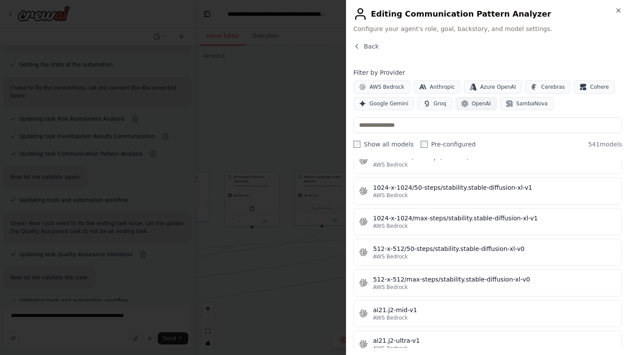
click at [472, 102] on span "OpenAI" at bounding box center [481, 103] width 19 height 7
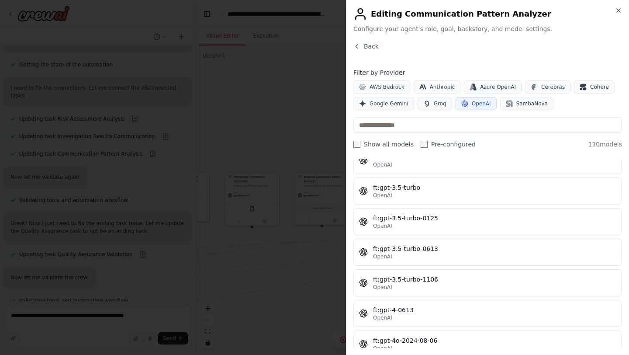
click at [472, 102] on span "OpenAI" at bounding box center [481, 103] width 19 height 7
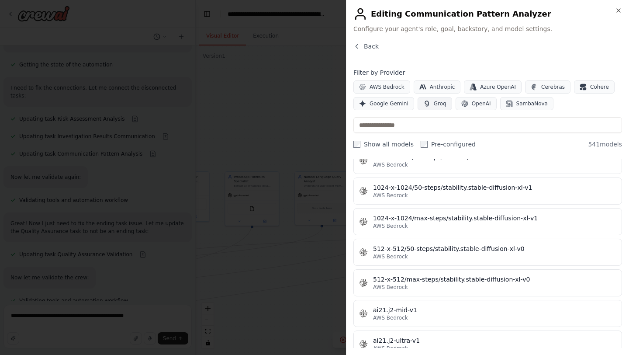
click at [438, 106] on span "Groq" at bounding box center [440, 103] width 13 height 7
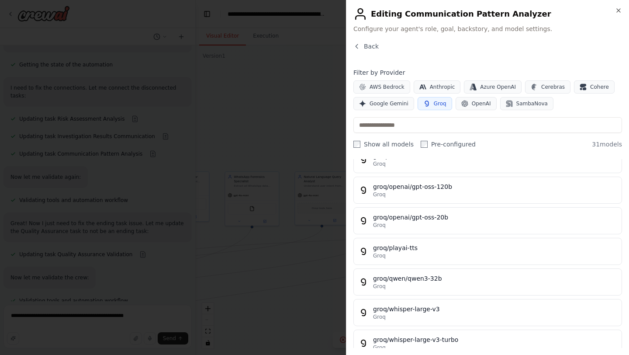
scroll to position [791, 0]
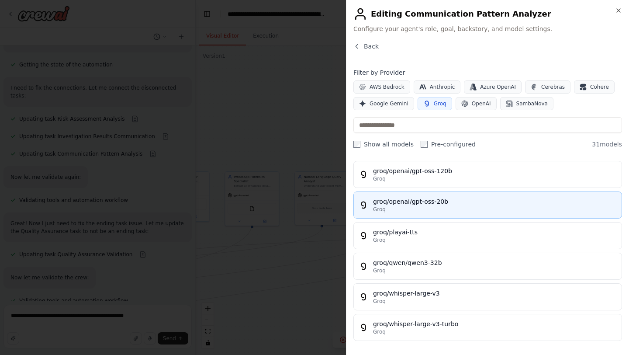
click at [441, 203] on div "groq/openai/gpt-oss-20b" at bounding box center [494, 201] width 243 height 9
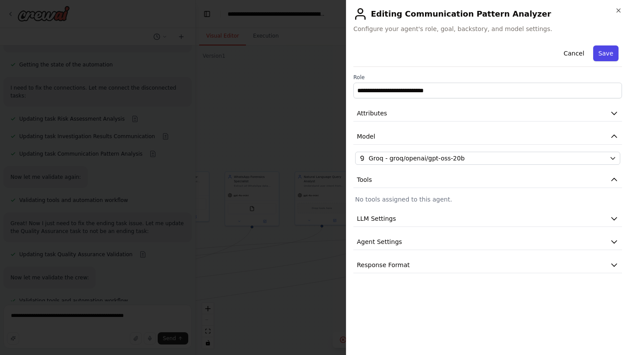
drag, startPoint x: 612, startPoint y: 42, endPoint x: 612, endPoint y: 48, distance: 6.1
click at [612, 48] on div "Cancel Save" at bounding box center [488, 54] width 269 height 25
click at [612, 48] on button "Save" at bounding box center [605, 53] width 25 height 16
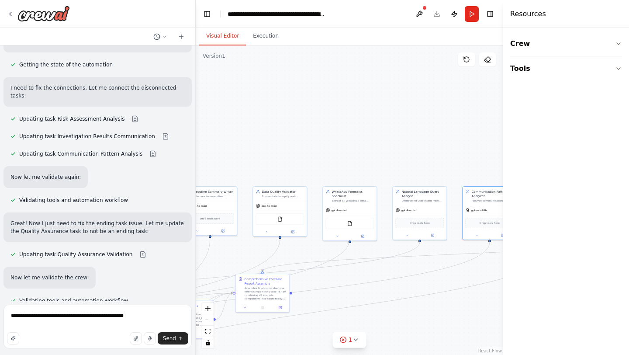
drag, startPoint x: 301, startPoint y: 104, endPoint x: 414, endPoint y: 118, distance: 114.6
click at [414, 118] on div ".deletable-edge-delete-btn { width: 20px; height: 20px; border: 0px solid #ffff…" at bounding box center [350, 199] width 308 height 309
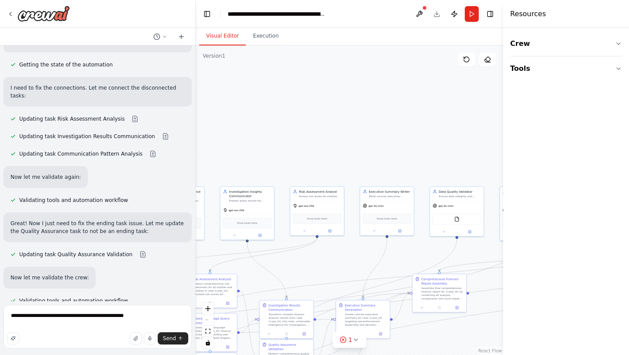
drag, startPoint x: 414, startPoint y: 118, endPoint x: 588, endPoint y: 120, distance: 173.9
click at [588, 120] on div "Hello! I'm the CrewAI assistant. What kind of automation do you want to build? …" at bounding box center [314, 177] width 629 height 355
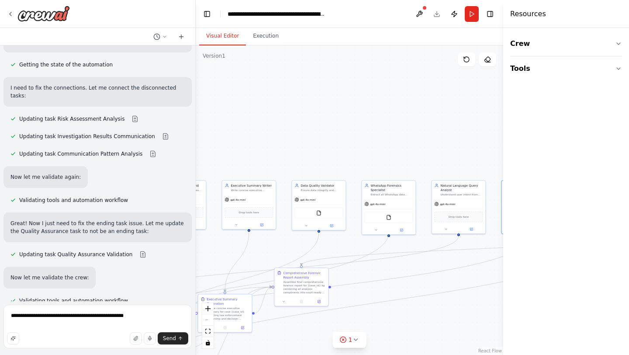
drag, startPoint x: 466, startPoint y: 104, endPoint x: 314, endPoint y: 97, distance: 152.3
click at [314, 97] on div ".deletable-edge-delete-btn { width: 20px; height: 20px; border: 0px solid #ffff…" at bounding box center [350, 199] width 308 height 309
click at [263, 223] on button at bounding box center [260, 223] width 25 height 5
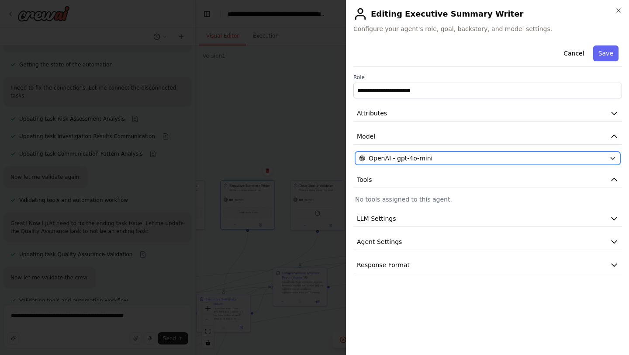
click at [381, 156] on span "OpenAI - gpt-4o-mini" at bounding box center [401, 158] width 64 height 9
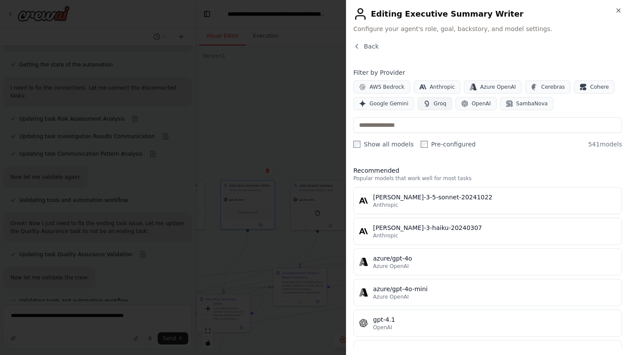
click at [434, 103] on span "Groq" at bounding box center [440, 103] width 13 height 7
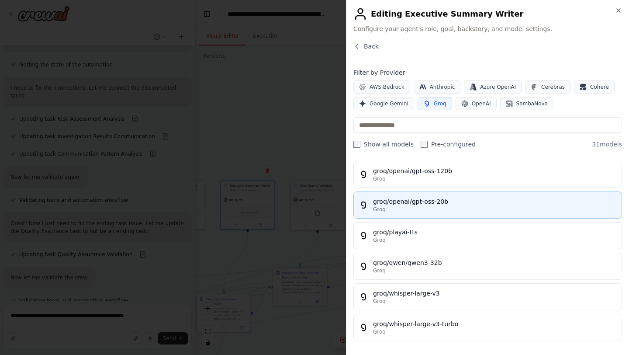
click at [428, 207] on div "Groq" at bounding box center [494, 209] width 243 height 7
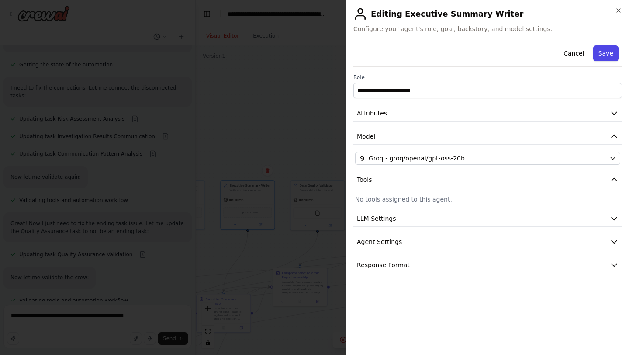
click at [608, 52] on button "Save" at bounding box center [605, 53] width 25 height 16
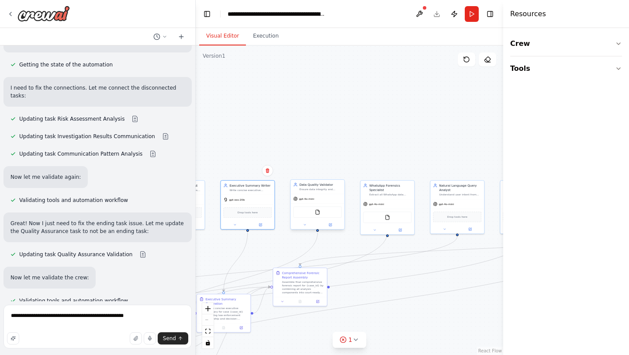
click at [328, 228] on div at bounding box center [318, 224] width 54 height 9
click at [331, 226] on button at bounding box center [330, 224] width 25 height 5
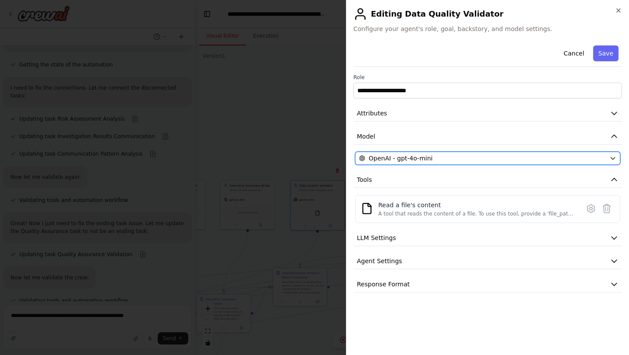
click at [390, 160] on span "OpenAI - gpt-4o-mini" at bounding box center [401, 158] width 64 height 9
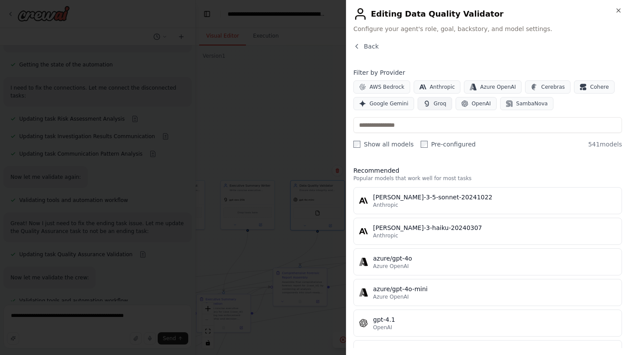
click at [437, 105] on span "Groq" at bounding box center [440, 103] width 13 height 7
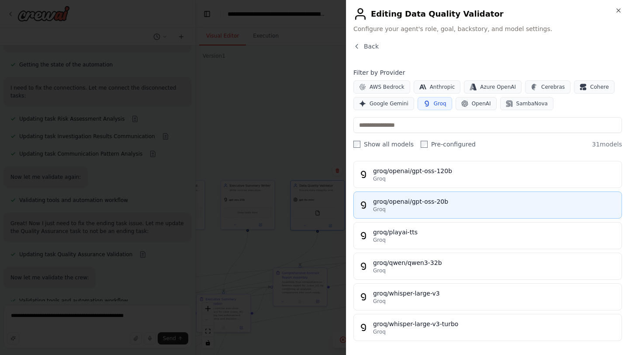
click at [460, 207] on div "Groq" at bounding box center [494, 209] width 243 height 7
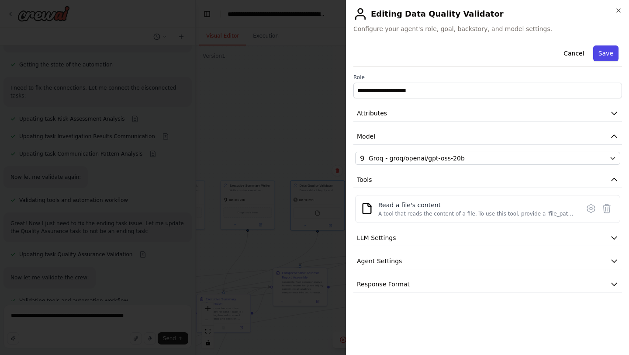
click at [616, 49] on button "Save" at bounding box center [605, 53] width 25 height 16
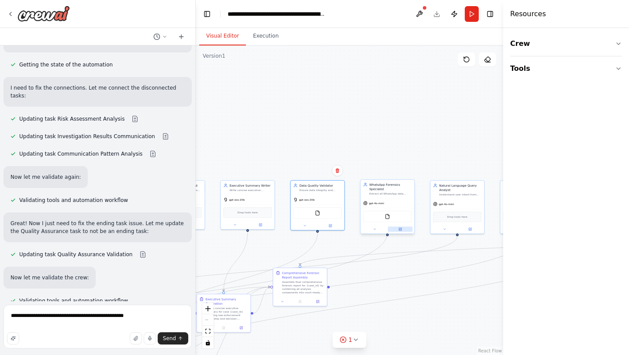
click at [402, 228] on icon at bounding box center [400, 229] width 3 height 3
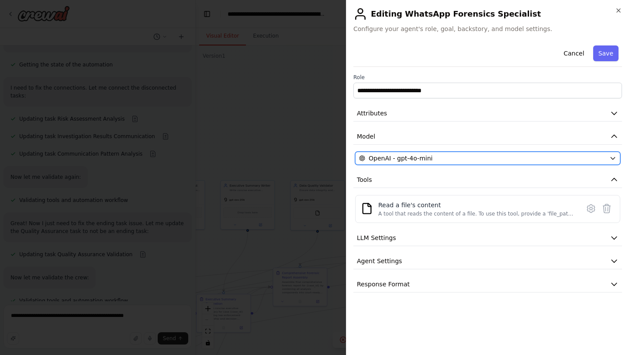
click at [533, 155] on div "OpenAI - gpt-4o-mini" at bounding box center [482, 158] width 247 height 9
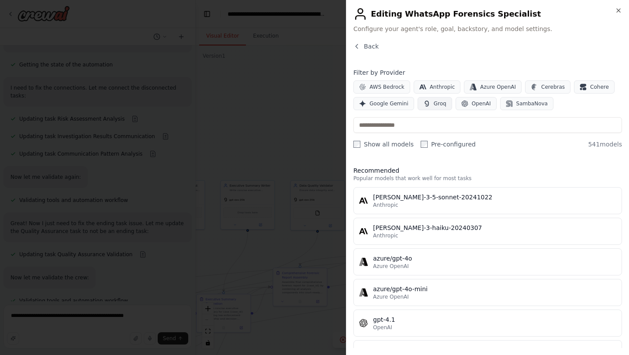
click at [439, 104] on span "Groq" at bounding box center [440, 103] width 13 height 7
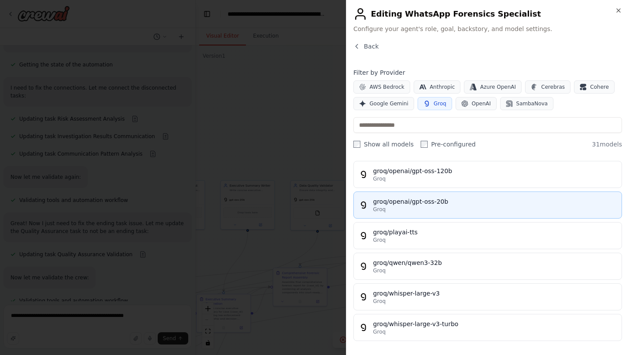
click at [479, 200] on div "groq/openai/gpt-oss-20b" at bounding box center [494, 201] width 243 height 9
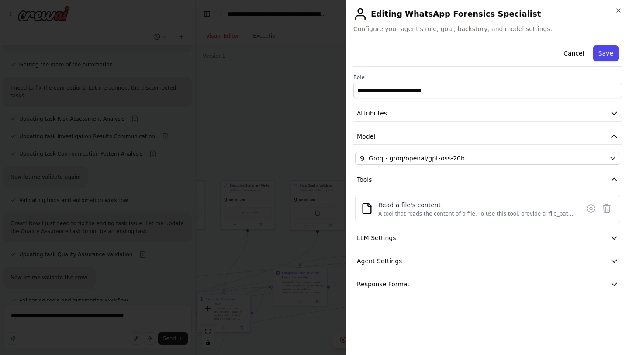
click at [606, 56] on button "Save" at bounding box center [605, 53] width 25 height 16
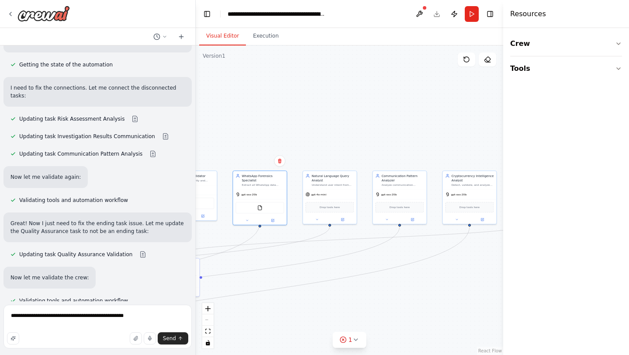
drag, startPoint x: 461, startPoint y: 124, endPoint x: 327, endPoint y: 113, distance: 135.0
click at [327, 113] on div ".deletable-edge-delete-btn { width: 20px; height: 20px; border: 0px solid #ffff…" at bounding box center [350, 199] width 308 height 309
click at [334, 215] on icon at bounding box center [335, 216] width 3 height 3
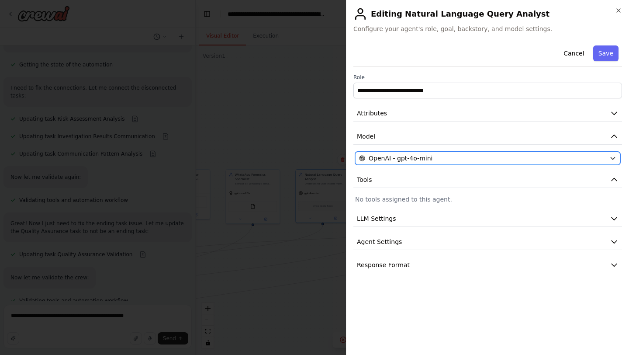
click at [387, 159] on span "OpenAI - gpt-4o-mini" at bounding box center [401, 158] width 64 height 9
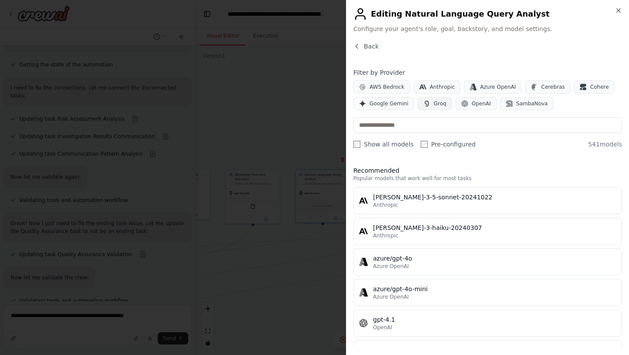
click at [423, 104] on icon "button" at bounding box center [426, 103] width 7 height 7
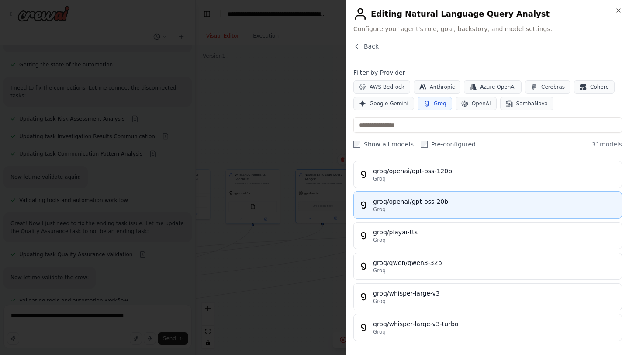
click at [442, 192] on button "groq/openai/gpt-oss-20b Groq" at bounding box center [488, 204] width 269 height 27
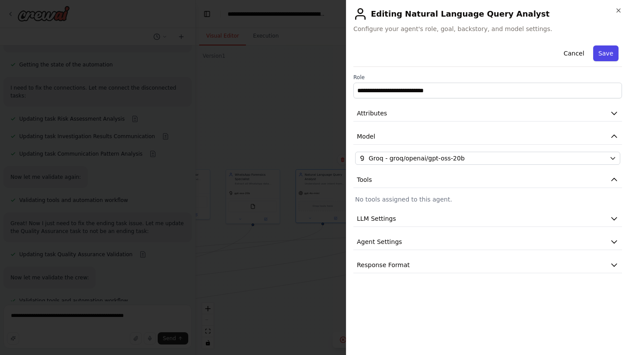
click at [610, 56] on button "Save" at bounding box center [605, 53] width 25 height 16
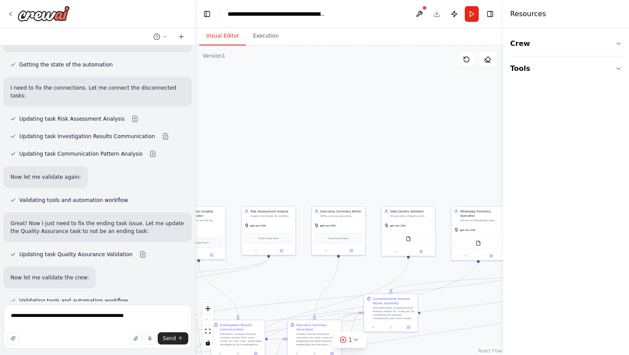
drag, startPoint x: 403, startPoint y: 125, endPoint x: 629, endPoint y: 165, distance: 228.9
click at [629, 165] on div "Hello! I'm the CrewAI assistant. What kind of automation do you want to build? …" at bounding box center [314, 177] width 629 height 355
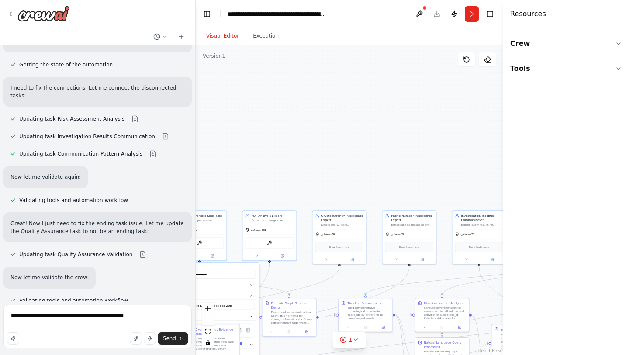
drag, startPoint x: 348, startPoint y: 142, endPoint x: 629, endPoint y: 146, distance: 280.6
click at [629, 146] on div "Hello! I'm the CrewAI assistant. What kind of automation do you want to build? …" at bounding box center [314, 177] width 629 height 355
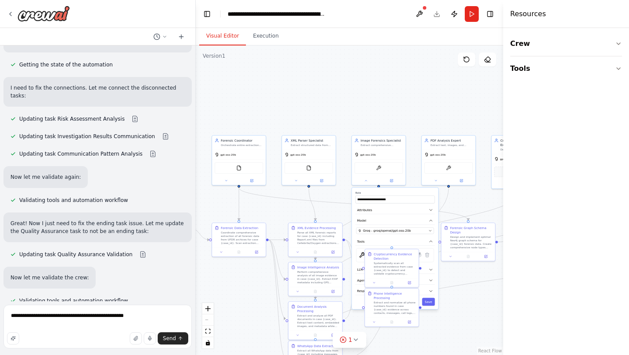
drag, startPoint x: 397, startPoint y: 161, endPoint x: 573, endPoint y: 81, distance: 193.4
click at [573, 81] on div "Hello! I'm the CrewAI assistant. What kind of automation do you want to build? …" at bounding box center [314, 177] width 629 height 355
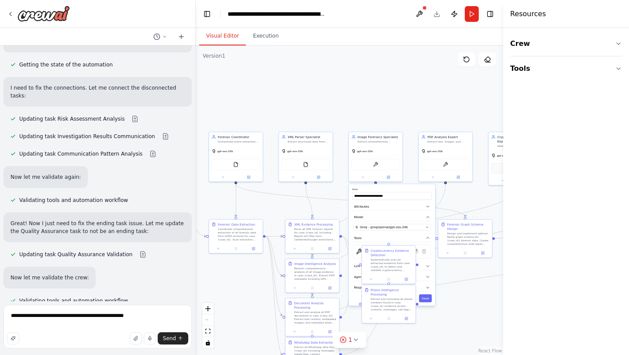
click at [479, 313] on div ".deletable-edge-delete-btn { width: 20px; height: 20px; border: 0px solid #ffff…" at bounding box center [350, 199] width 308 height 309
click at [428, 301] on button "Save" at bounding box center [425, 298] width 13 height 8
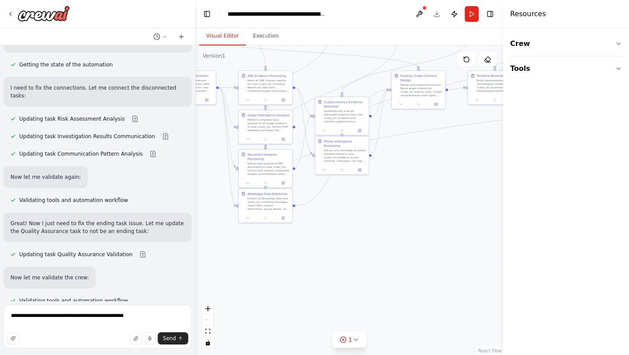
drag, startPoint x: 449, startPoint y: 342, endPoint x: 376, endPoint y: 170, distance: 186.4
click at [376, 170] on div ".deletable-edge-delete-btn { width: 20px; height: 20px; border: 0px solid #ffff…" at bounding box center [350, 199] width 308 height 309
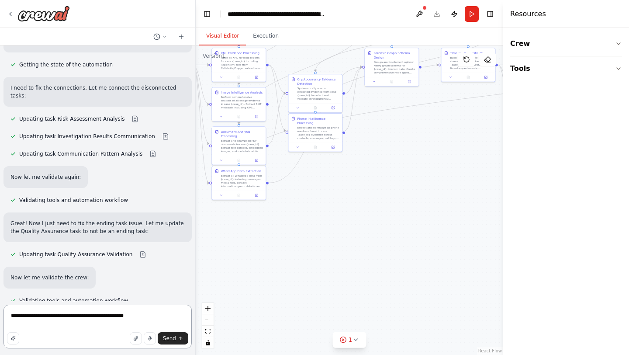
click at [161, 320] on textarea "**********" at bounding box center [97, 327] width 188 height 44
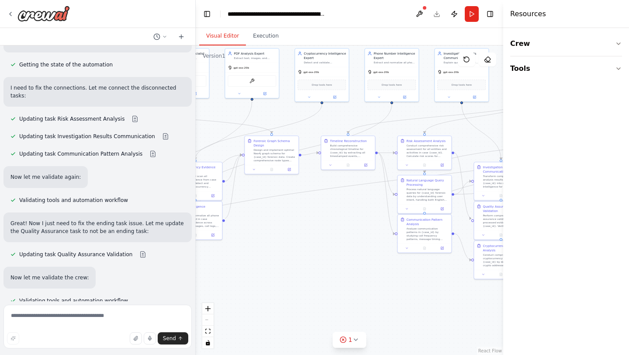
drag, startPoint x: 333, startPoint y: 206, endPoint x: 199, endPoint y: 311, distance: 169.7
click at [199, 311] on div ".deletable-edge-delete-btn { width: 20px; height: 20px; border: 0px solid #ffff…" at bounding box center [350, 199] width 308 height 309
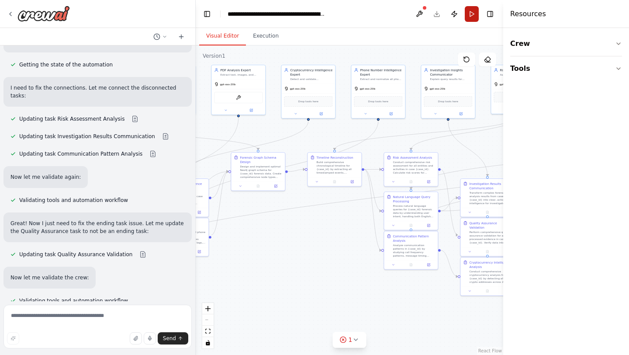
click at [476, 9] on button "Run" at bounding box center [472, 14] width 14 height 16
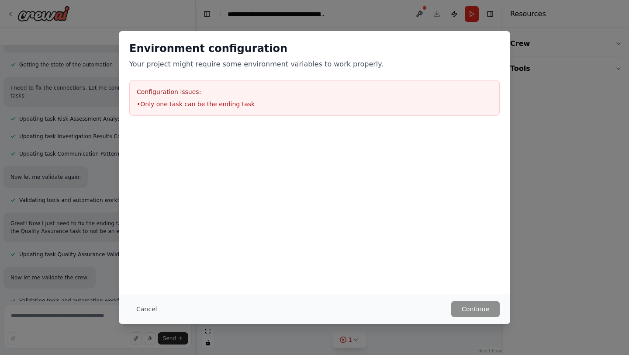
click at [375, 103] on li "• Only one task can be the ending task" at bounding box center [315, 104] width 356 height 9
click at [148, 305] on button "Cancel" at bounding box center [146, 309] width 35 height 16
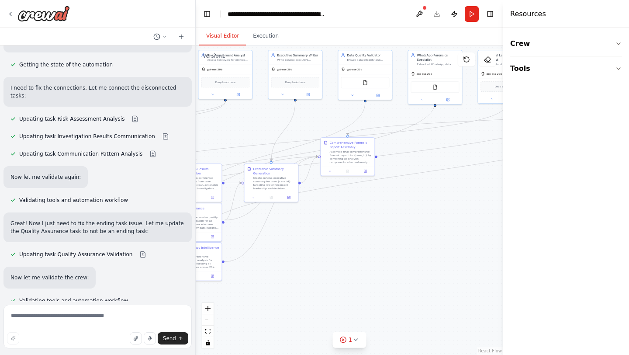
drag, startPoint x: 324, startPoint y: 279, endPoint x: 28, endPoint y: 279, distance: 295.9
click at [28, 279] on div "Hello! I'm the CrewAI assistant. What kind of automation do you want to build? …" at bounding box center [314, 177] width 629 height 355
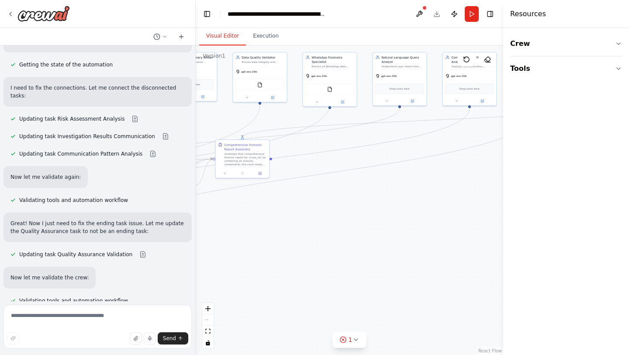
drag, startPoint x: 311, startPoint y: 284, endPoint x: 198, endPoint y: 266, distance: 114.6
click at [198, 266] on div ".deletable-edge-delete-btn { width: 20px; height: 20px; border: 0px solid #ffff…" at bounding box center [350, 199] width 308 height 309
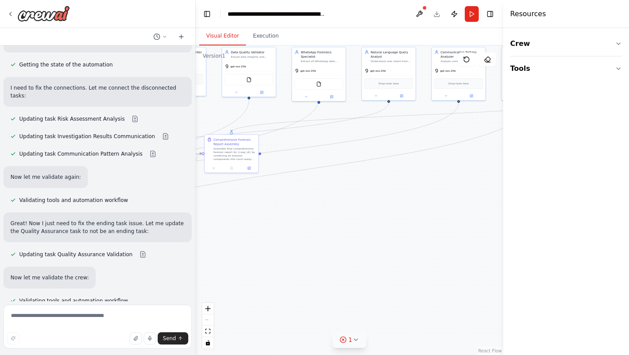
click at [350, 338] on span "1" at bounding box center [351, 339] width 4 height 9
click at [395, 318] on button at bounding box center [396, 317] width 15 height 10
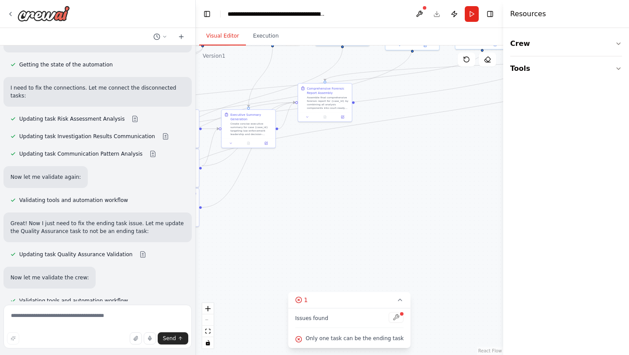
drag, startPoint x: 348, startPoint y: 287, endPoint x: 558, endPoint y: 316, distance: 212.2
click at [558, 316] on div "Hello! I'm the CrewAI assistant. What kind of automation do you want to build? …" at bounding box center [314, 177] width 629 height 355
